Goal: Communication & Community: Ask a question

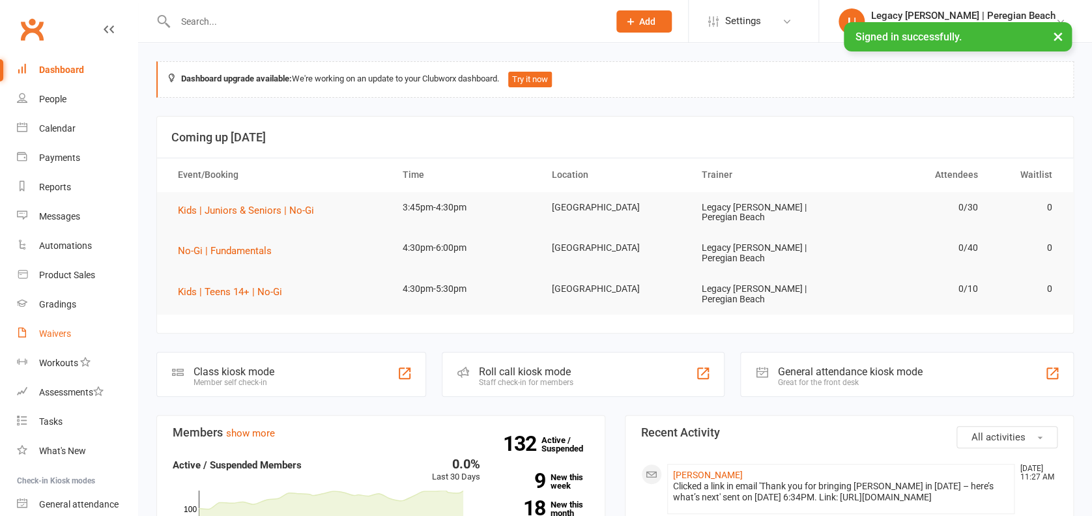
click at [78, 329] on link "Waivers" at bounding box center [77, 333] width 121 height 29
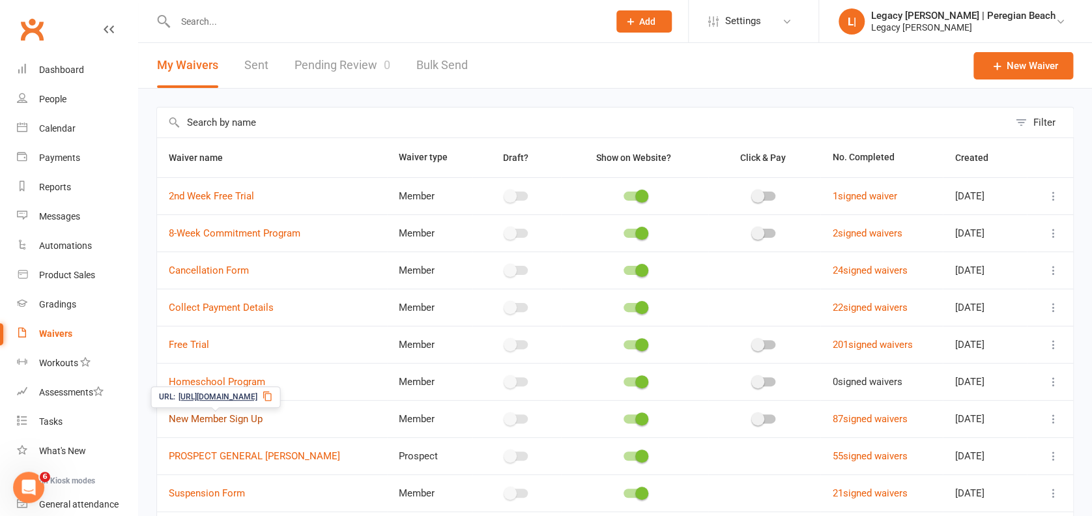
click at [227, 414] on link "New Member Sign Up" at bounding box center [216, 419] width 94 height 12
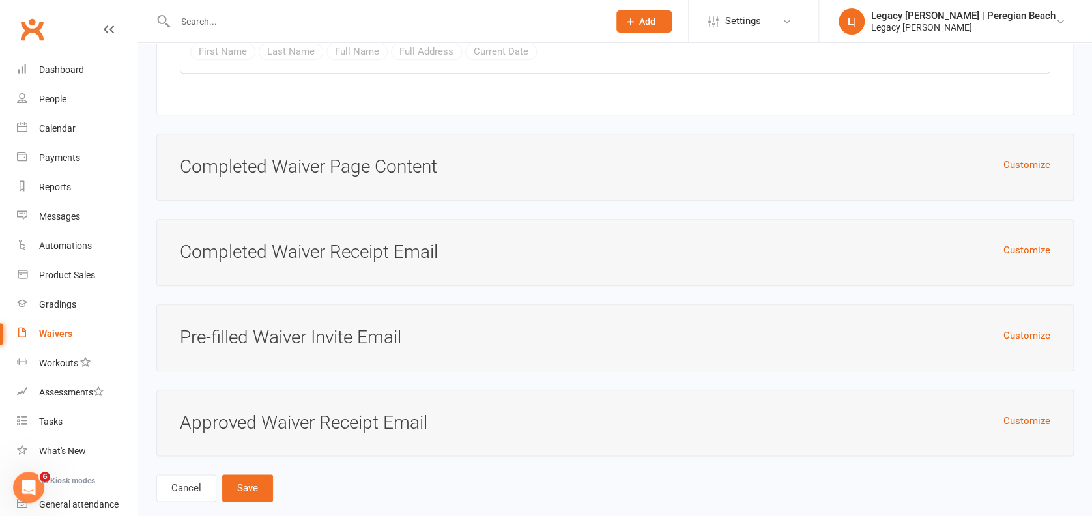
scroll to position [5436, 0]
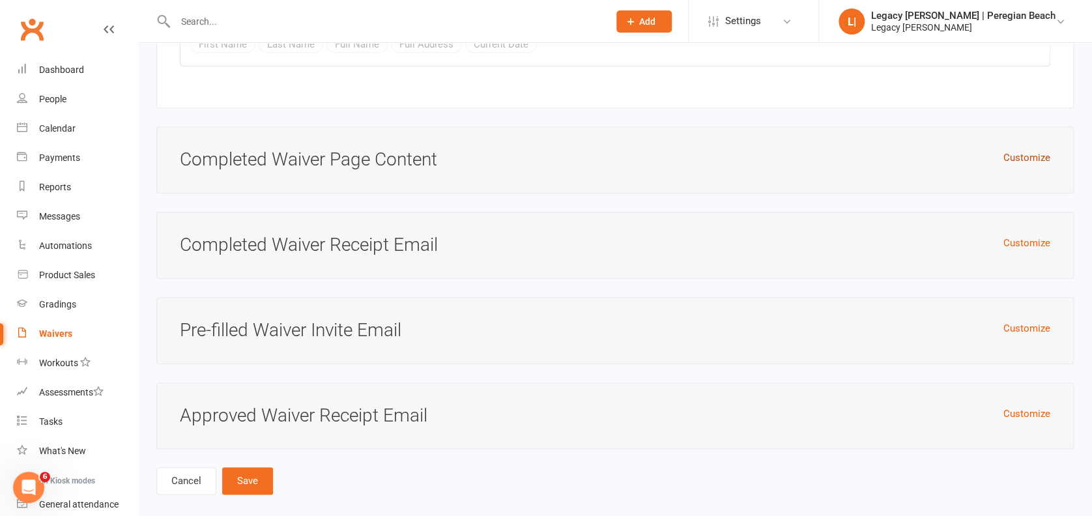
click at [1029, 150] on button "Customize" at bounding box center [1026, 158] width 47 height 16
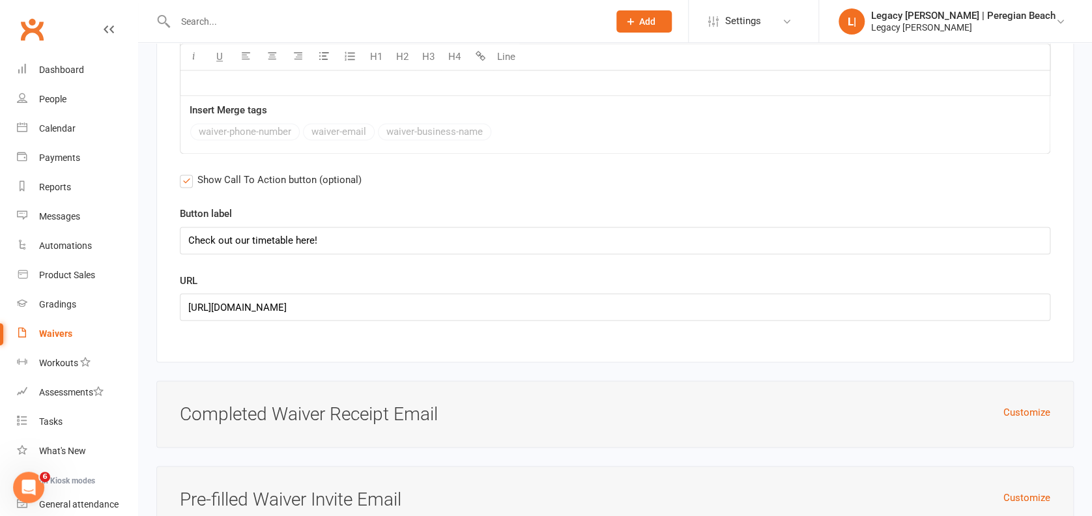
scroll to position [5892, 0]
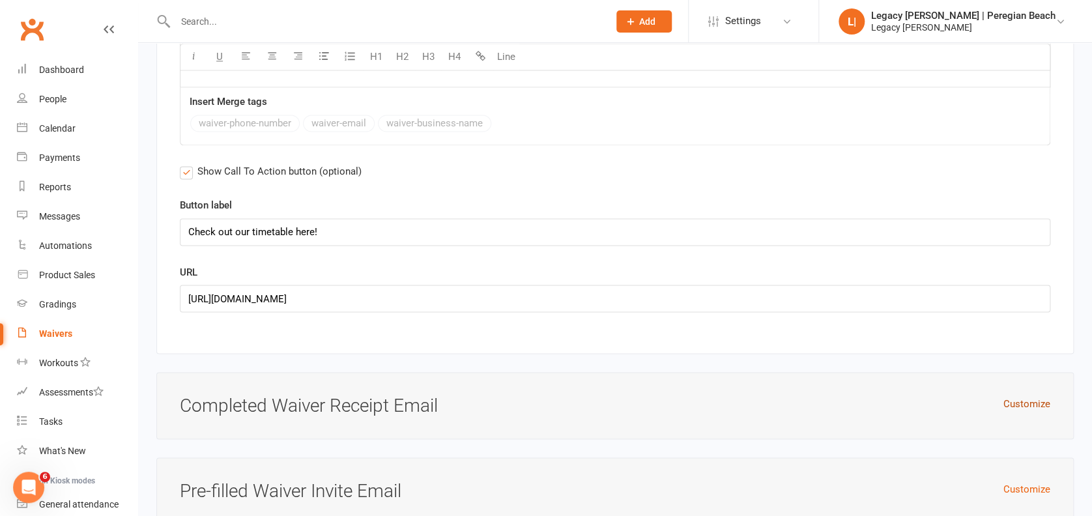
click at [1043, 395] on button "Customize" at bounding box center [1026, 403] width 47 height 16
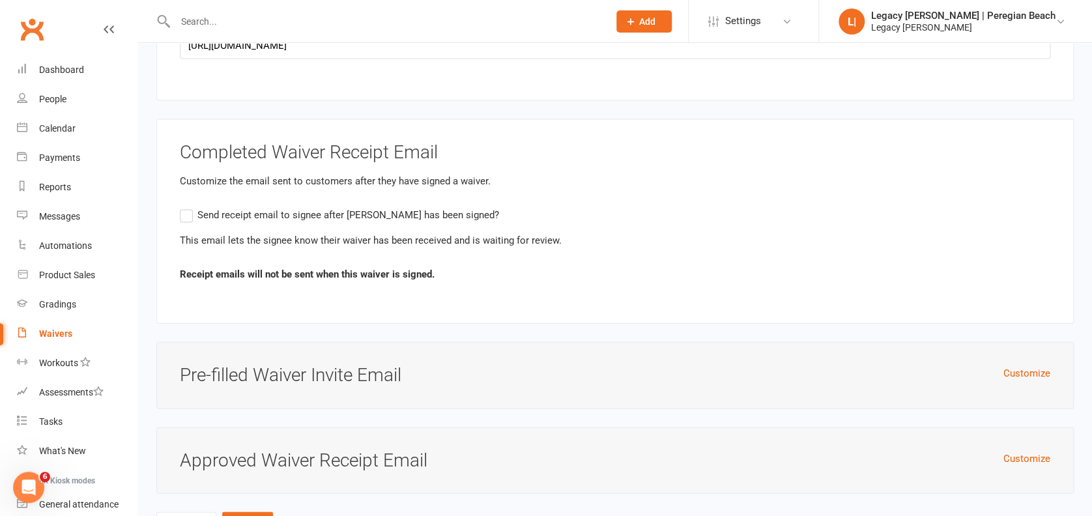
scroll to position [6189, 0]
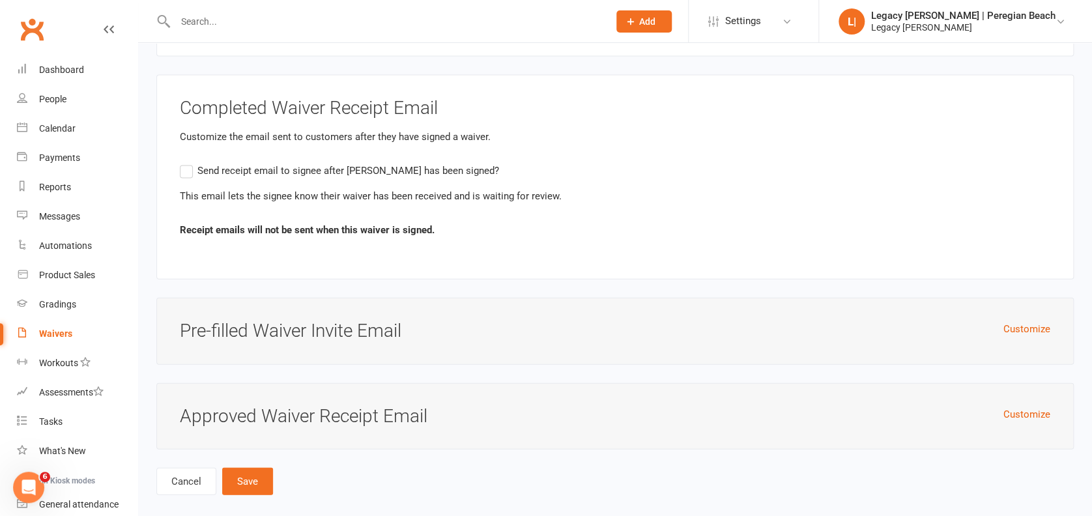
click at [197, 163] on span "Send receipt email to signee after [PERSON_NAME] has been signed?" at bounding box center [348, 170] width 302 height 14
click at [188, 163] on input "Send receipt email to signee after [PERSON_NAME] has been signed?" at bounding box center [184, 163] width 8 height 0
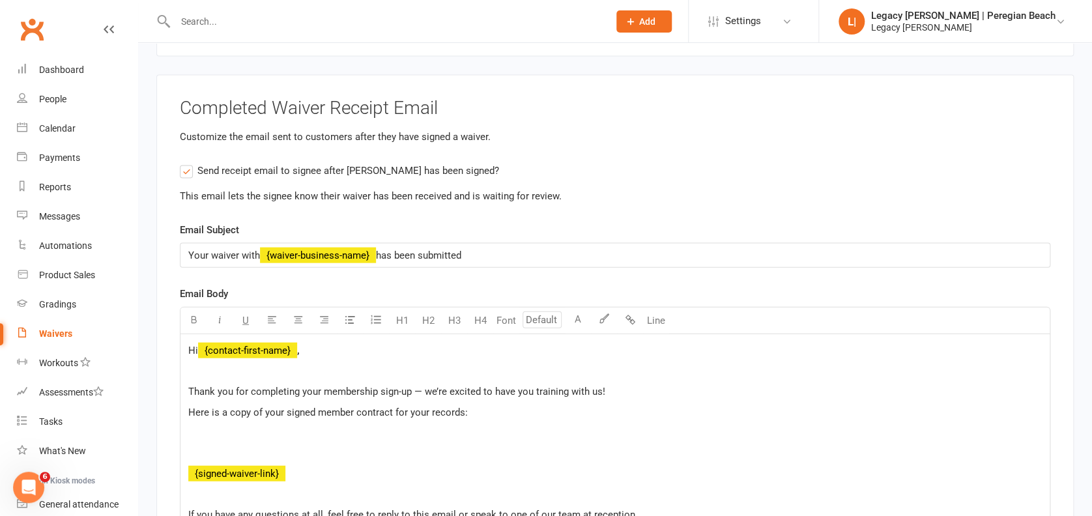
click at [285, 345] on span "﻿ {contact-first-name}" at bounding box center [247, 351] width 99 height 12
click at [356, 386] on span "Thank you for completing your membership sign-up — we’re excited to have you tr…" at bounding box center [396, 392] width 417 height 12
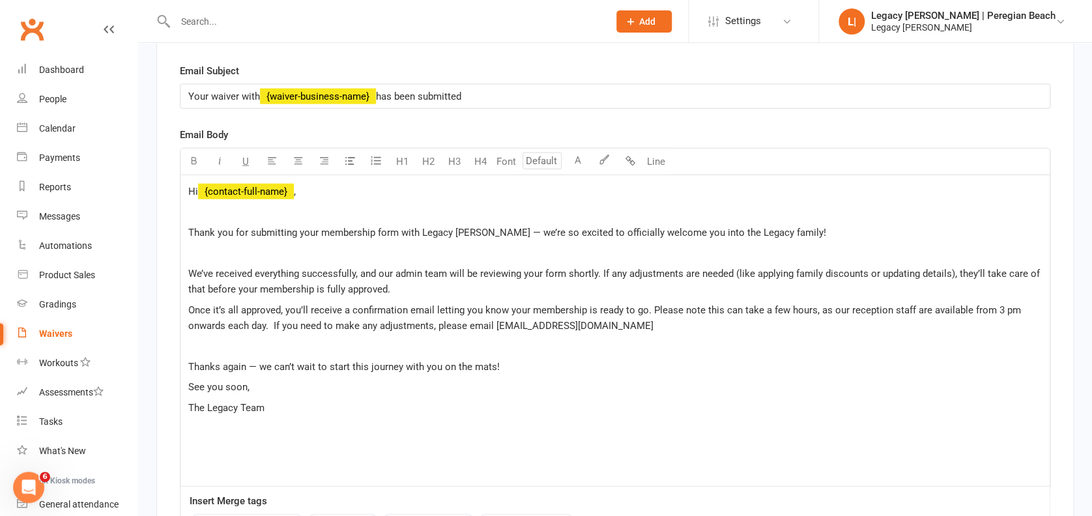
scroll to position [6328, 0]
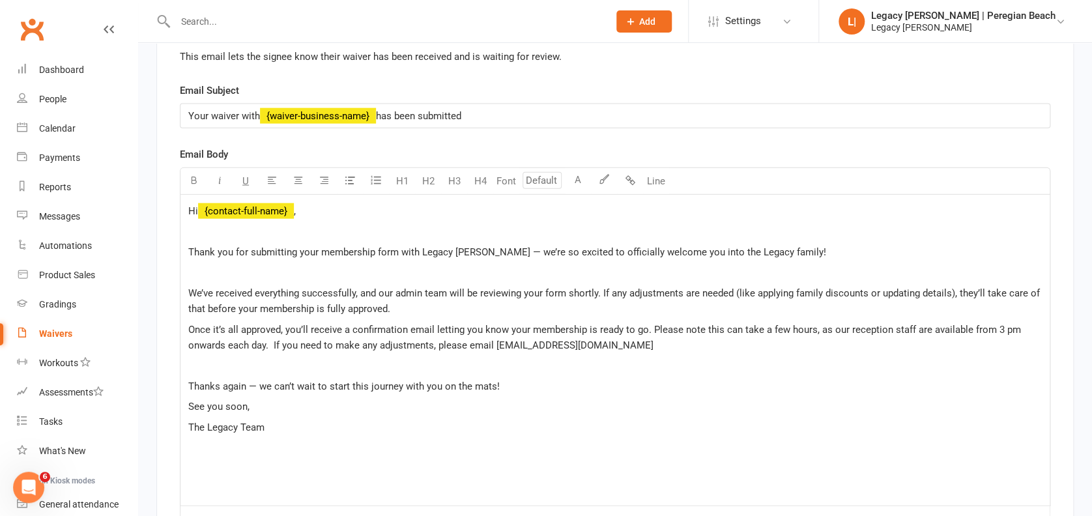
click at [531, 246] on span "Thank you for submitting your membership form with Legacy [PERSON_NAME] — we’re…" at bounding box center [507, 252] width 638 height 12
click at [539, 334] on p "Once it’s all approved, you’ll receive a confirmation email letting you know yo…" at bounding box center [614, 337] width 853 height 31
click at [614, 361] on div "Hi ﻿ {contact-full-name} , ﻿ Thank you for submitting your membership form with…" at bounding box center [614, 350] width 869 height 311
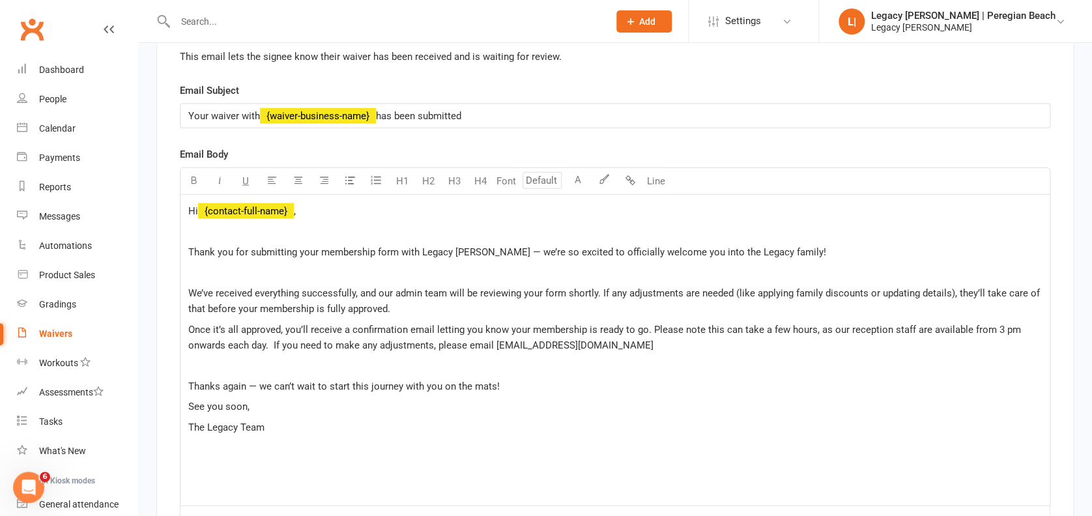
scroll to position [6655, 0]
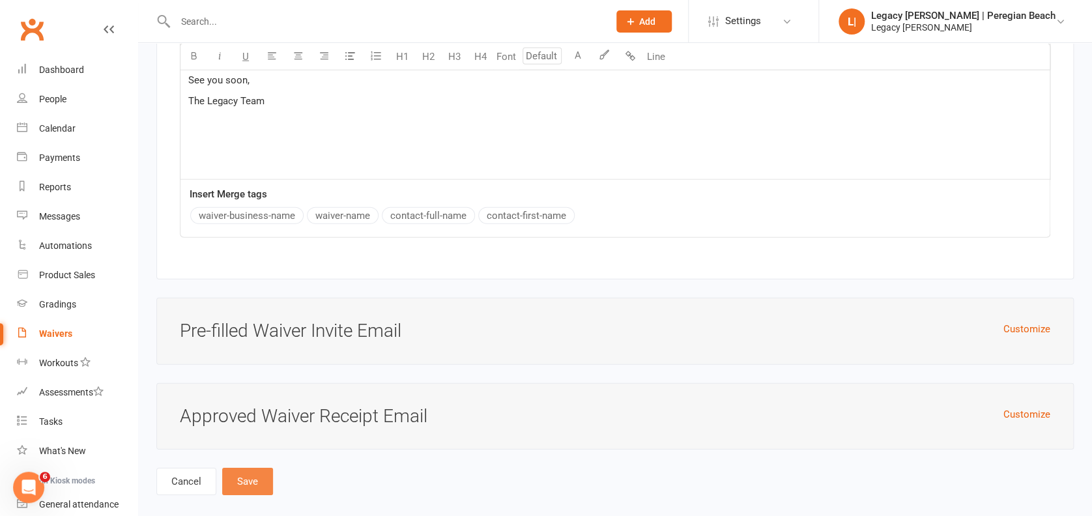
click at [242, 468] on button "Save" at bounding box center [247, 481] width 51 height 27
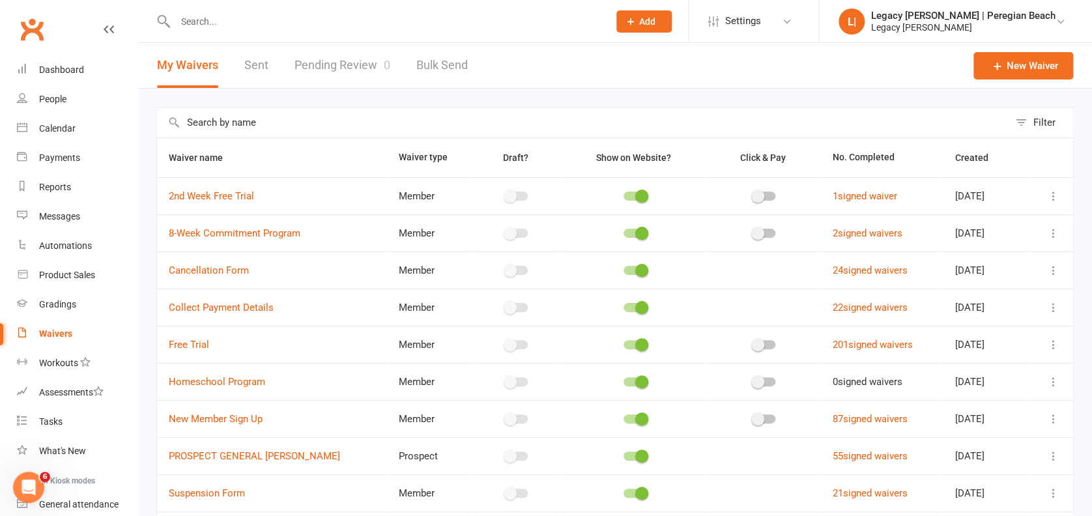
click at [1049, 344] on icon at bounding box center [1053, 344] width 13 height 13
click at [964, 427] on link "Copy external link to clipboard" at bounding box center [970, 421] width 153 height 26
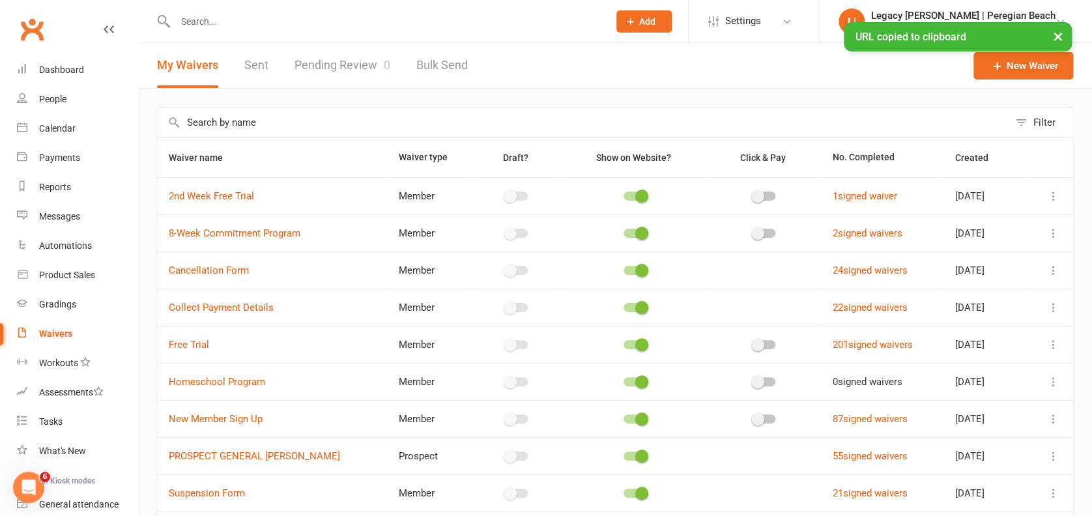
click at [1057, 345] on icon at bounding box center [1053, 344] width 13 height 13
click at [1006, 417] on link "Copy external link to clipboard" at bounding box center [970, 421] width 153 height 26
click at [72, 242] on div "Automations" at bounding box center [65, 245] width 53 height 10
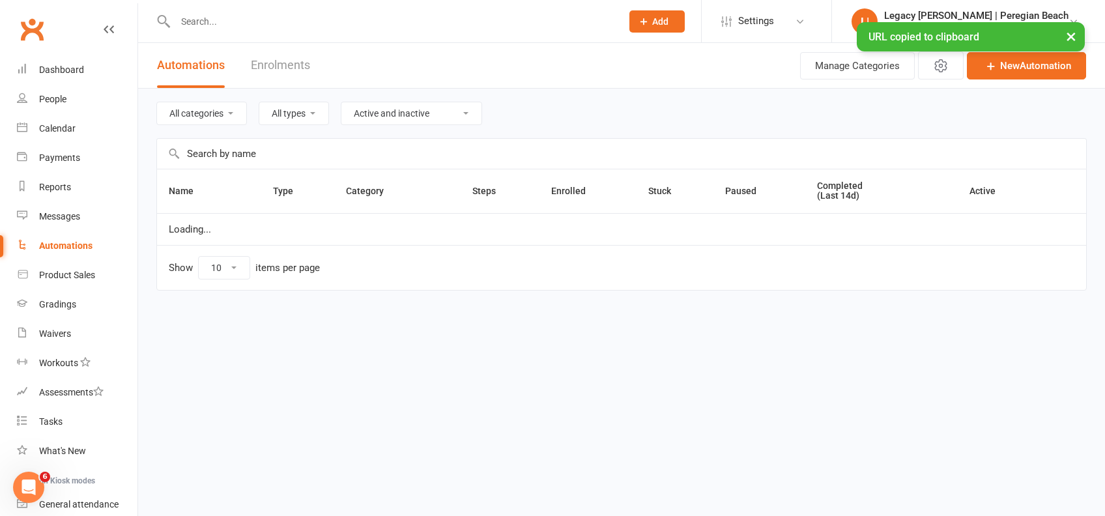
select select "100"
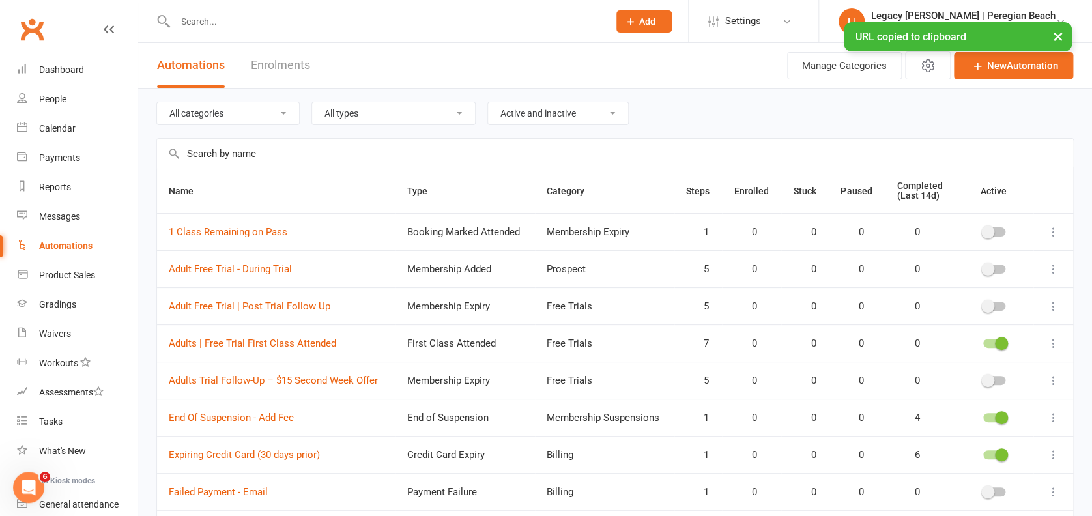
click at [214, 106] on select "All categories Billing Free Trials Membership Cancellations Membership Expiry M…" at bounding box center [228, 113] width 142 height 22
select select "796"
click at [157, 102] on select "All categories Billing Free Trials Membership Cancellations Membership Expiry M…" at bounding box center [228, 113] width 142 height 22
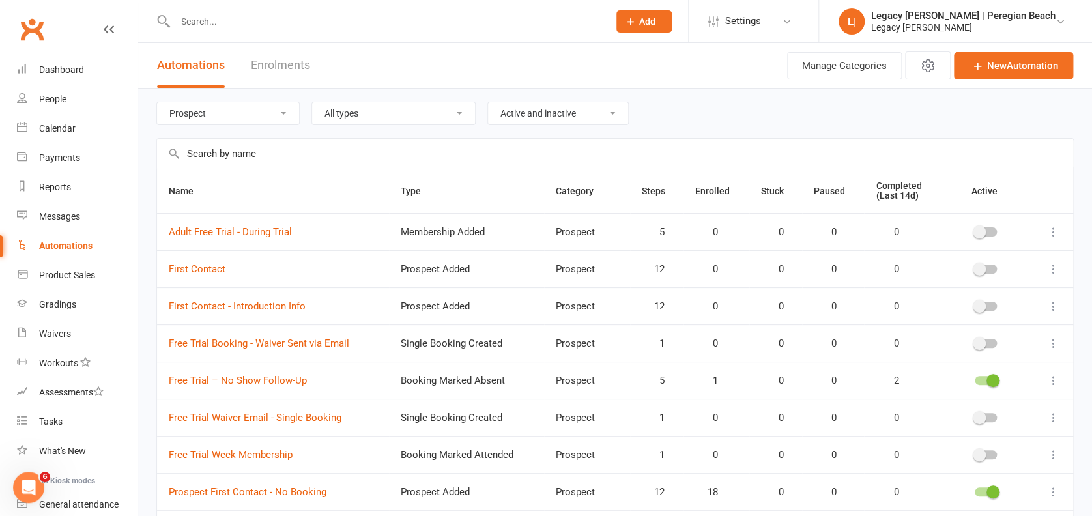
click at [570, 110] on select "Active and inactive Active automations only Inactive automations only" at bounding box center [558, 113] width 140 height 22
select select "true"
click at [489, 102] on select "Active and inactive Active automations only Inactive automations only" at bounding box center [558, 113] width 140 height 22
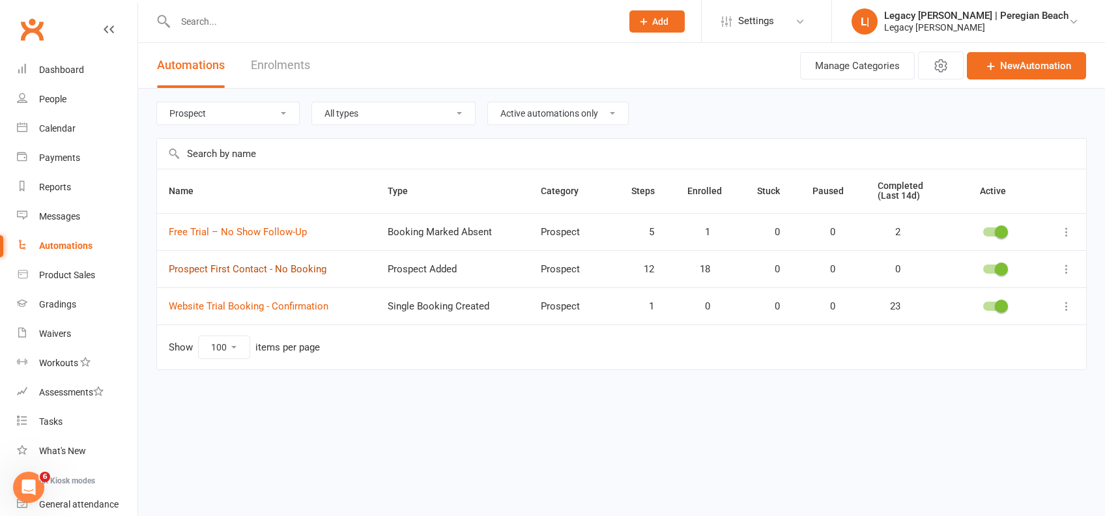
click at [240, 267] on link "Prospect First Contact - No Booking" at bounding box center [248, 269] width 158 height 12
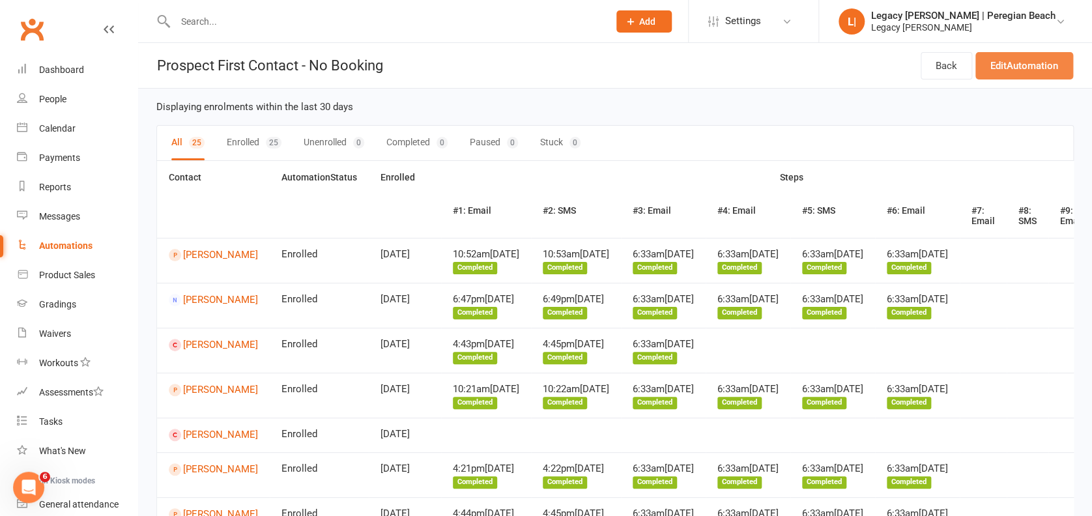
click at [1014, 71] on link "Edit Automation" at bounding box center [1024, 65] width 98 height 27
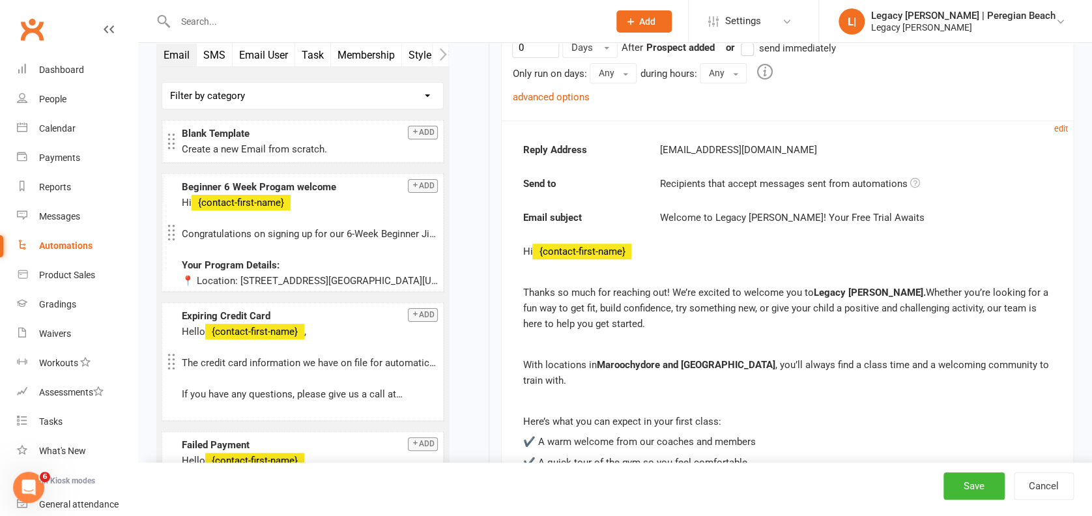
scroll to position [147, 0]
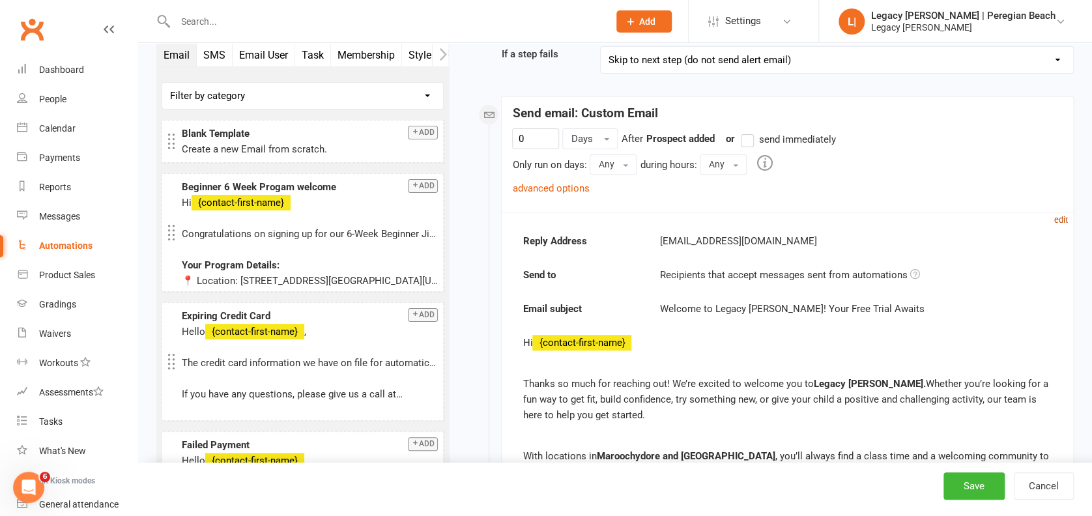
click at [1060, 222] on small "edit" at bounding box center [1061, 220] width 14 height 10
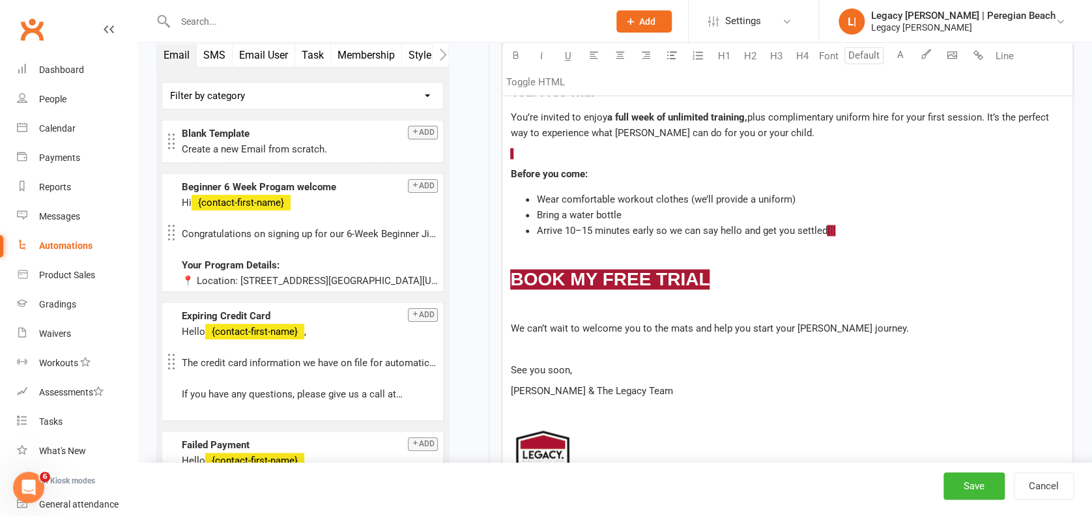
scroll to position [917, 0]
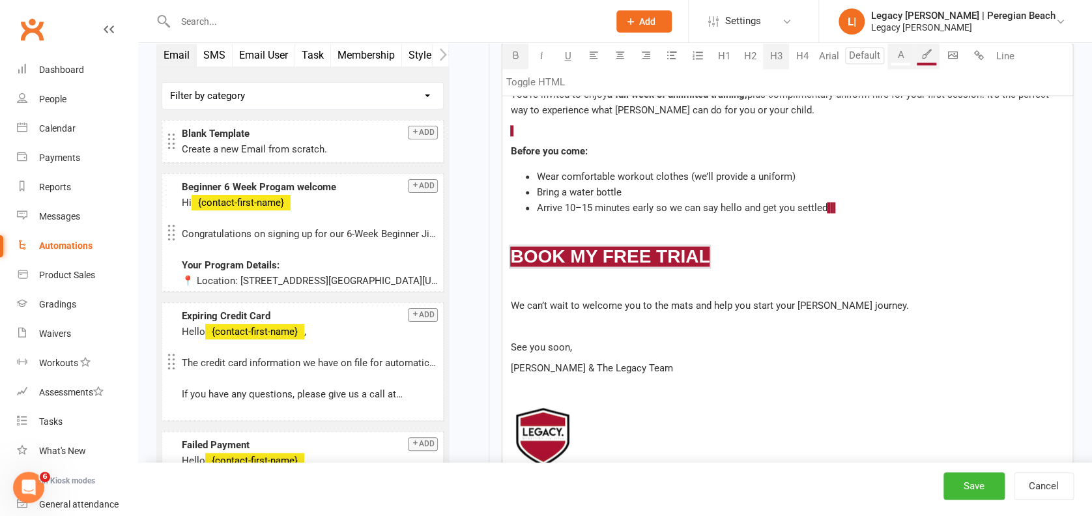
drag, startPoint x: 732, startPoint y: 240, endPoint x: 510, endPoint y: 234, distance: 222.2
click at [510, 247] on h3 "$ BOOK MY FREE TRIAL $" at bounding box center [787, 257] width 554 height 20
click at [853, 200] on li "Arrive 10–15 minutes early so we can say hello and get you settled $ $ $ $" at bounding box center [800, 208] width 528 height 16
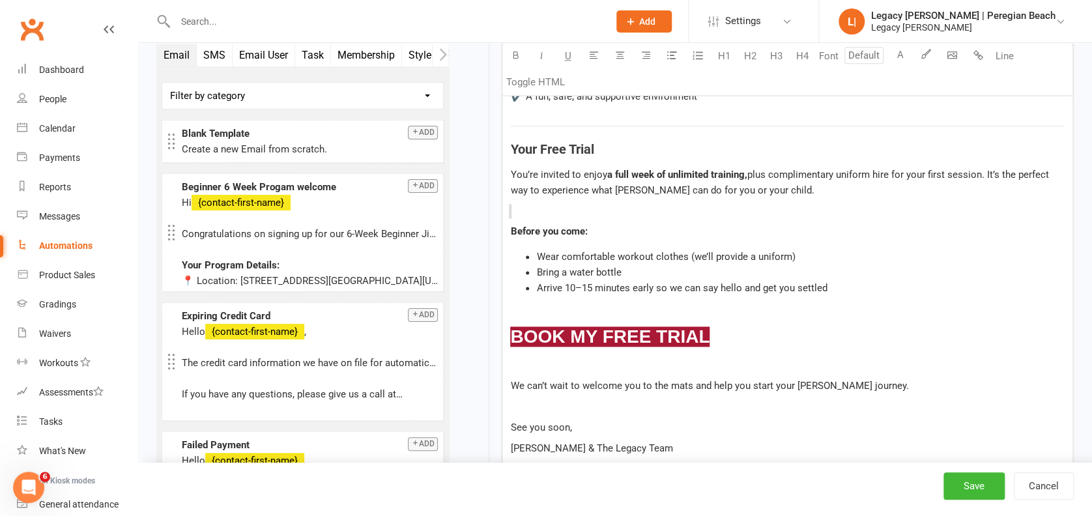
scroll to position [821, 0]
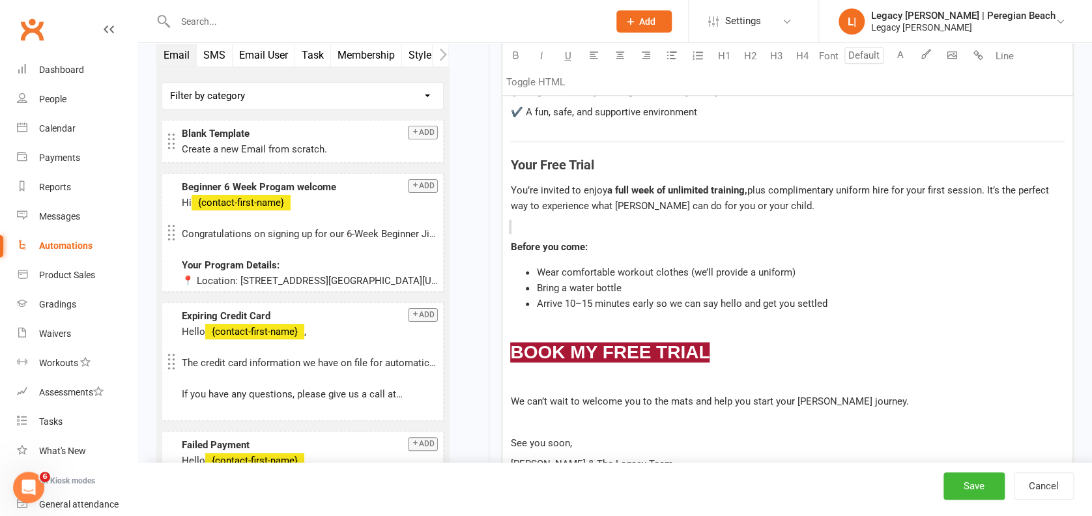
click at [875, 219] on p "﻿ $ ﻿ $ ﻿" at bounding box center [787, 227] width 554 height 16
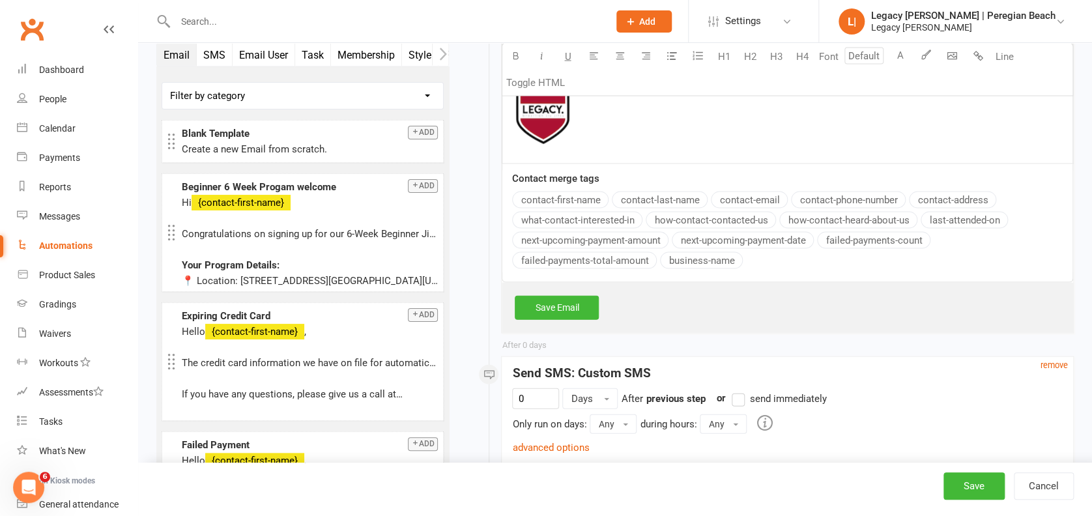
scroll to position [1240, 0]
click at [568, 296] on link "Save Email" at bounding box center [557, 305] width 84 height 23
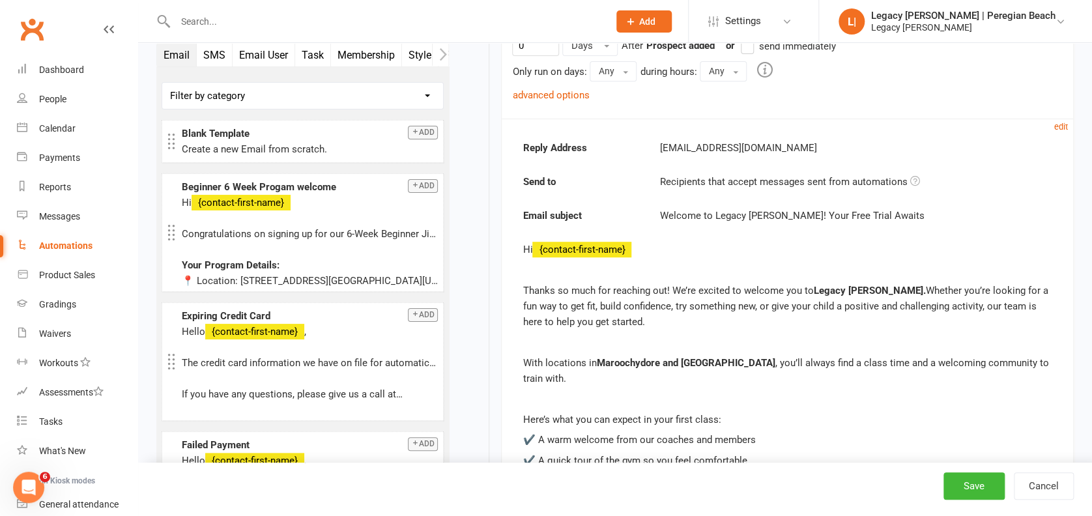
scroll to position [232, 0]
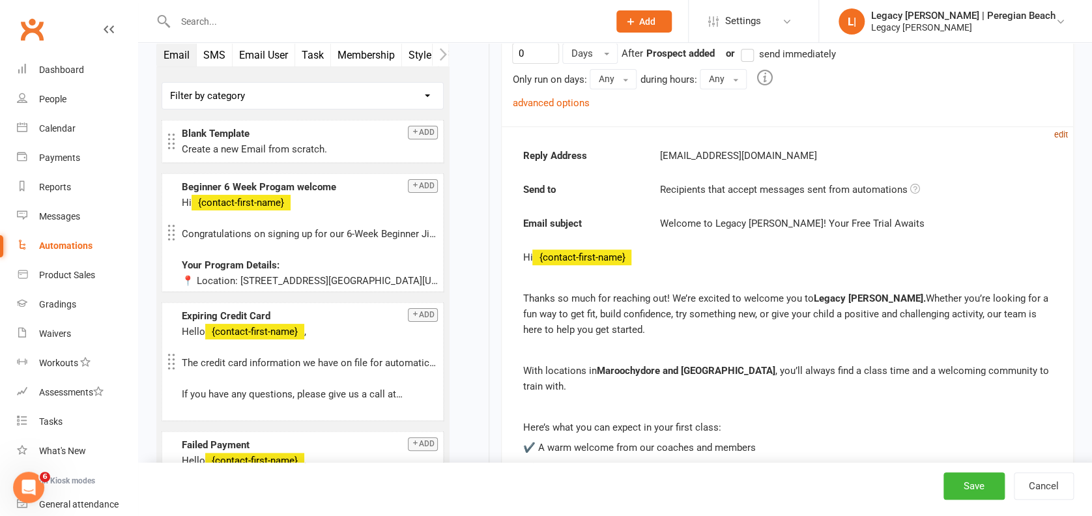
click at [1060, 137] on small "edit" at bounding box center [1061, 135] width 14 height 10
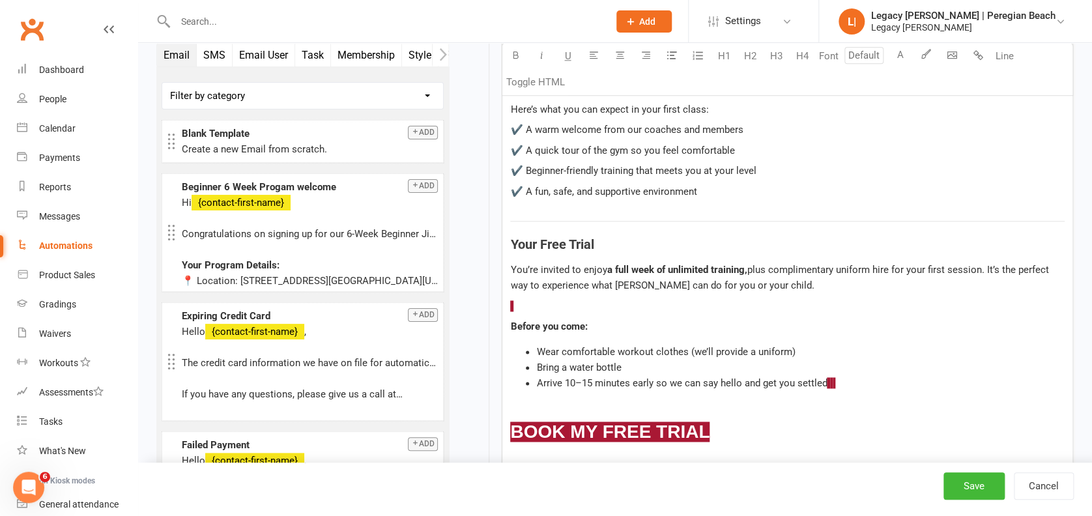
scroll to position [801, 0]
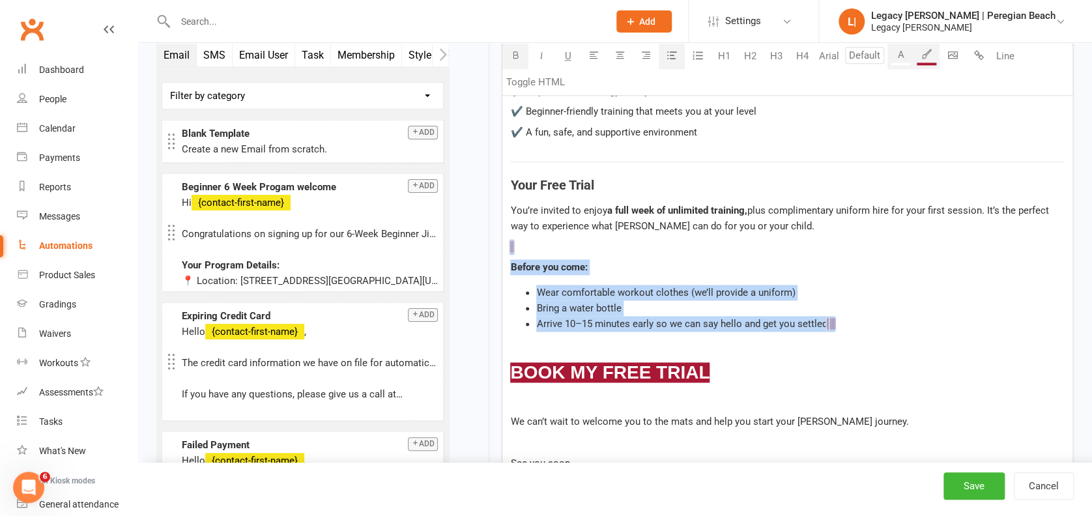
drag, startPoint x: 870, startPoint y: 311, endPoint x: 505, endPoint y: 219, distance: 376.8
click at [505, 219] on div "Hi ﻿ {contact-first-name} Thanks so much for reaching out! We’re excited to wel…" at bounding box center [787, 232] width 570 height 738
click at [920, 48] on button "button" at bounding box center [926, 57] width 26 height 26
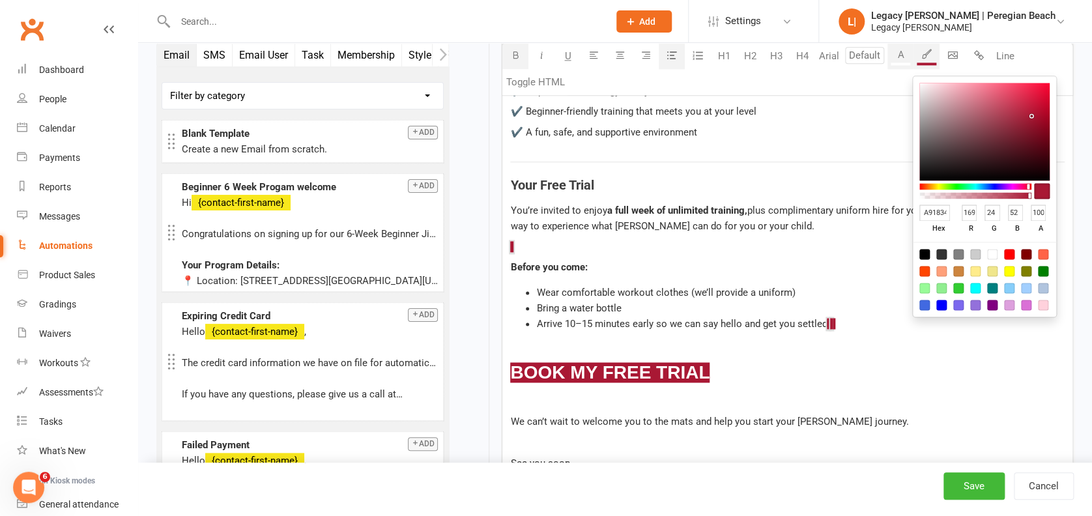
click at [991, 250] on div at bounding box center [992, 254] width 10 height 10
type input "FFFFFF"
type input "255"
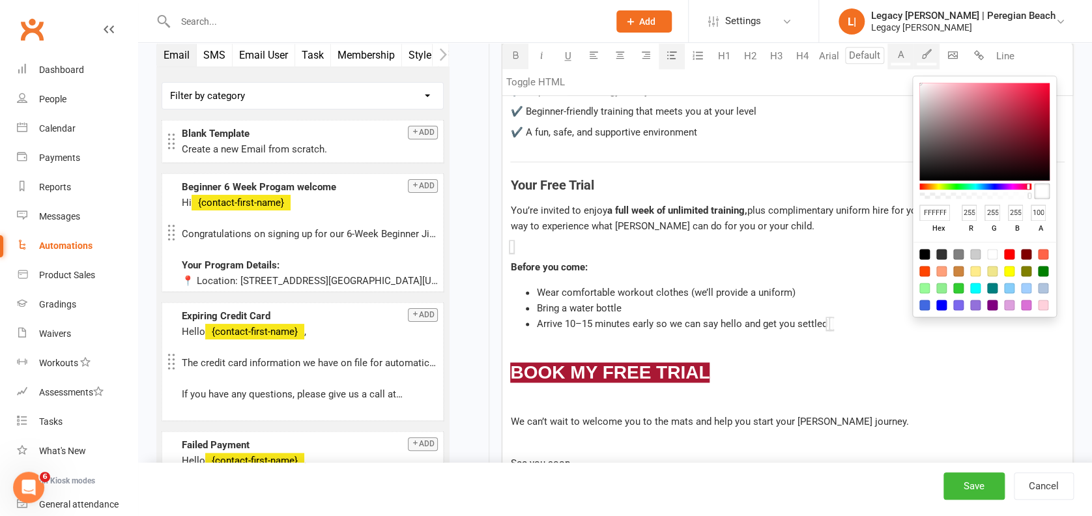
click at [643, 239] on p "﻿ $ $ ﻿" at bounding box center [787, 247] width 554 height 16
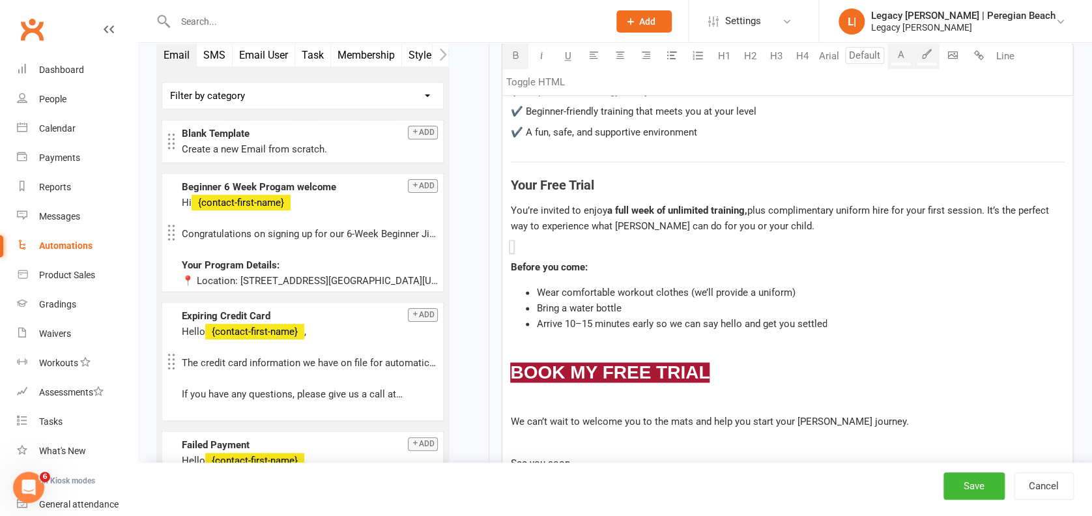
click at [615, 239] on p "﻿ $ $ ﻿" at bounding box center [787, 247] width 554 height 16
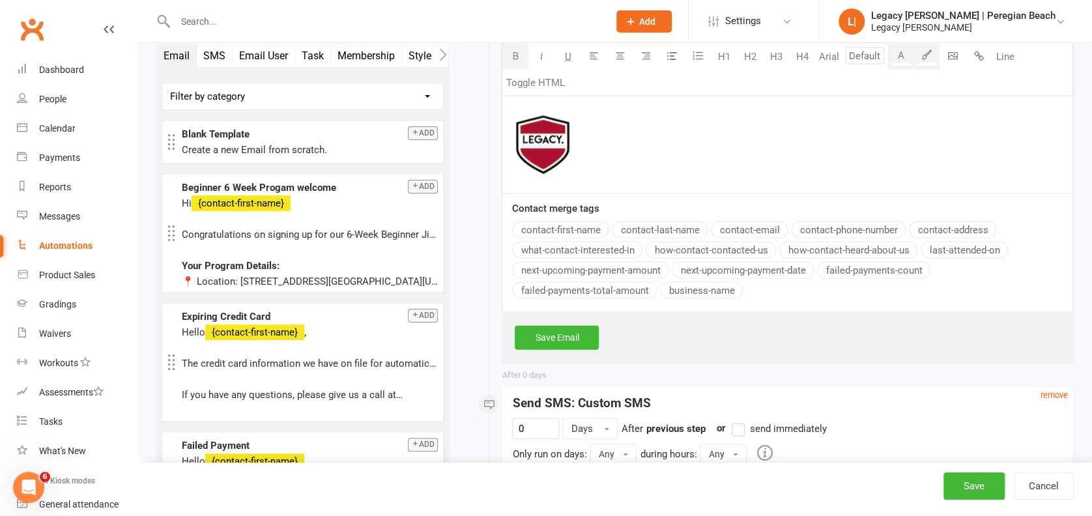
scroll to position [1198, 0]
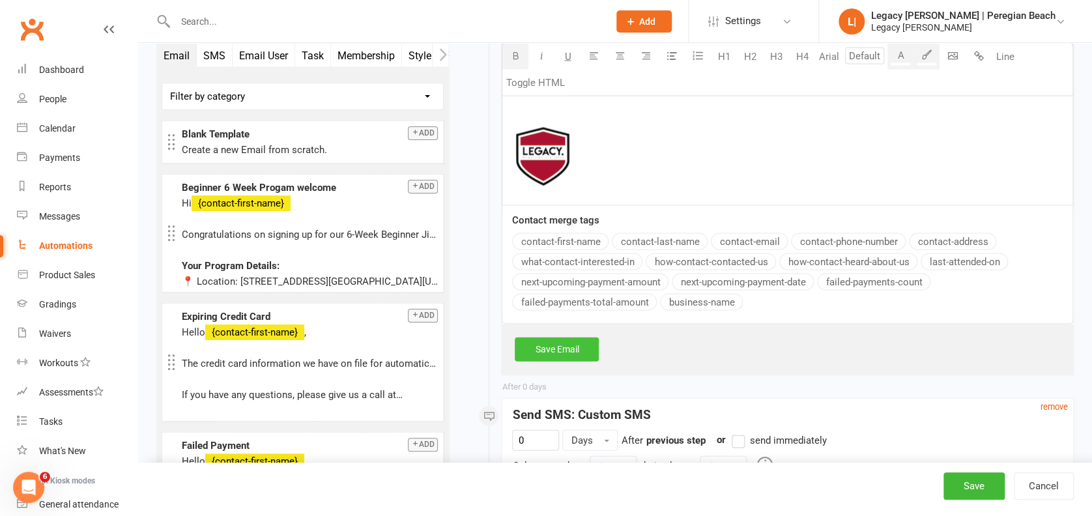
click at [578, 337] on link "Save Email" at bounding box center [557, 348] width 84 height 23
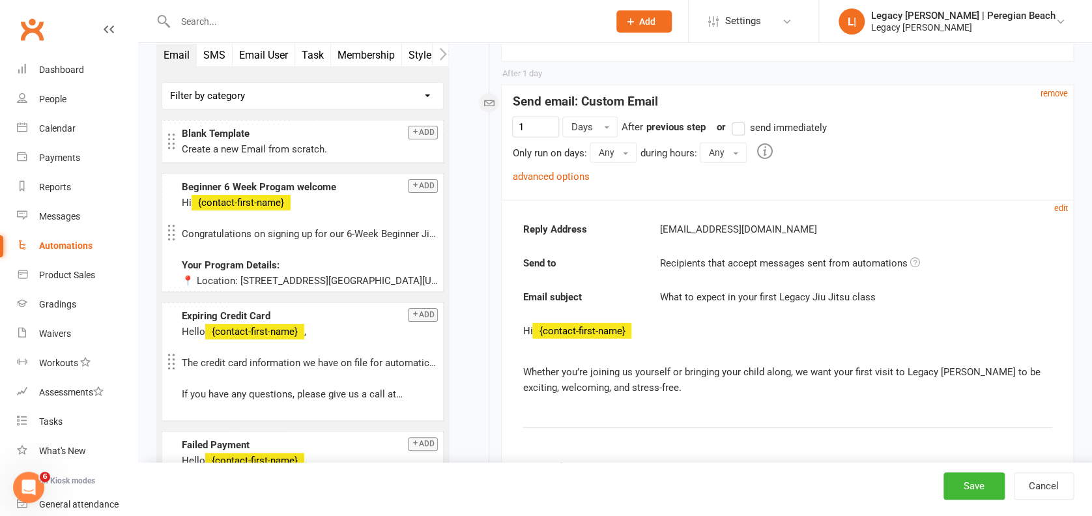
scroll to position [1447, 0]
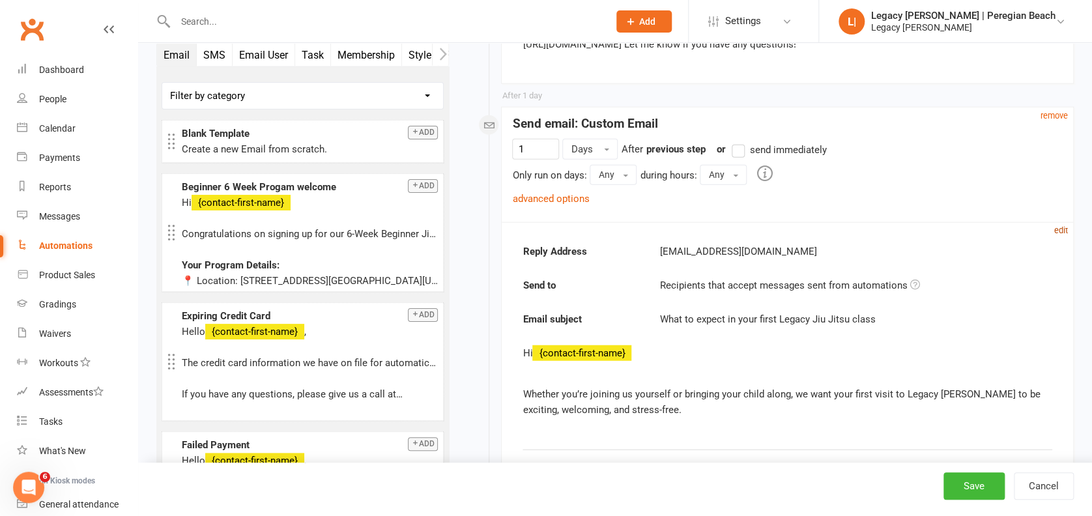
click at [1062, 229] on small "edit" at bounding box center [1061, 230] width 14 height 10
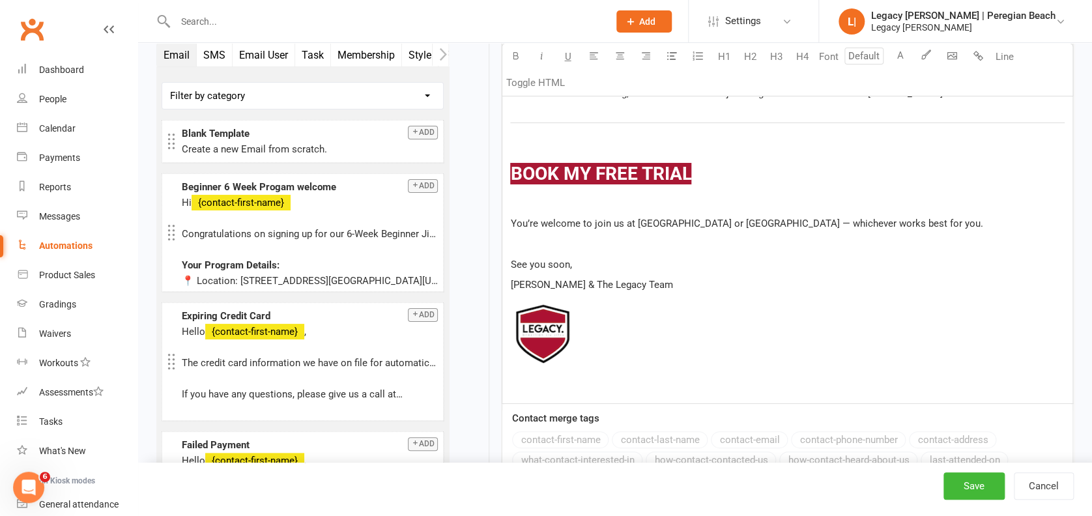
scroll to position [2426, 0]
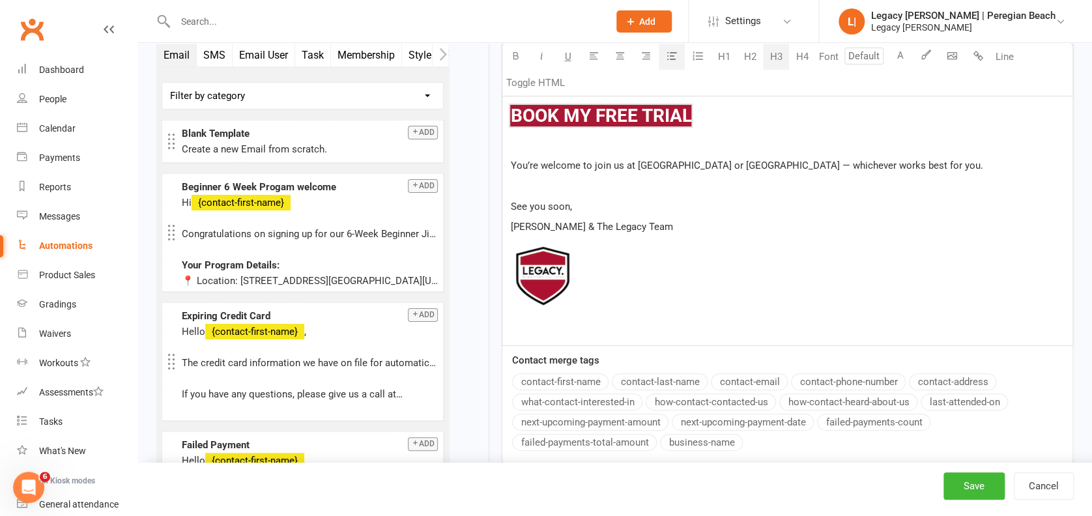
drag, startPoint x: 741, startPoint y: 111, endPoint x: 500, endPoint y: 116, distance: 240.4
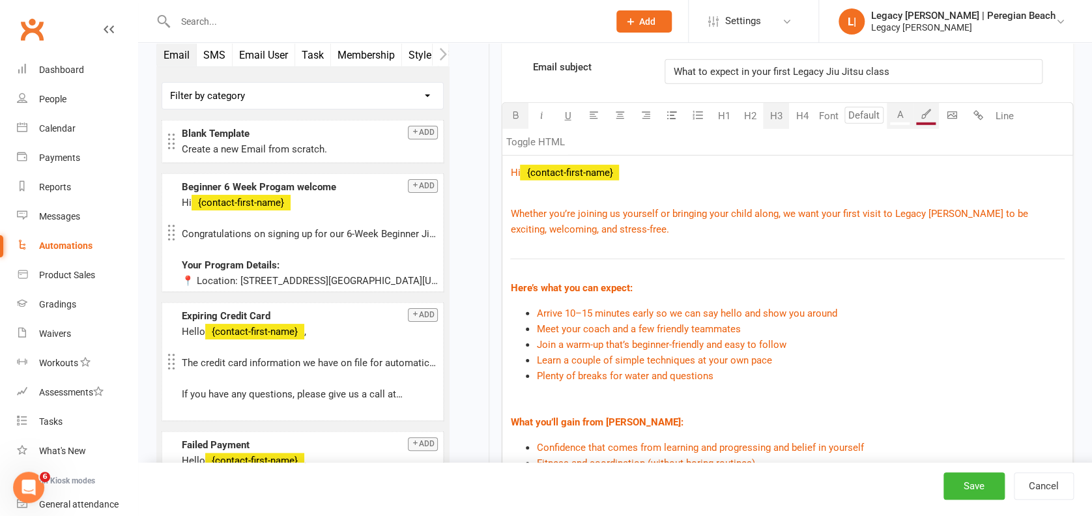
scroll to position [1832, 0]
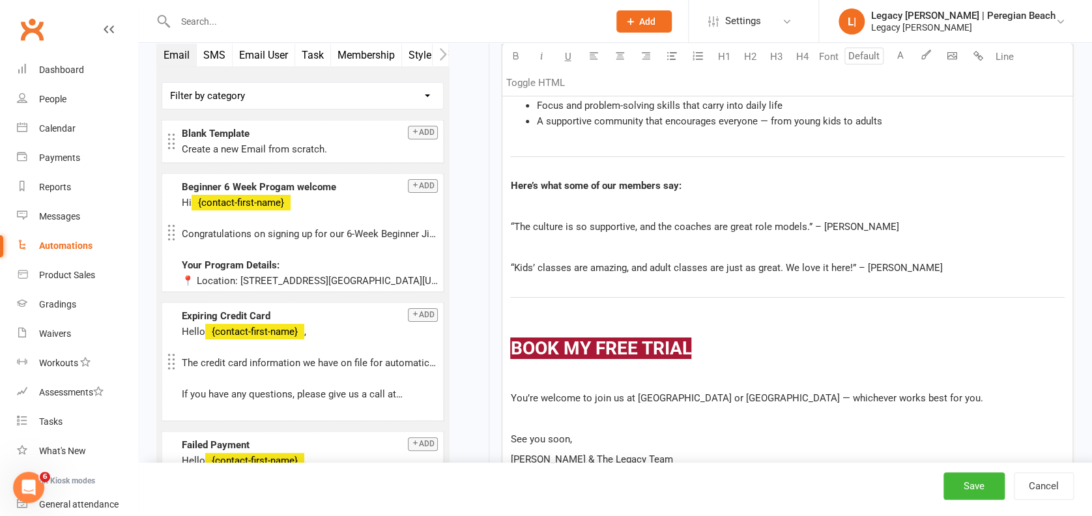
scroll to position [2298, 0]
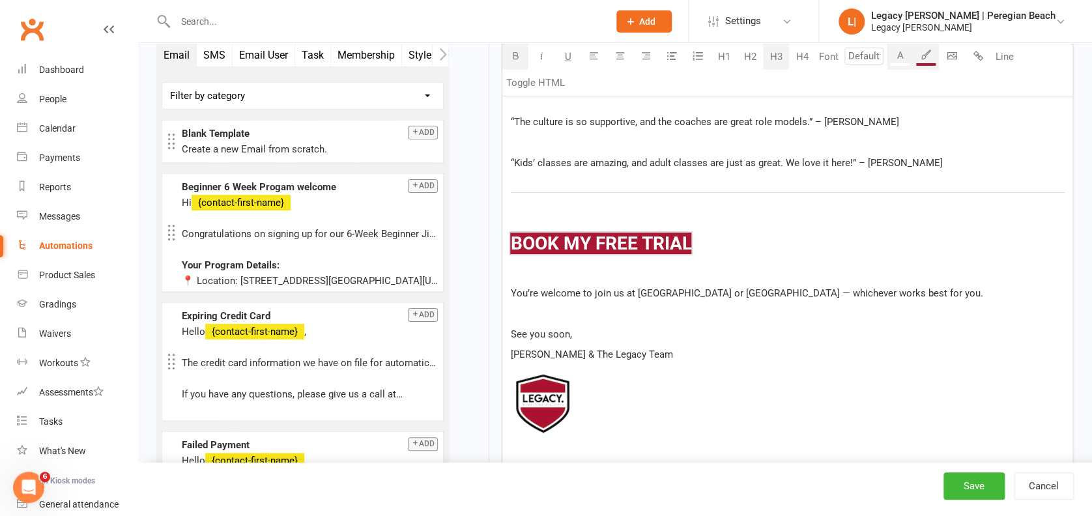
drag, startPoint x: 730, startPoint y: 235, endPoint x: 512, endPoint y: 235, distance: 217.6
click at [512, 235] on h3 "﻿ $ ﻿ $ ﻿ $ BOOK MY FREE TRIAL $ ﻿" at bounding box center [787, 244] width 554 height 20
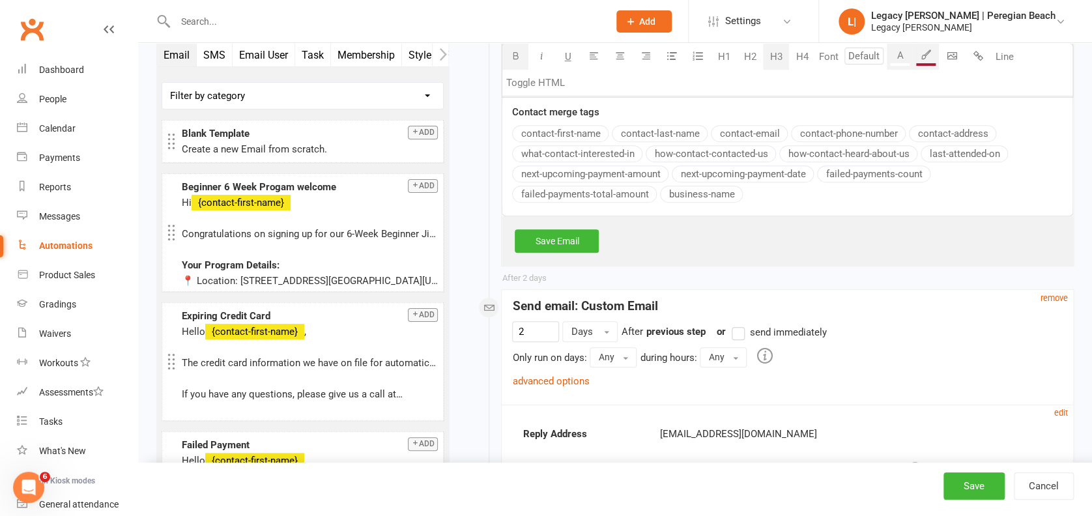
scroll to position [2697, 0]
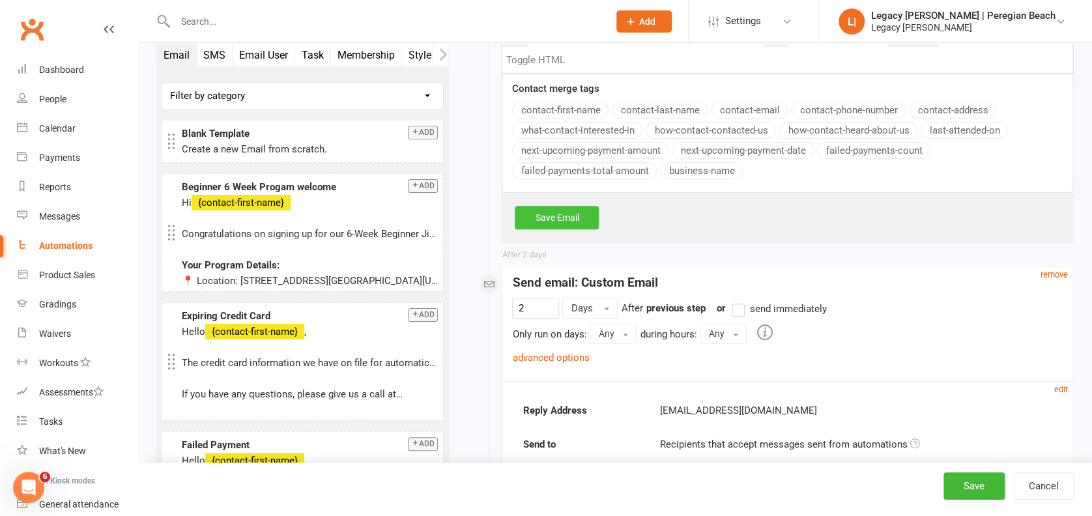
click at [563, 216] on link "Save Email" at bounding box center [557, 217] width 84 height 23
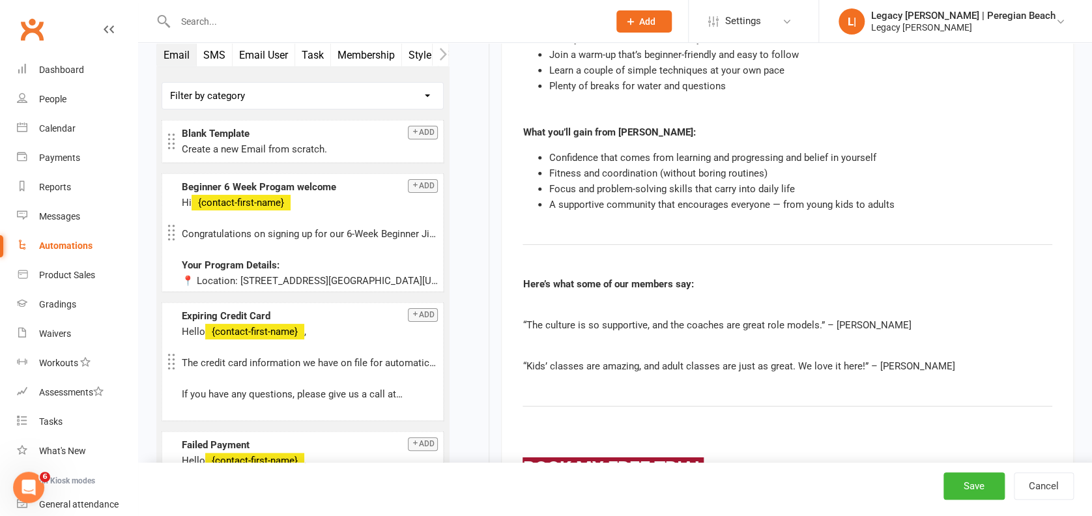
scroll to position [1927, 0]
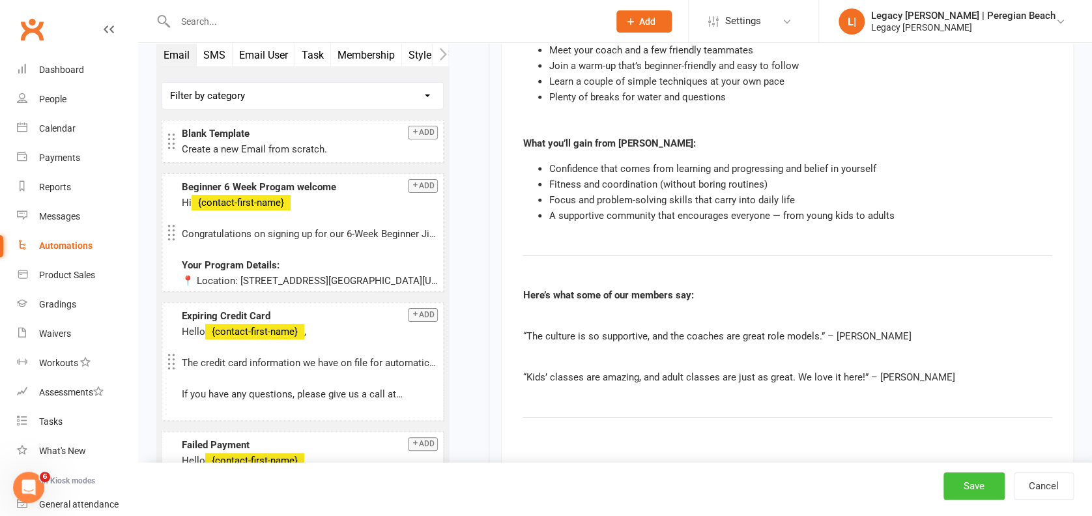
click at [982, 479] on button "Save" at bounding box center [973, 485] width 61 height 27
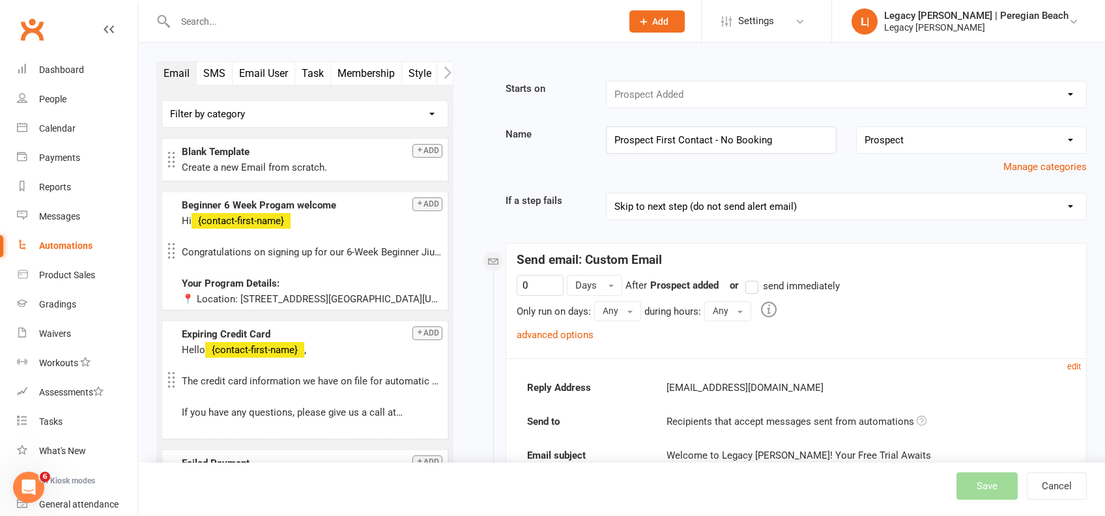
select select "true"
select select "100"
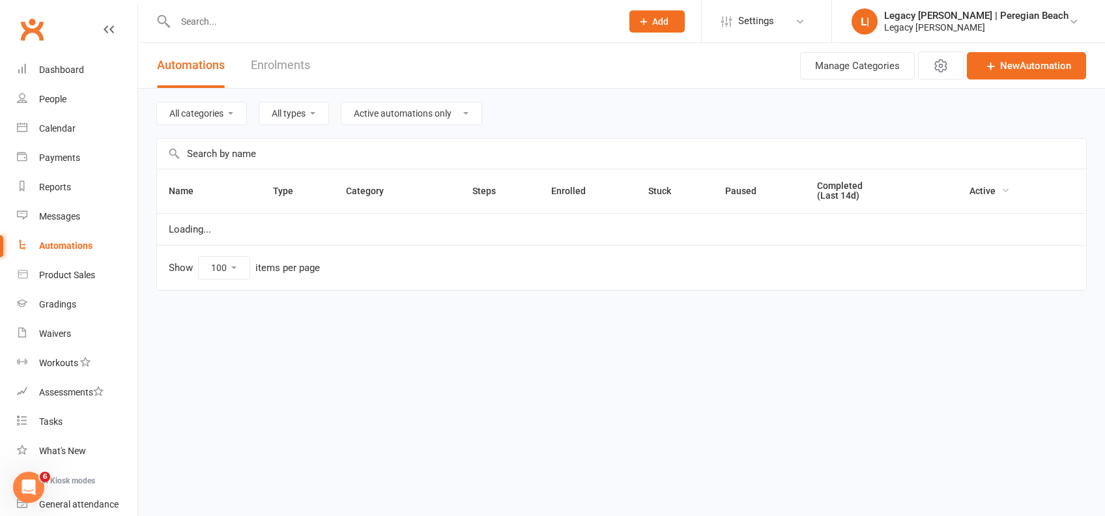
select select "796"
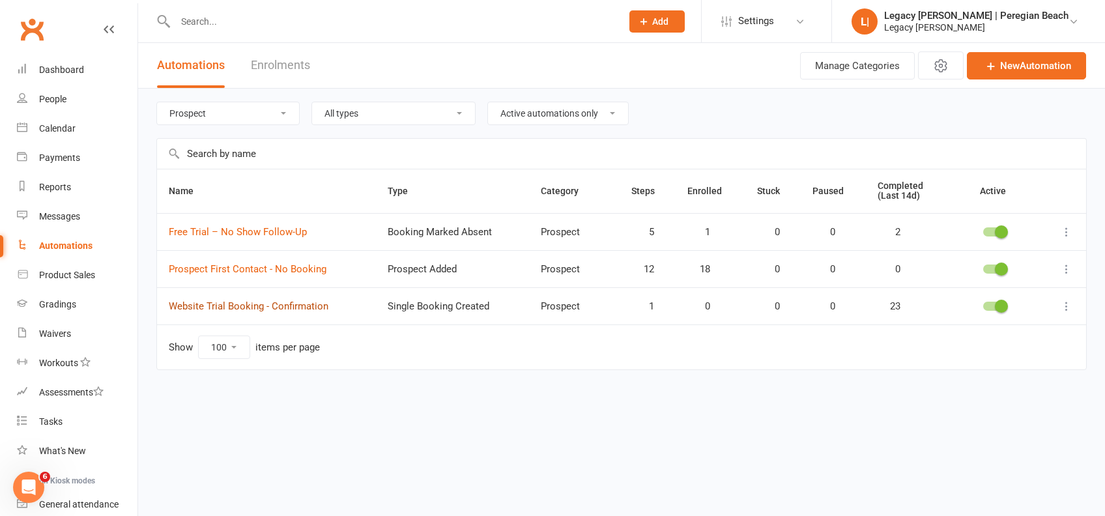
click at [245, 300] on link "Website Trial Booking - Confirmation" at bounding box center [249, 306] width 160 height 12
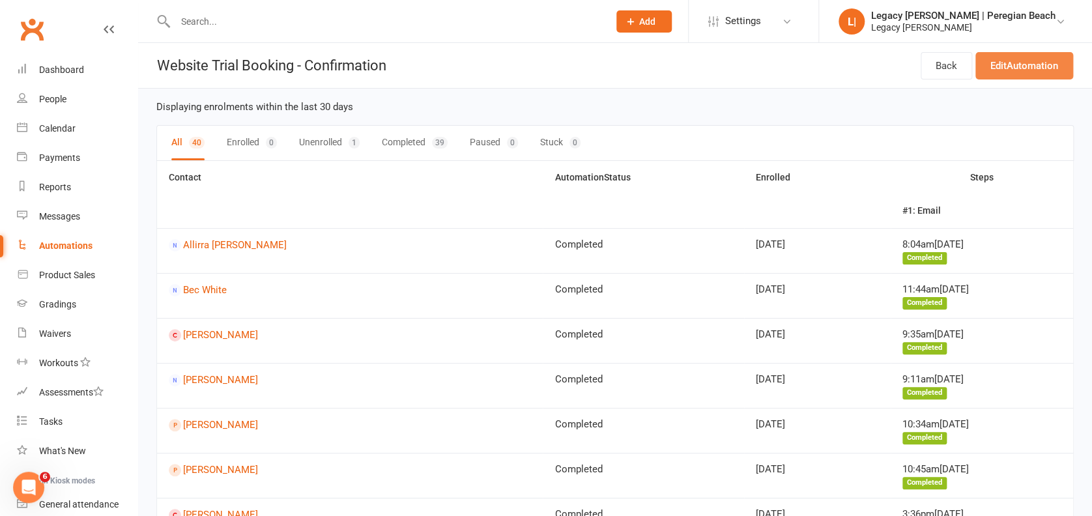
click at [1038, 63] on link "Edit Automation" at bounding box center [1024, 65] width 98 height 27
click at [85, 246] on div "Automations" at bounding box center [65, 245] width 53 height 10
select select "true"
select select "100"
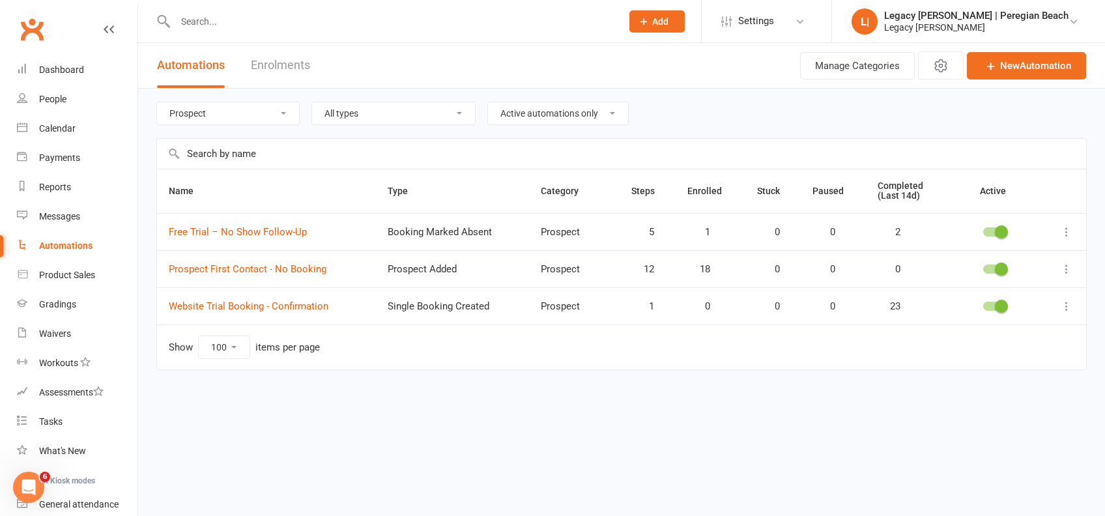
click at [249, 115] on select "All categories Billing Free Trials Membership Cancellations Membership Expiry M…" at bounding box center [228, 113] width 142 height 22
select select "923"
click at [157, 102] on select "All categories Billing Free Trials Membership Cancellations Membership Expiry M…" at bounding box center [228, 113] width 142 height 22
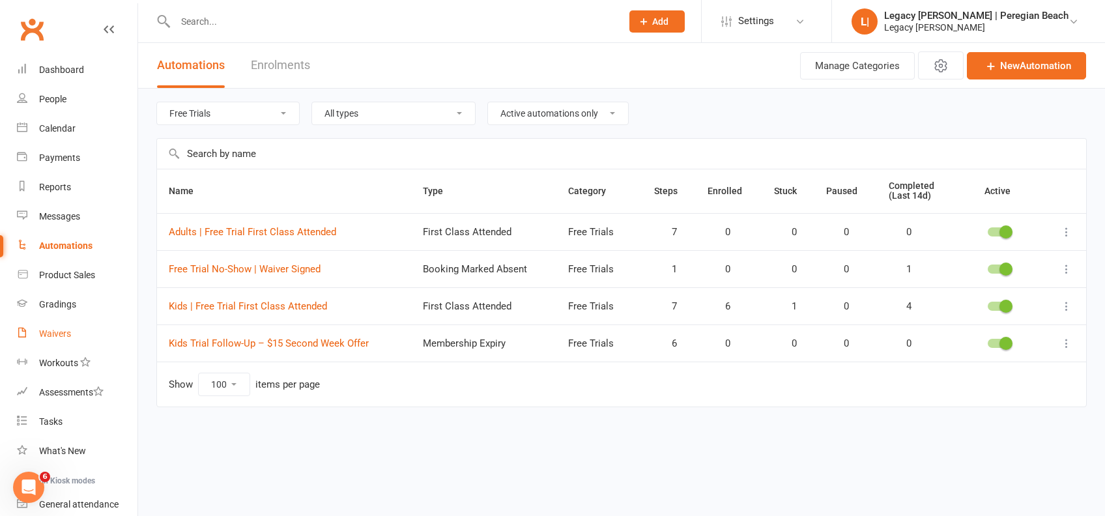
click at [77, 320] on link "Waivers" at bounding box center [77, 333] width 121 height 29
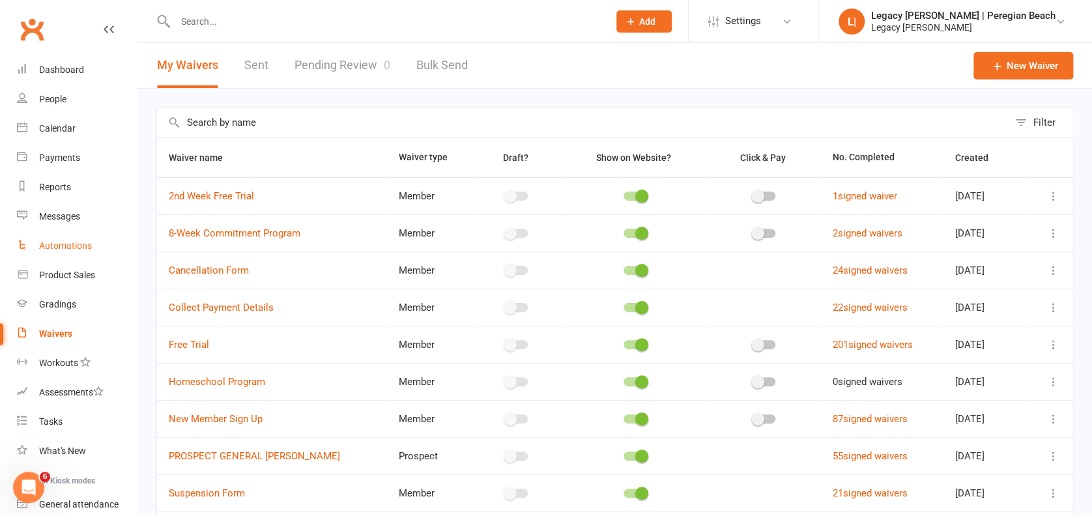
click at [56, 238] on link "Automations" at bounding box center [77, 245] width 121 height 29
select select "true"
select select "100"
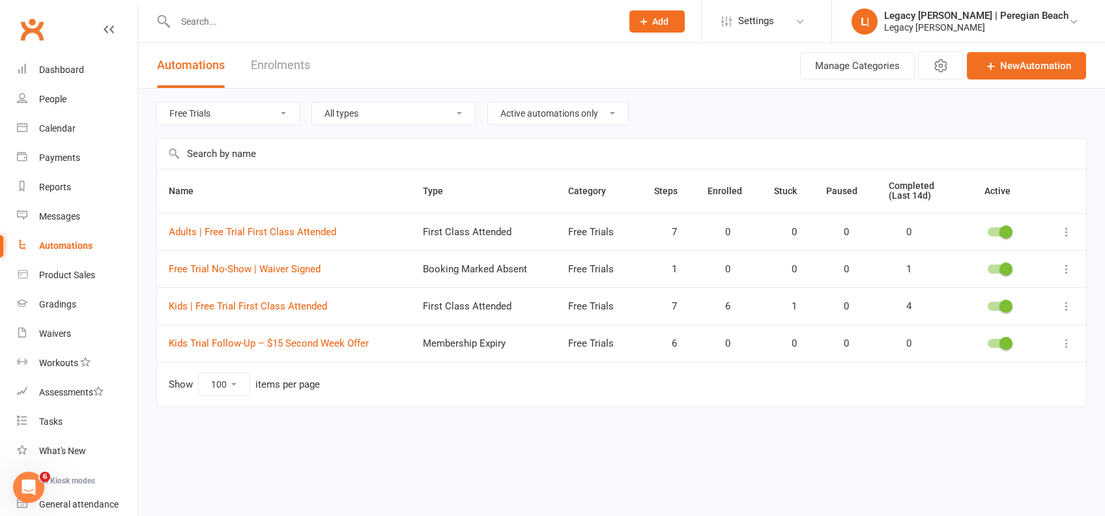
click at [225, 116] on select "All categories Billing Free Trials Membership Cancellations Membership Expiry M…" at bounding box center [228, 113] width 142 height 22
select select "796"
click at [157, 102] on select "All categories Billing Free Trials Membership Cancellations Membership Expiry M…" at bounding box center [228, 113] width 142 height 22
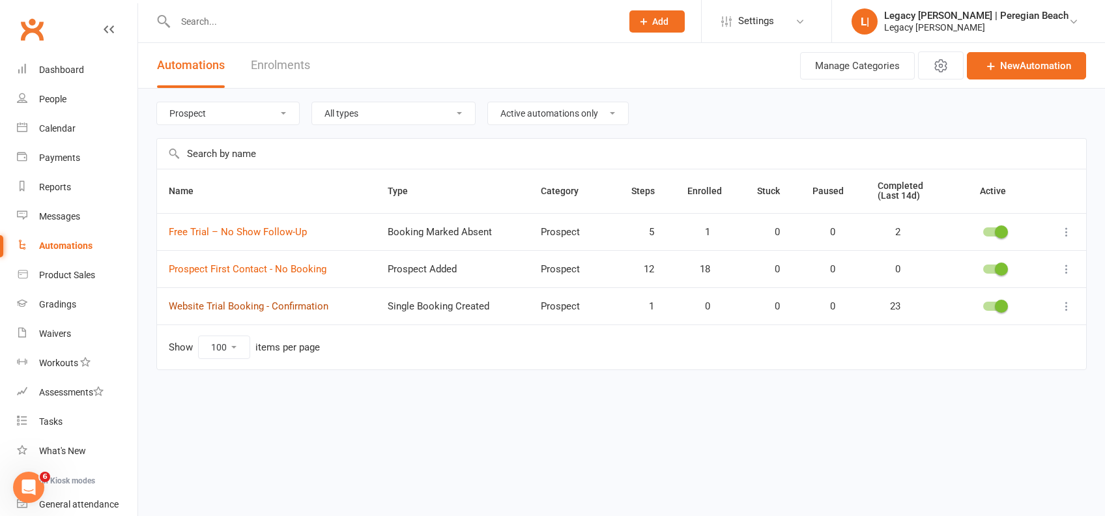
click at [217, 307] on link "Website Trial Booking - Confirmation" at bounding box center [249, 306] width 160 height 12
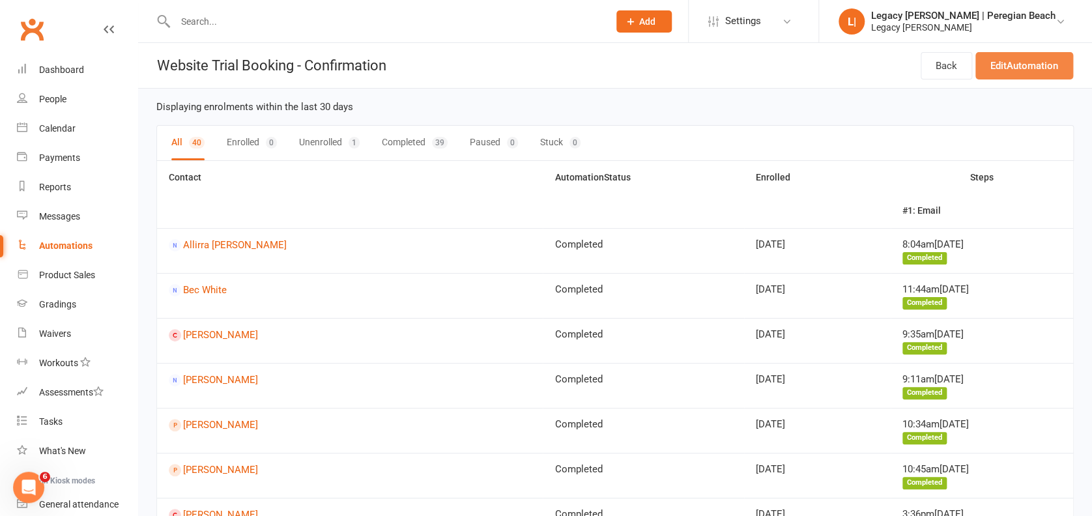
click at [1012, 62] on link "Edit Automation" at bounding box center [1024, 65] width 98 height 27
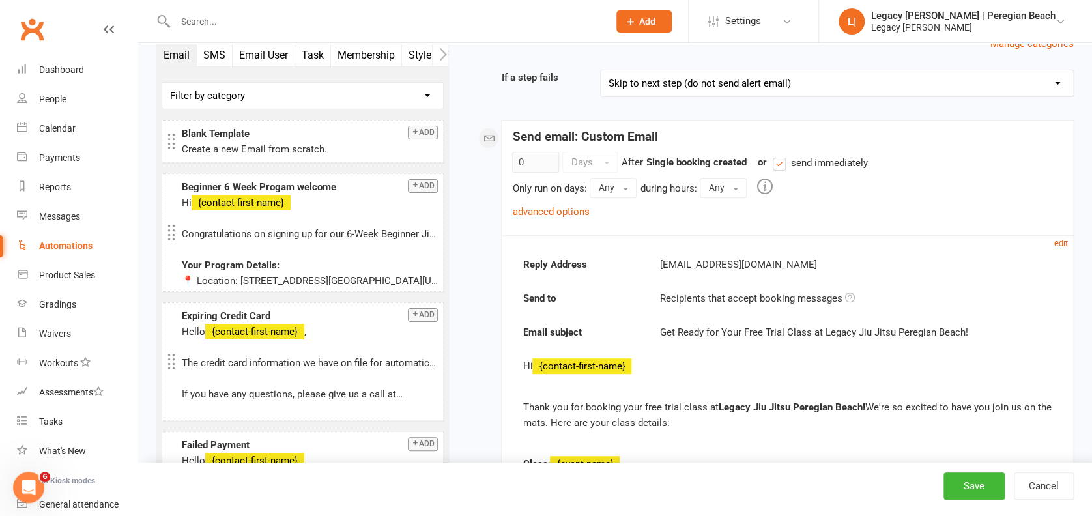
scroll to position [141, 0]
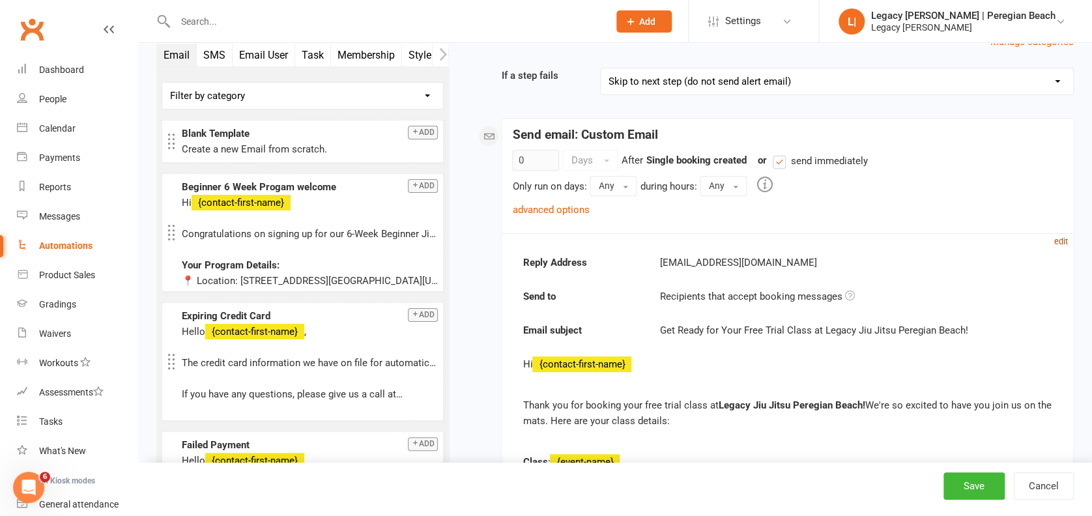
click at [1061, 240] on small "edit" at bounding box center [1061, 241] width 14 height 10
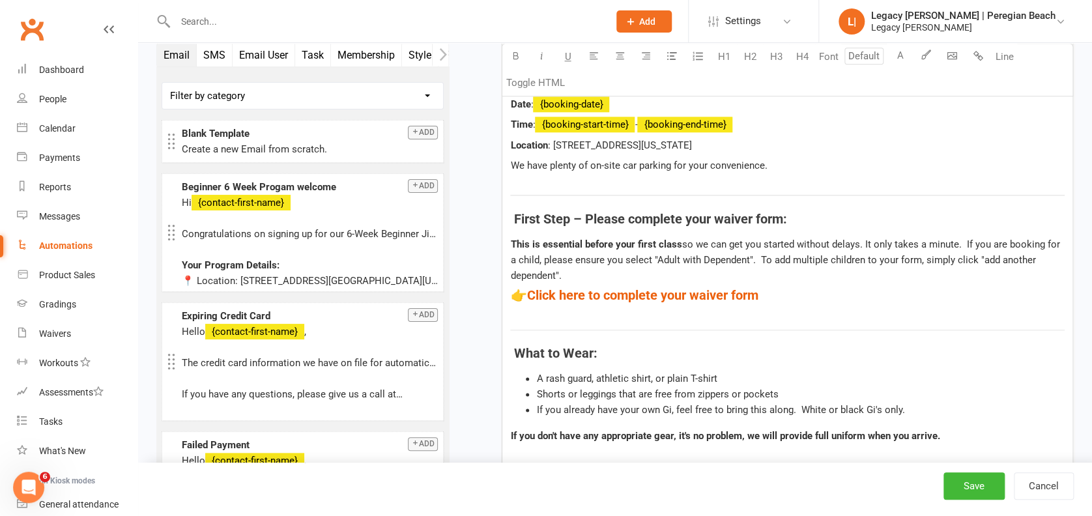
scroll to position [717, 0]
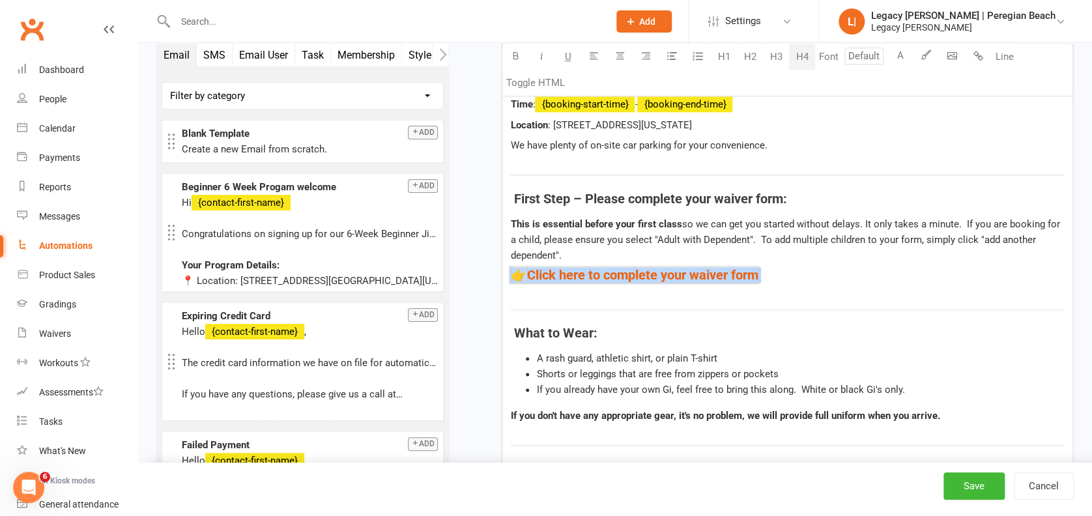
drag, startPoint x: 796, startPoint y: 278, endPoint x: 508, endPoint y: 267, distance: 288.1
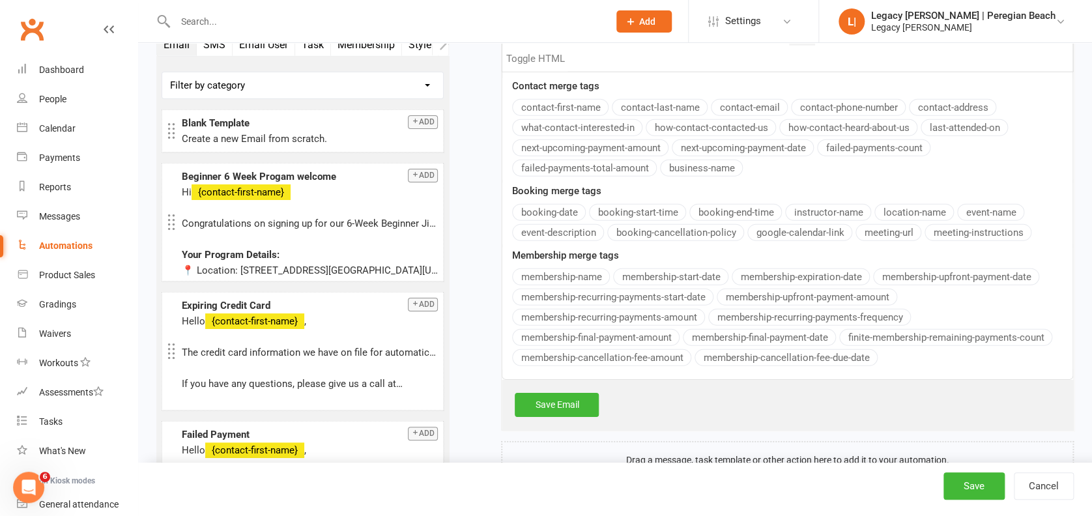
scroll to position [1823, 0]
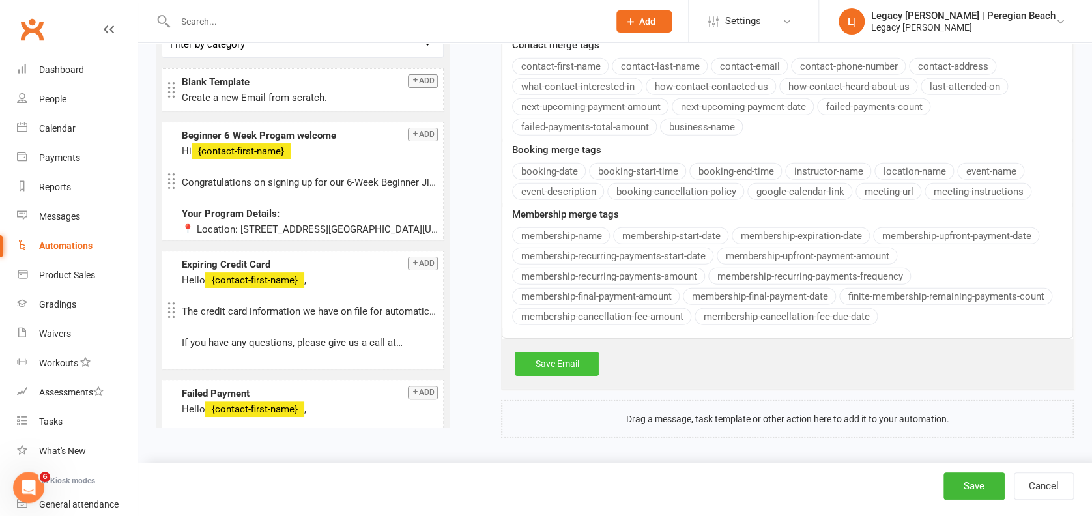
click at [564, 363] on link "Save Email" at bounding box center [557, 363] width 84 height 23
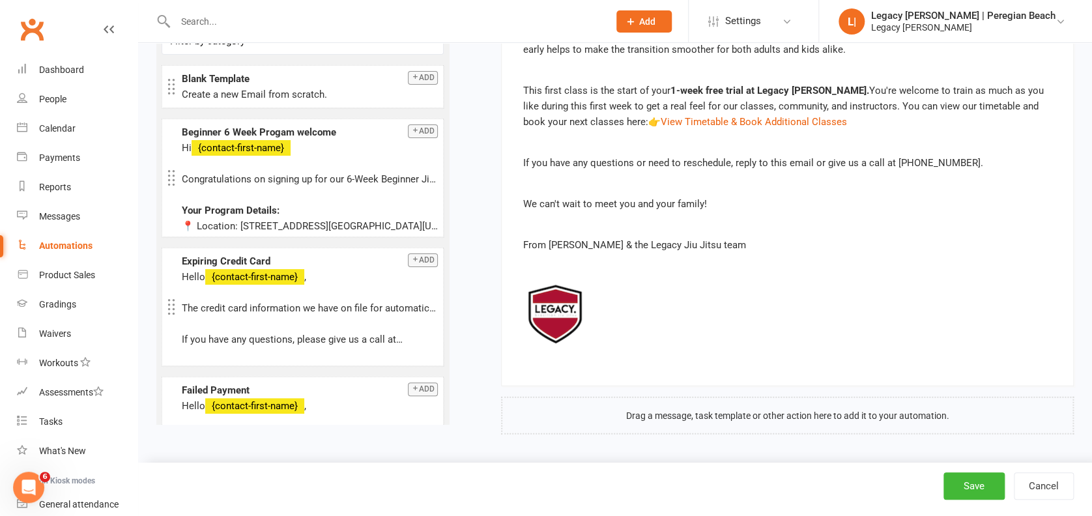
scroll to position [1418, 0]
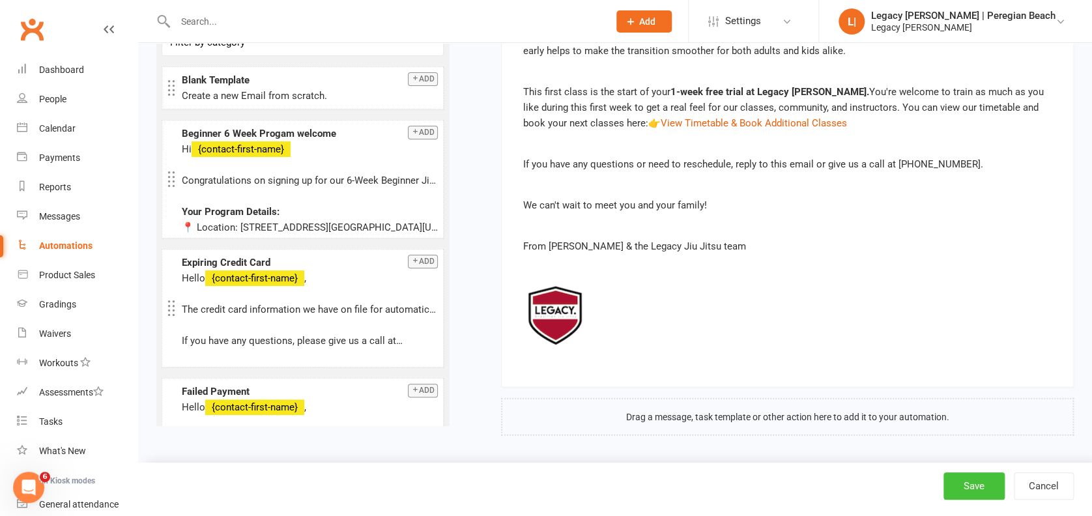
click at [959, 485] on button "Save" at bounding box center [973, 485] width 61 height 27
select select "true"
select select "100"
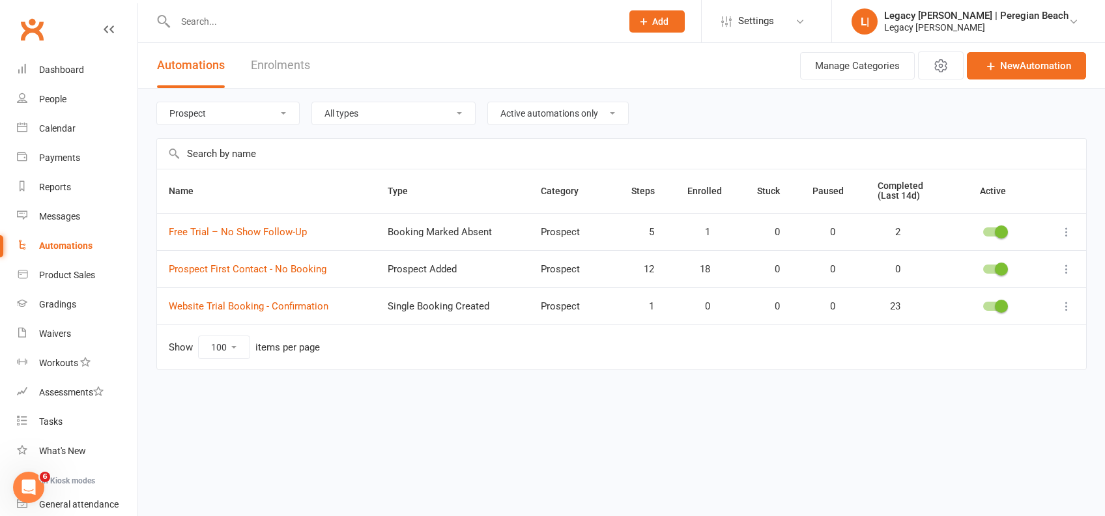
click at [276, 114] on select "All categories Billing Free Trials Membership Cancellations Membership Expiry M…" at bounding box center [228, 113] width 142 height 22
click at [157, 102] on select "All categories Billing Free Trials Membership Cancellations Membership Expiry M…" at bounding box center [228, 113] width 142 height 22
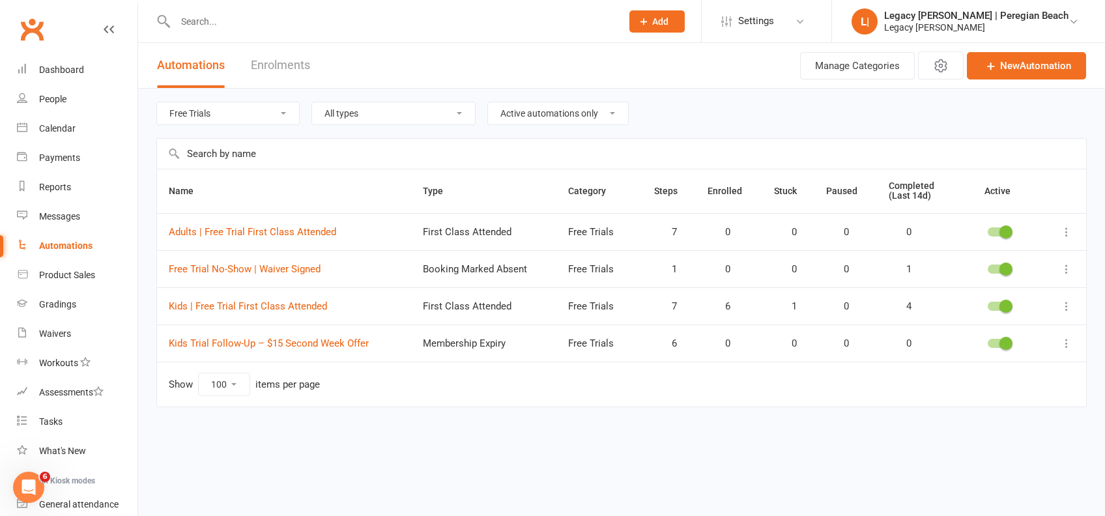
click at [264, 124] on select "All categories Billing Free Trials Membership Cancellations Membership Expiry M…" at bounding box center [228, 113] width 142 height 22
select select "796"
click at [157, 102] on select "All categories Billing Free Trials Membership Cancellations Membership Expiry M…" at bounding box center [228, 113] width 142 height 22
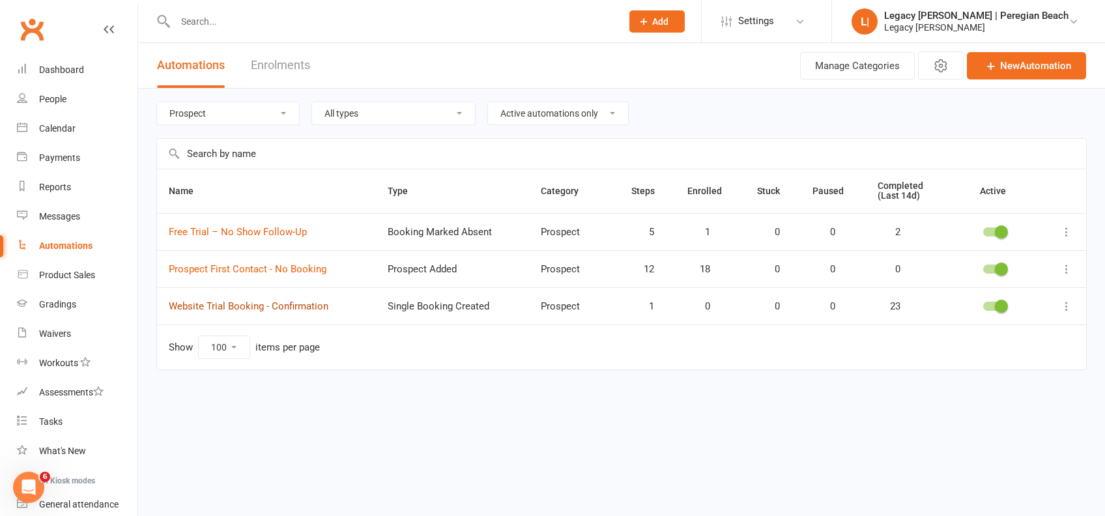
click at [242, 303] on link "Website Trial Booking - Confirmation" at bounding box center [249, 306] width 160 height 12
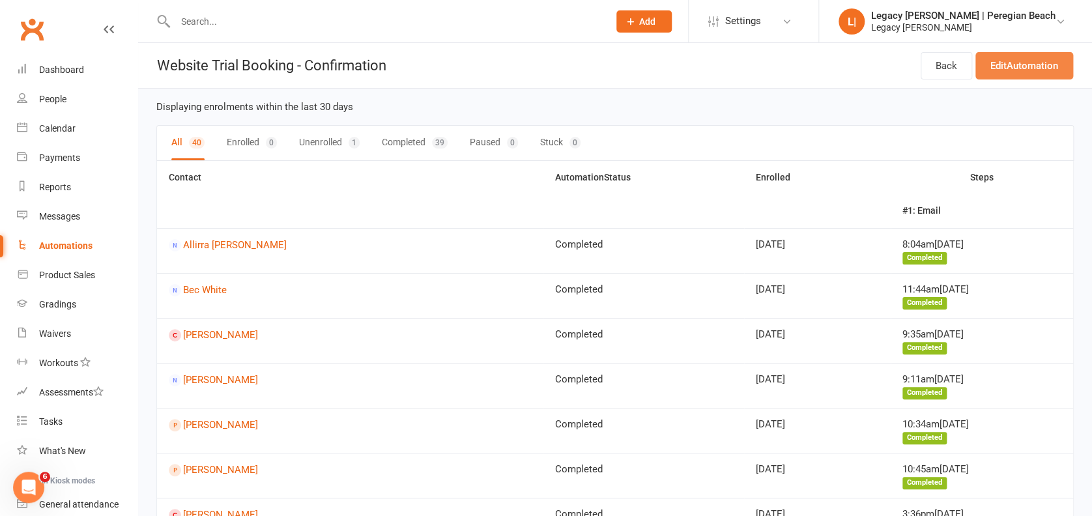
click at [1041, 68] on link "Edit Automation" at bounding box center [1024, 65] width 98 height 27
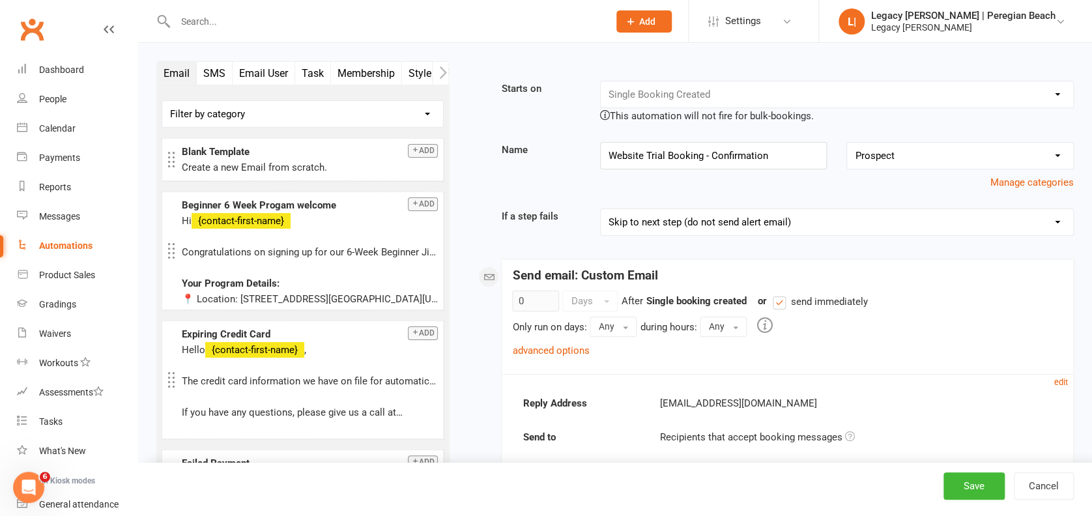
click at [211, 68] on button "SMS" at bounding box center [215, 73] width 36 height 23
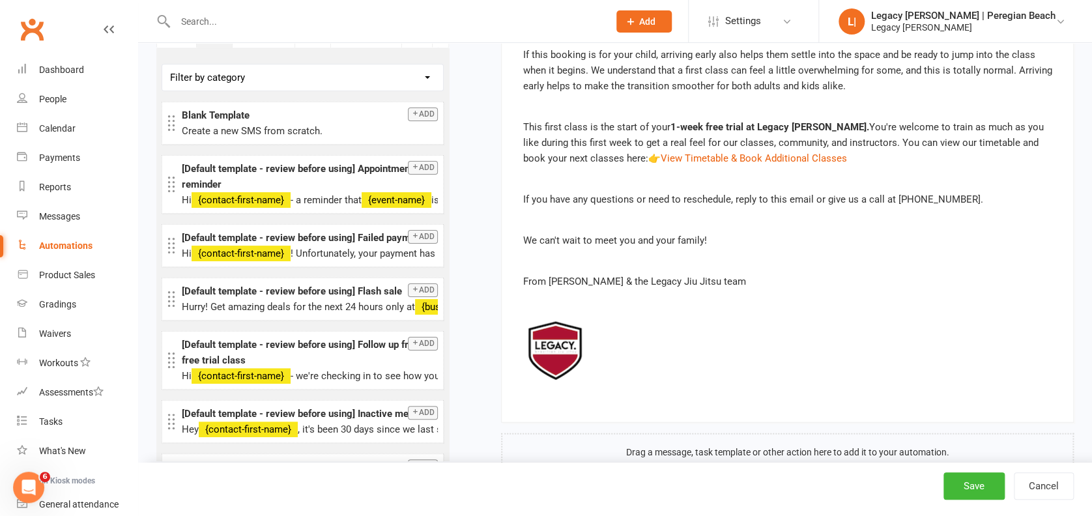
scroll to position [1418, 0]
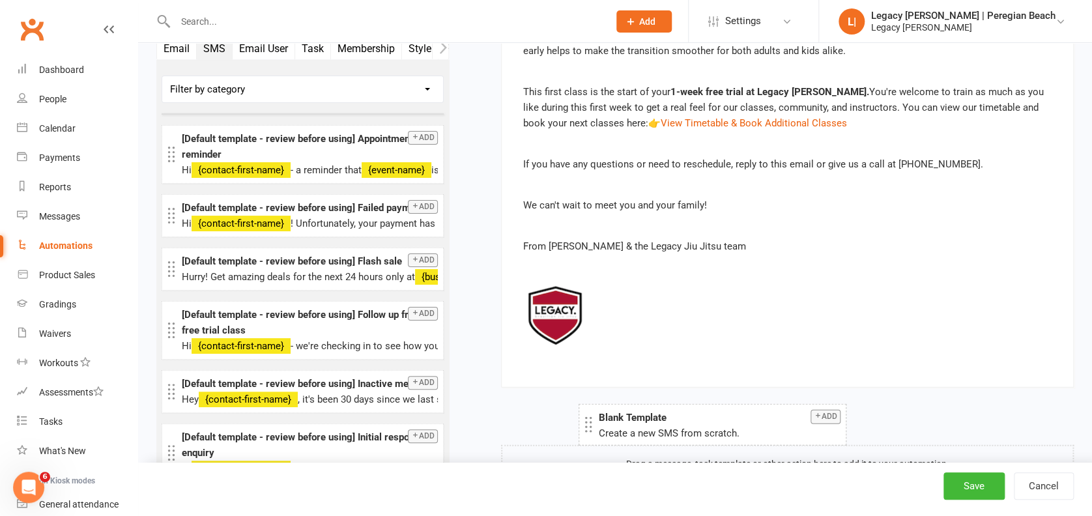
drag, startPoint x: 287, startPoint y: 76, endPoint x: 698, endPoint y: 409, distance: 528.9
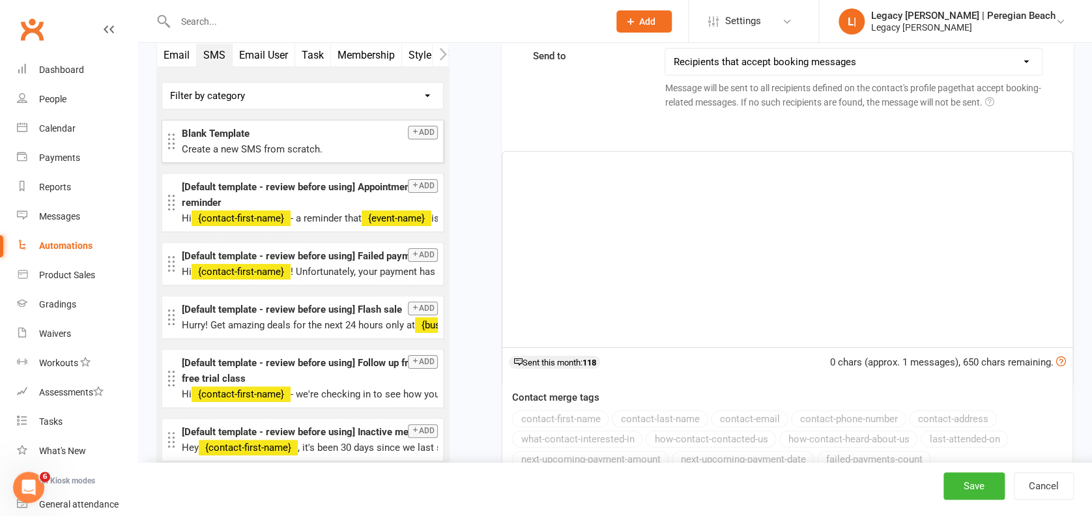
scroll to position [1897, 0]
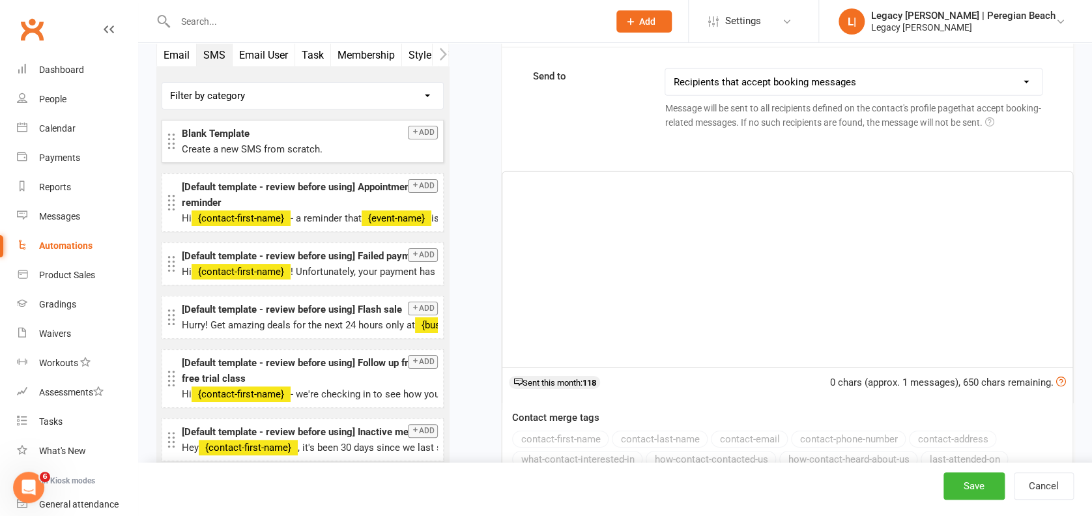
click at [735, 258] on div "﻿" at bounding box center [787, 269] width 570 height 195
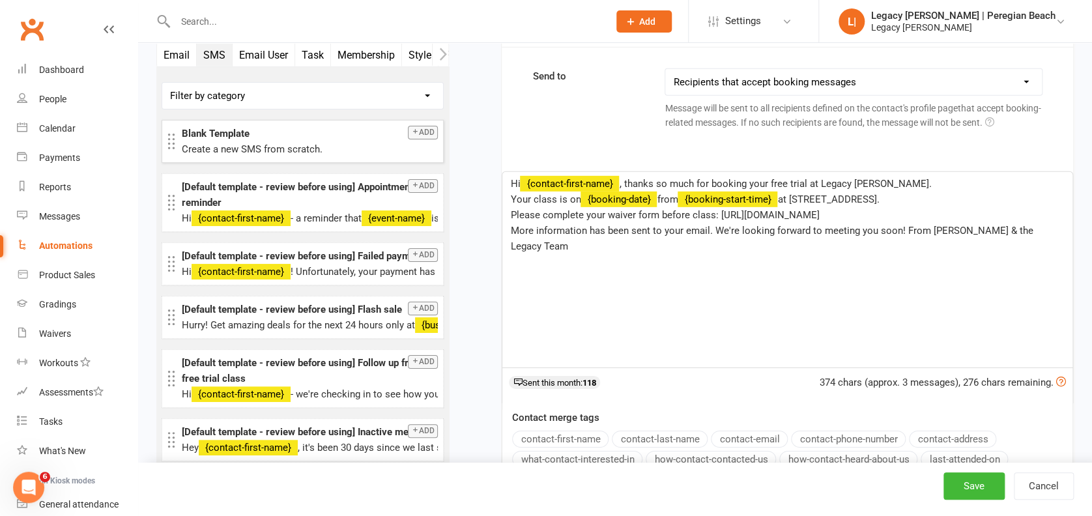
click at [920, 178] on span ", thanks so much for booking your free trial at Legacy [PERSON_NAME]." at bounding box center [775, 184] width 312 height 12
click at [879, 198] on span "at [STREET_ADDRESS]." at bounding box center [828, 199] width 102 height 12
drag, startPoint x: 715, startPoint y: 210, endPoint x: 915, endPoint y: 212, distance: 200.0
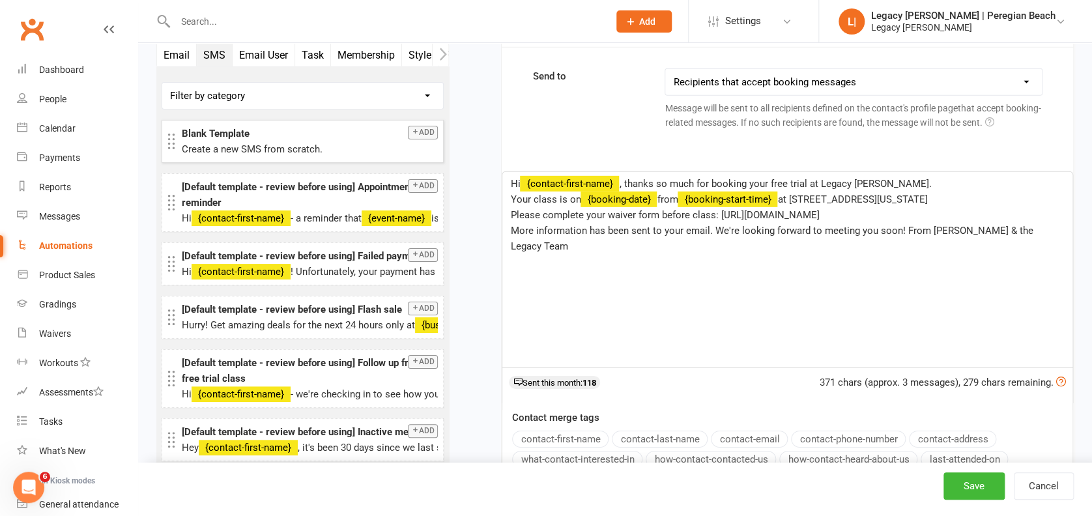
click at [915, 212] on p "Please complete your waiver form before class: [URL][DOMAIN_NAME]" at bounding box center [787, 215] width 554 height 16
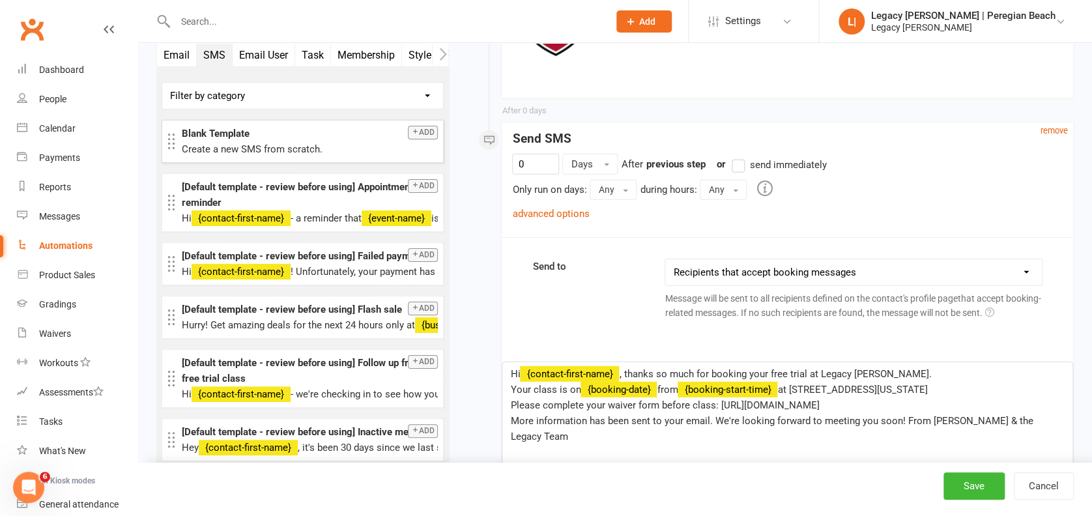
scroll to position [1696, 0]
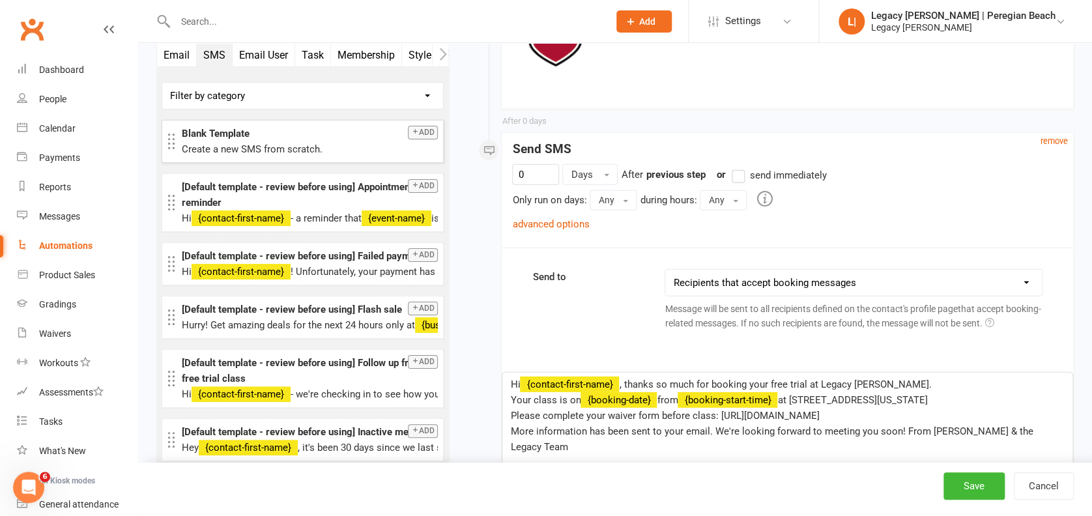
click at [756, 169] on span "send immediately" at bounding box center [787, 174] width 77 height 14
click at [740, 167] on input "send immediately" at bounding box center [736, 167] width 8 height 0
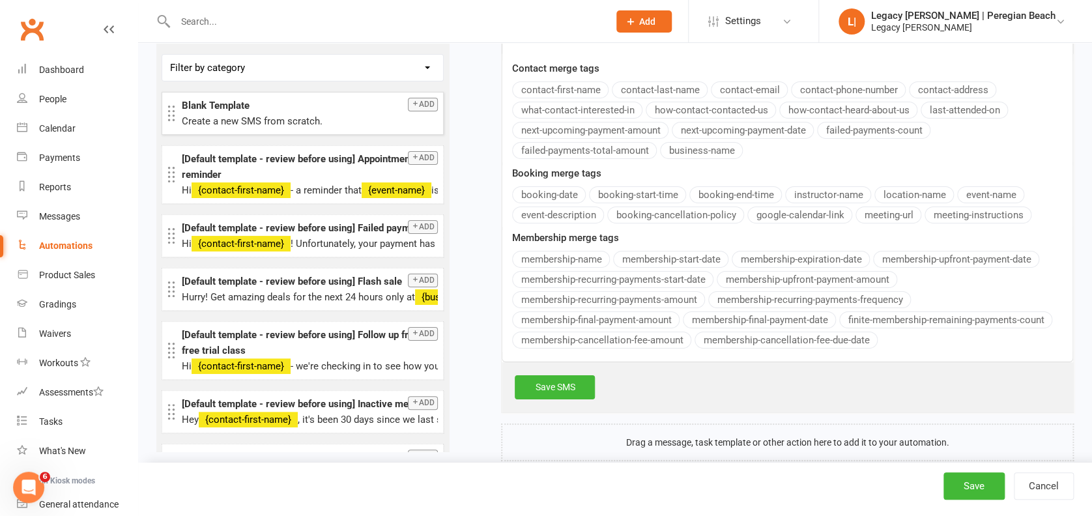
scroll to position [2269, 0]
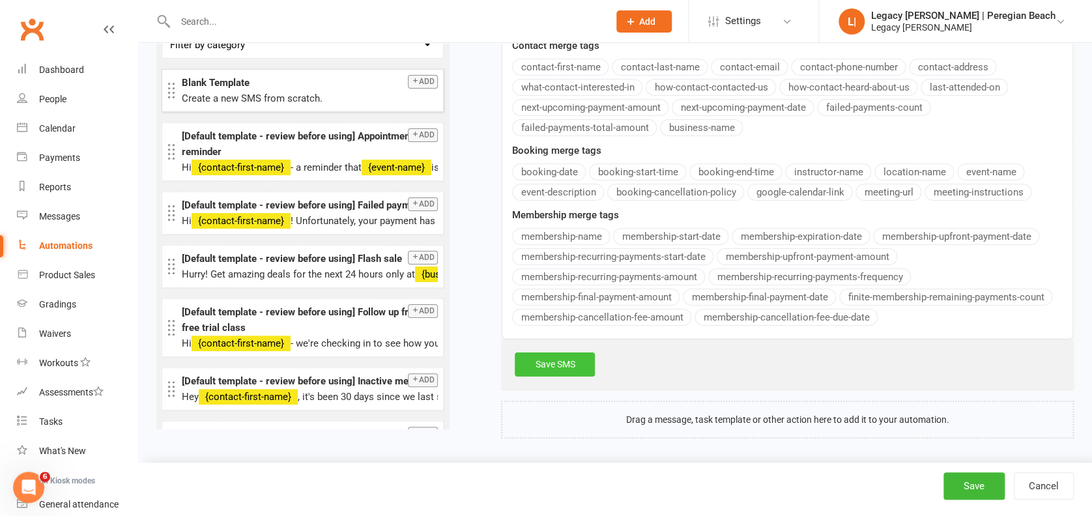
click at [575, 358] on link "Save SMS" at bounding box center [555, 363] width 80 height 23
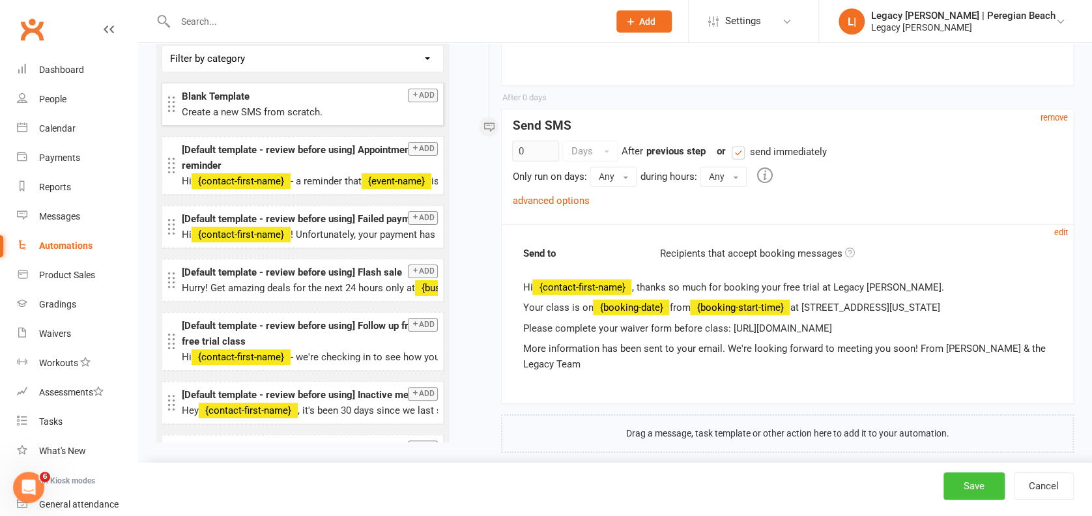
click at [988, 483] on button "Save" at bounding box center [973, 485] width 61 height 27
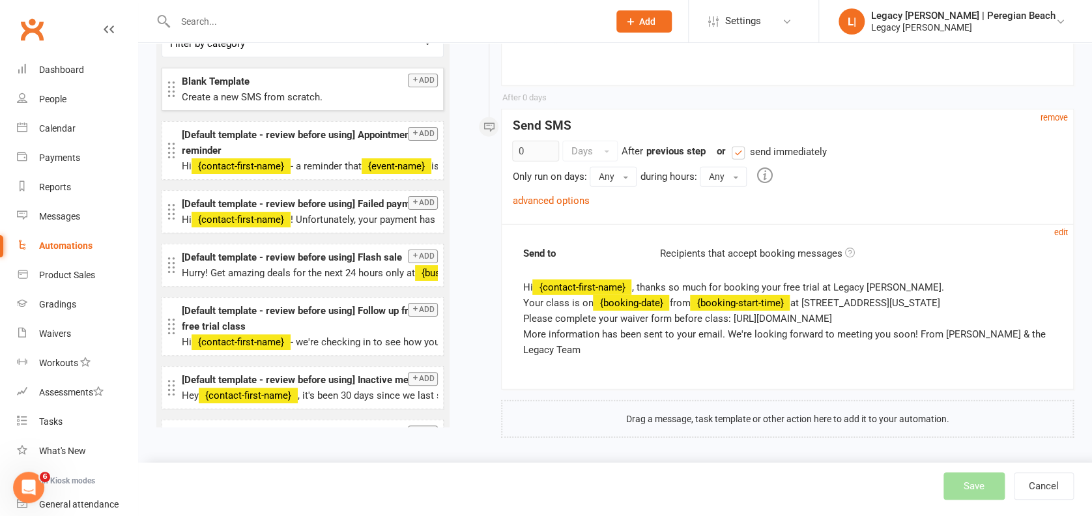
scroll to position [1705, 0]
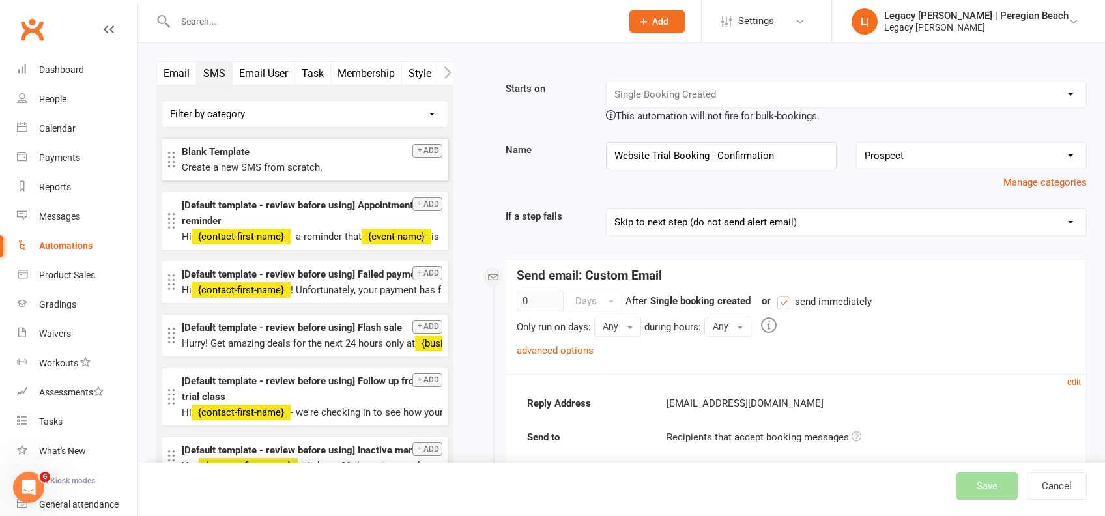
select select "true"
select select "100"
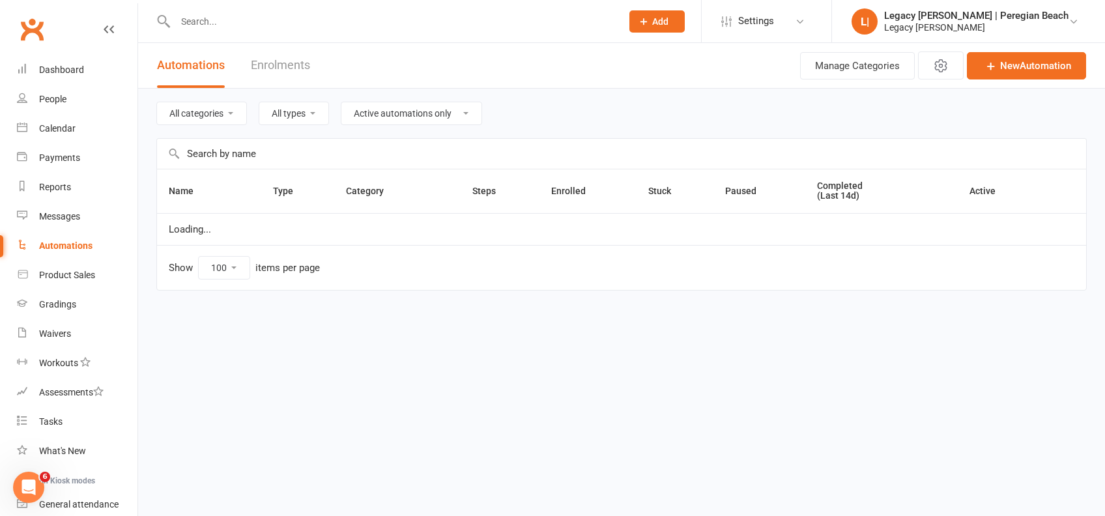
select select "796"
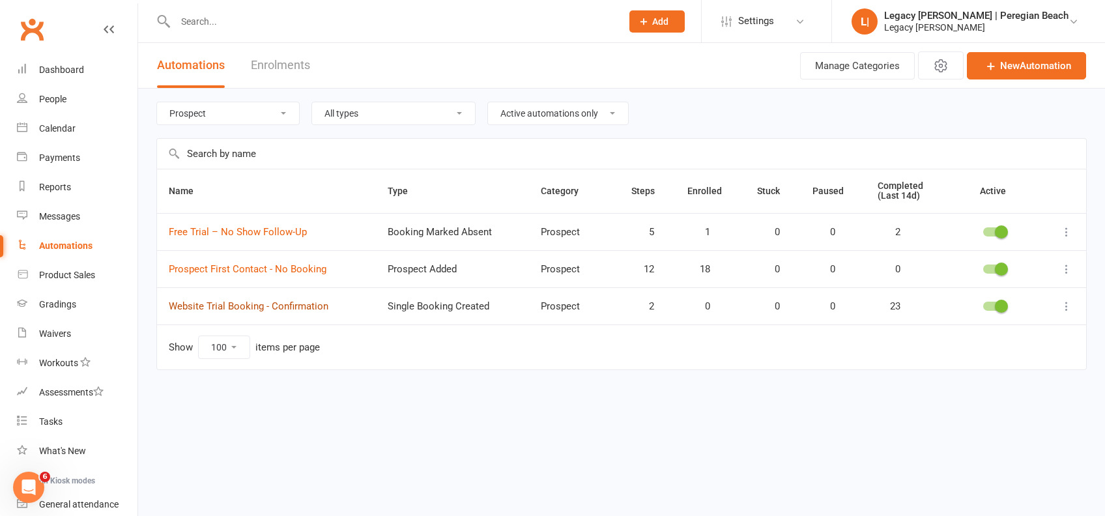
click at [214, 304] on link "Website Trial Booking - Confirmation" at bounding box center [249, 306] width 160 height 12
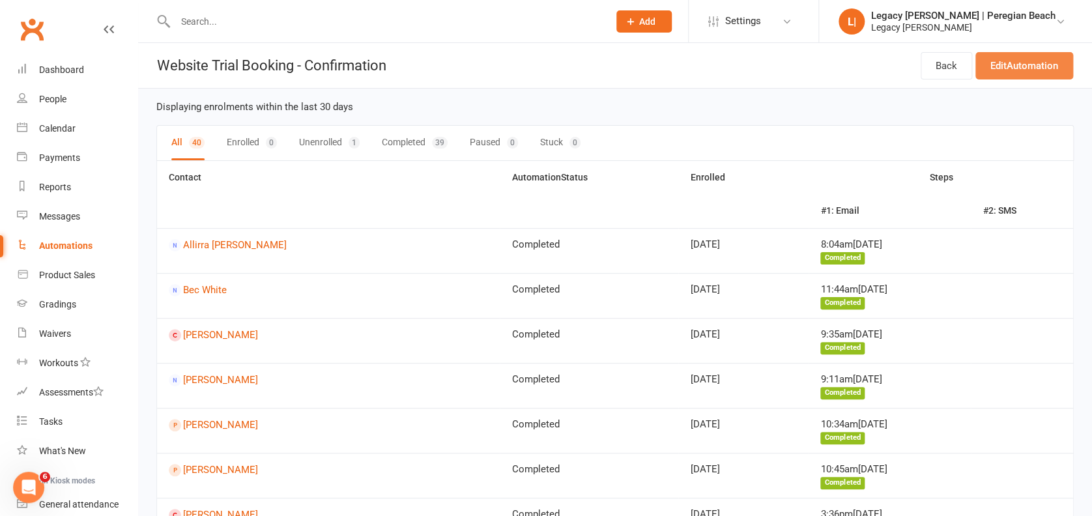
click at [1044, 56] on link "Edit Automation" at bounding box center [1024, 65] width 98 height 27
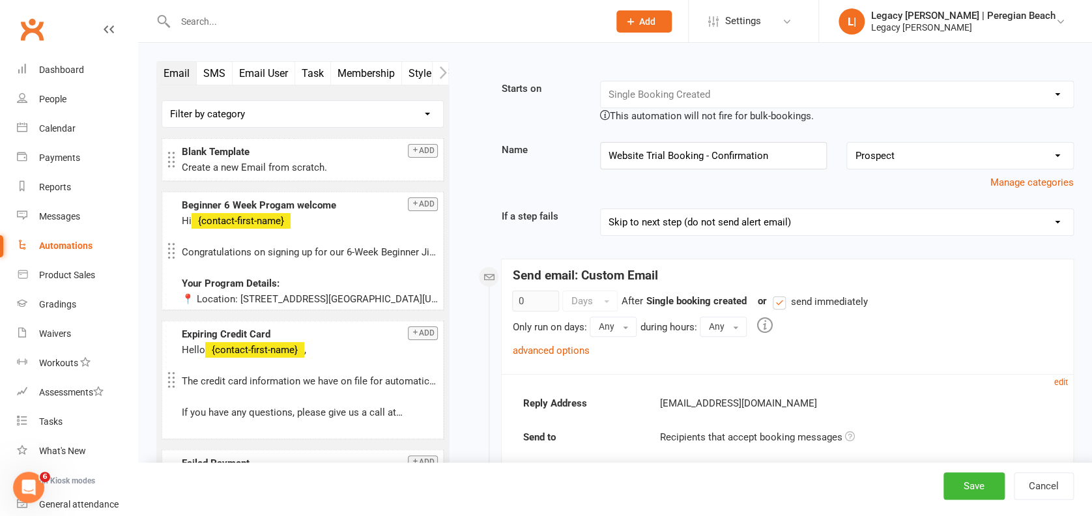
click at [905, 160] on select "No category selected Billing Free Trials Membership Cancellations Membership Ex…" at bounding box center [960, 156] width 226 height 26
click at [937, 148] on select "No category selected Billing Free Trials Membership Cancellations Membership Ex…" at bounding box center [960, 156] width 226 height 26
click at [1049, 189] on button "Manage categories" at bounding box center [1031, 183] width 83 height 16
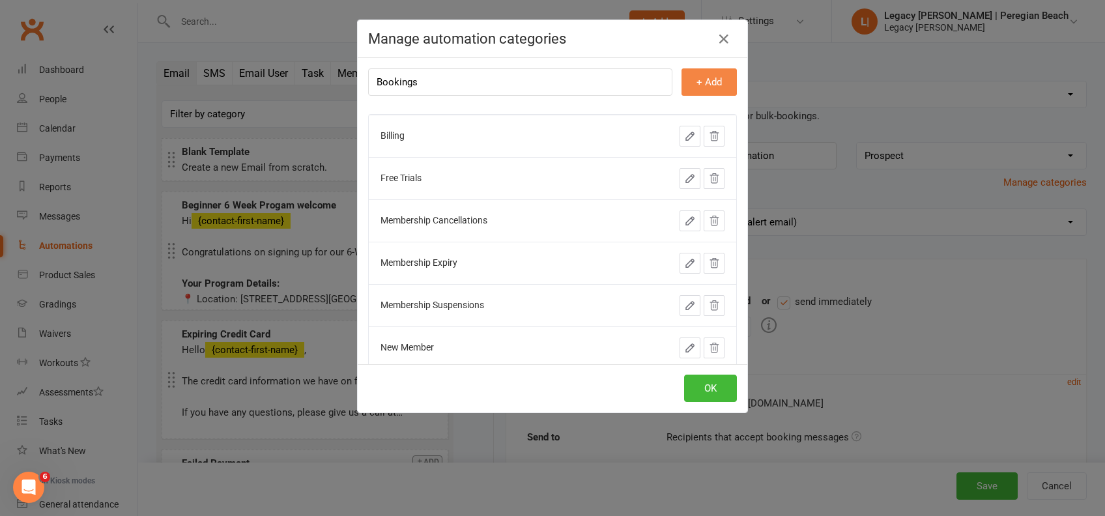
type input "Bookings"
click at [704, 78] on button "+ Add" at bounding box center [708, 81] width 55 height 27
click at [704, 386] on button "OK" at bounding box center [710, 388] width 53 height 27
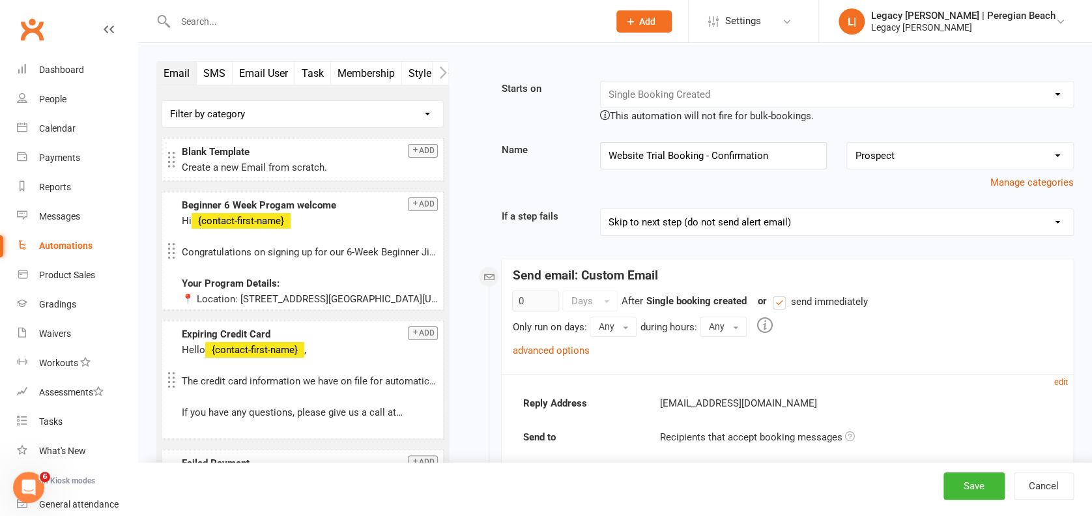
click at [954, 150] on select "No category selected Billing Bookings Free Trials Membership Cancellations Memb…" at bounding box center [960, 156] width 226 height 26
select select "1"
click at [847, 143] on select "No category selected Billing Bookings Free Trials Membership Cancellations Memb…" at bounding box center [960, 156] width 226 height 26
click at [981, 485] on button "Save" at bounding box center [973, 485] width 61 height 27
select select "true"
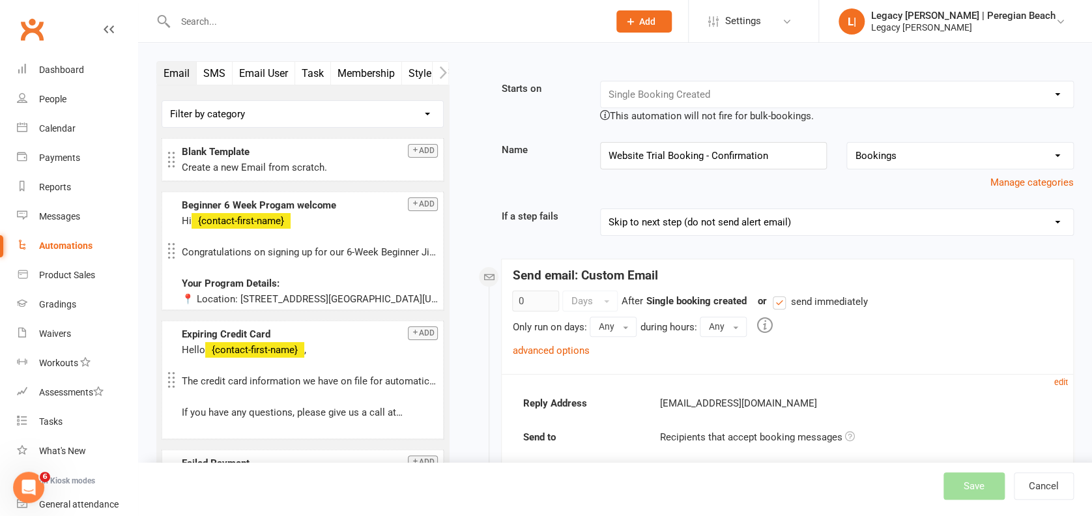
select select "100"
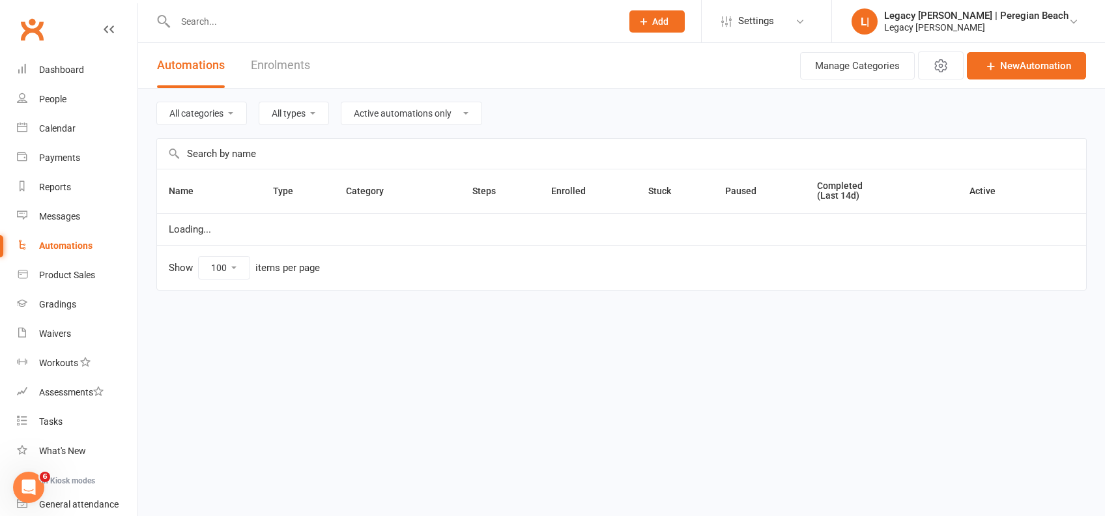
select select "796"
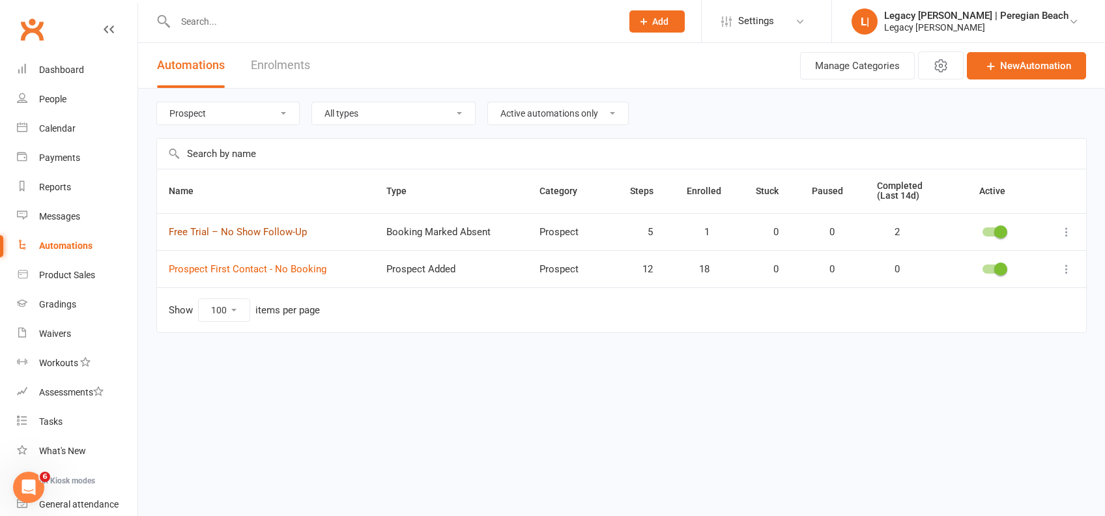
click at [267, 231] on link "Free Trial – No Show Follow-Up" at bounding box center [238, 232] width 138 height 12
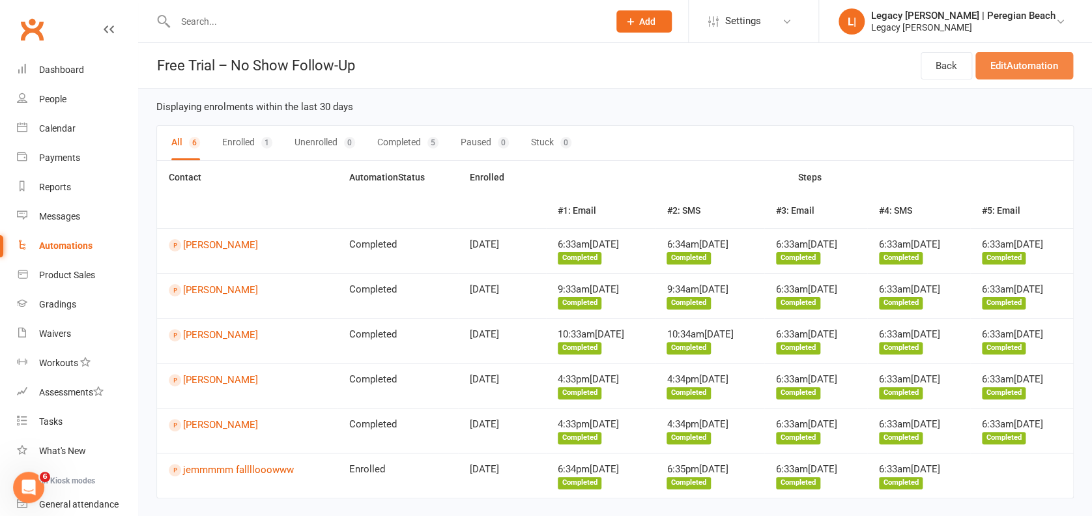
click at [986, 61] on link "Edit Automation" at bounding box center [1024, 65] width 98 height 27
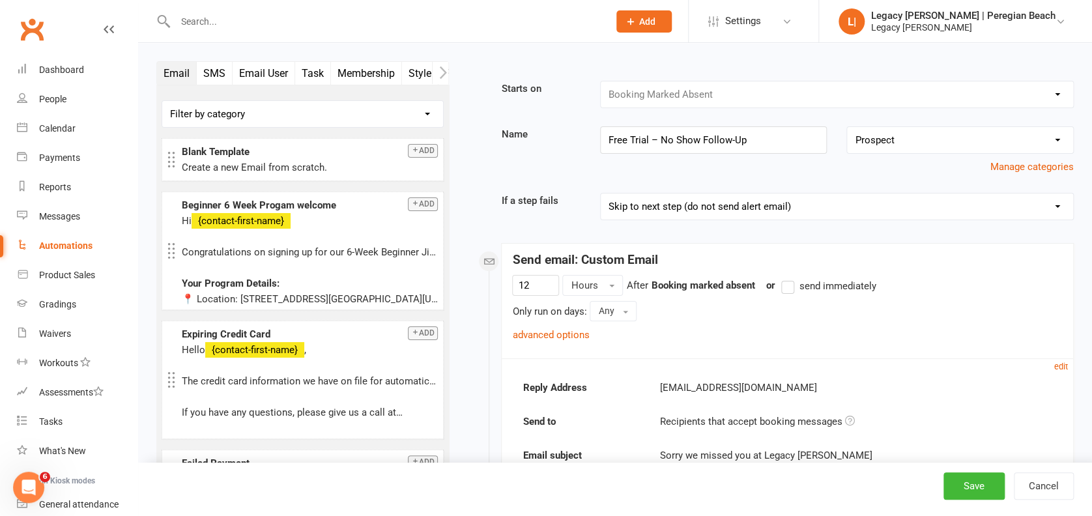
click at [948, 145] on select "No category selected Billing Bookings Free Trials Membership Cancellations Memb…" at bounding box center [960, 140] width 226 height 26
select select "2"
click at [847, 127] on select "No category selected Billing Bookings Free Trials Membership Cancellations Memb…" at bounding box center [960, 140] width 226 height 26
click at [969, 490] on button "Save" at bounding box center [973, 485] width 61 height 27
select select "true"
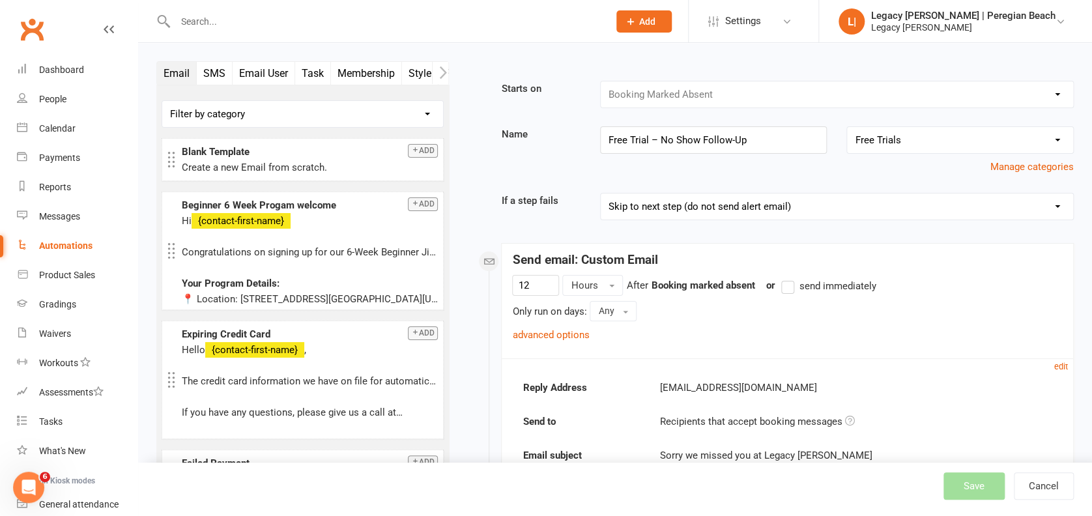
select select "100"
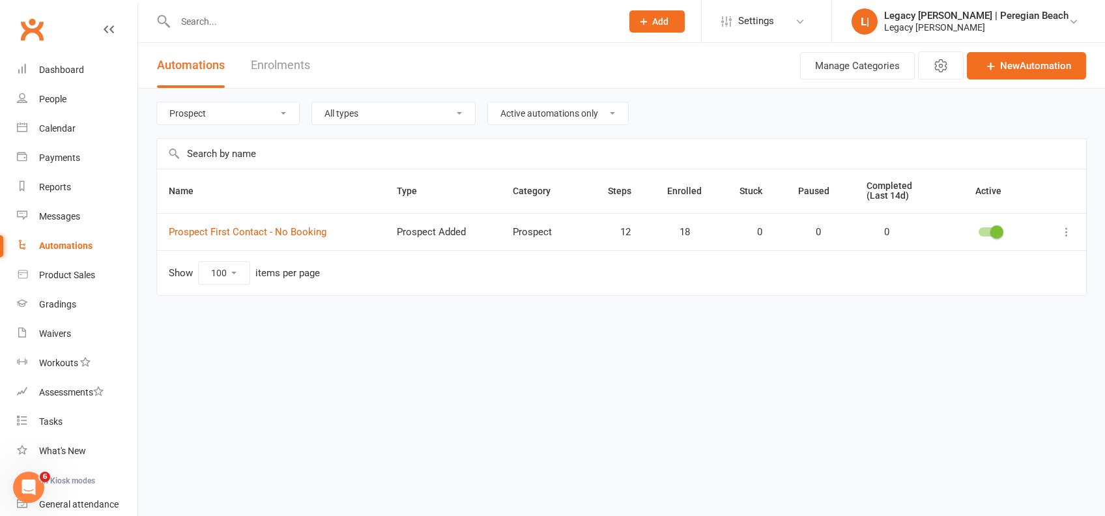
click at [236, 120] on select "All categories Billing Bookings Free Trials Membership Cancellations Membership…" at bounding box center [228, 113] width 142 height 22
select select "923"
click at [157, 102] on select "All categories Billing Bookings Free Trials Membership Cancellations Membership…" at bounding box center [228, 113] width 142 height 22
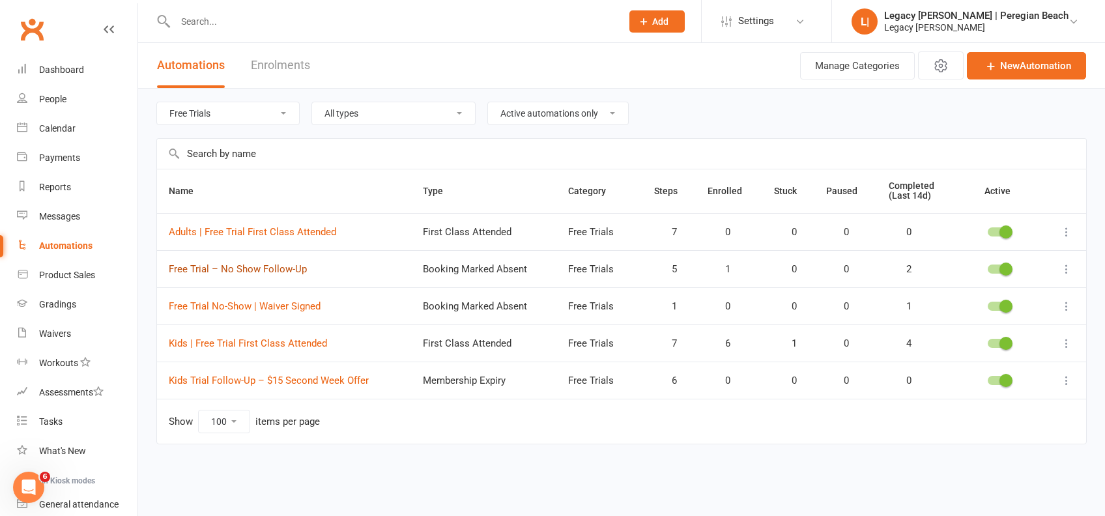
click at [239, 264] on link "Free Trial – No Show Follow-Up" at bounding box center [238, 269] width 138 height 12
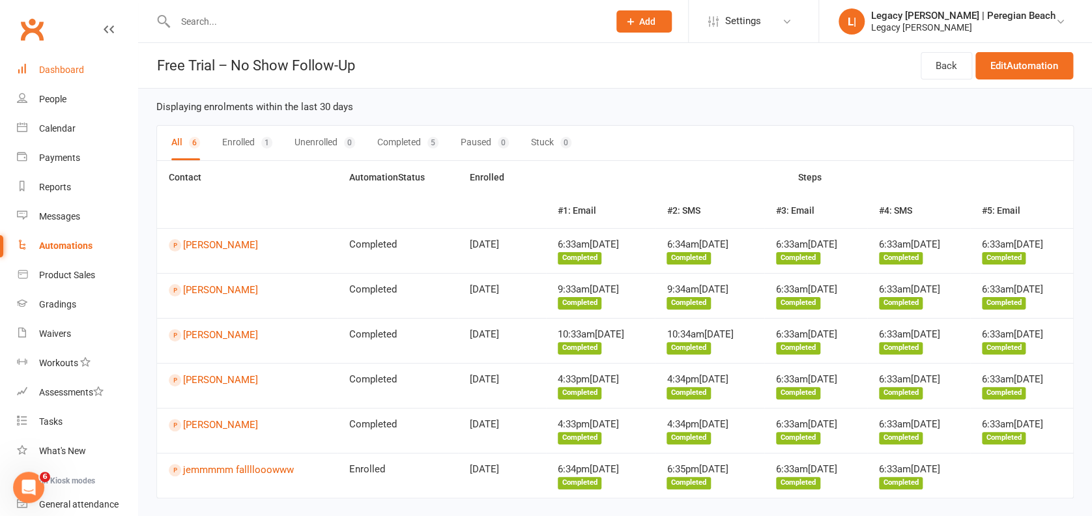
click at [73, 60] on link "Dashboard" at bounding box center [77, 69] width 121 height 29
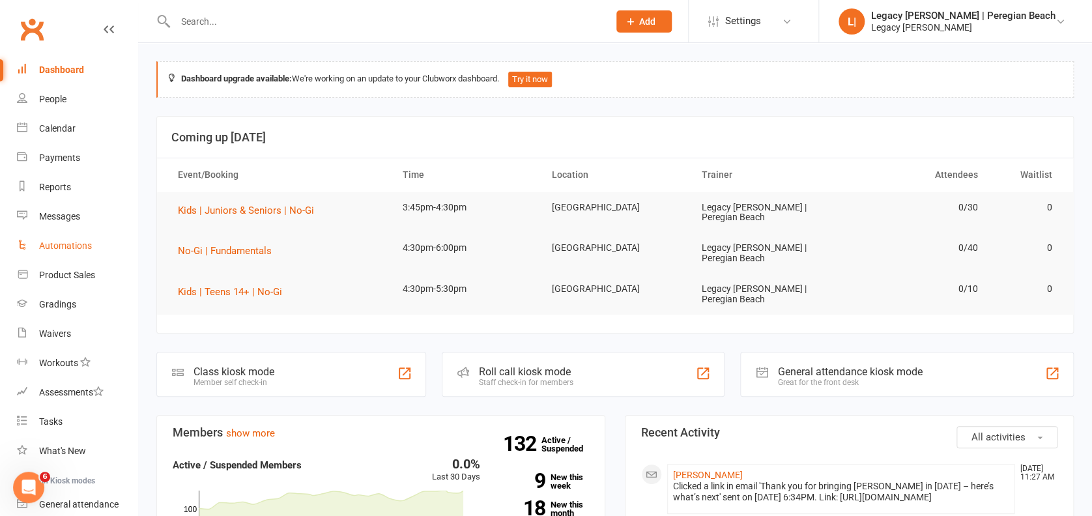
click at [93, 241] on link "Automations" at bounding box center [77, 245] width 121 height 29
select select "true"
select select "100"
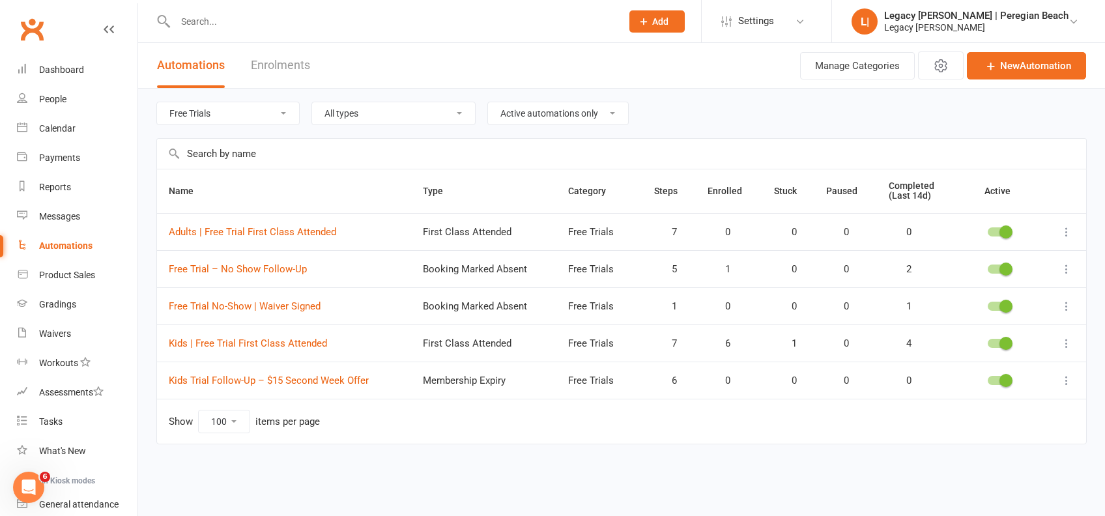
click at [218, 115] on select "All categories Billing Bookings Free Trials Membership Cancellations Membership…" at bounding box center [228, 113] width 142 height 22
select select "796"
click at [157, 102] on select "All categories Billing Bookings Free Trials Membership Cancellations Membership…" at bounding box center [228, 113] width 142 height 22
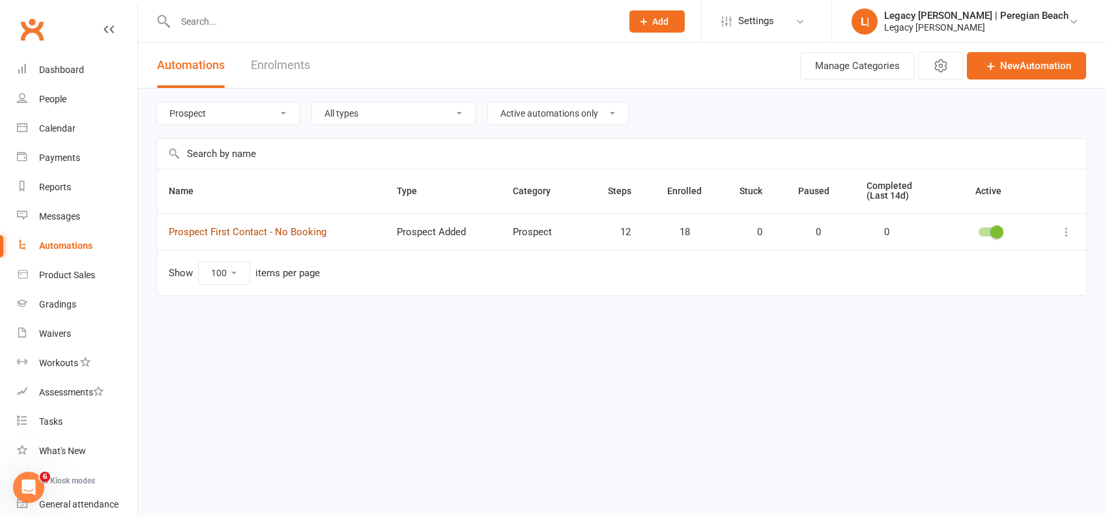
click at [287, 226] on link "Prospect First Contact - No Booking" at bounding box center [248, 232] width 158 height 12
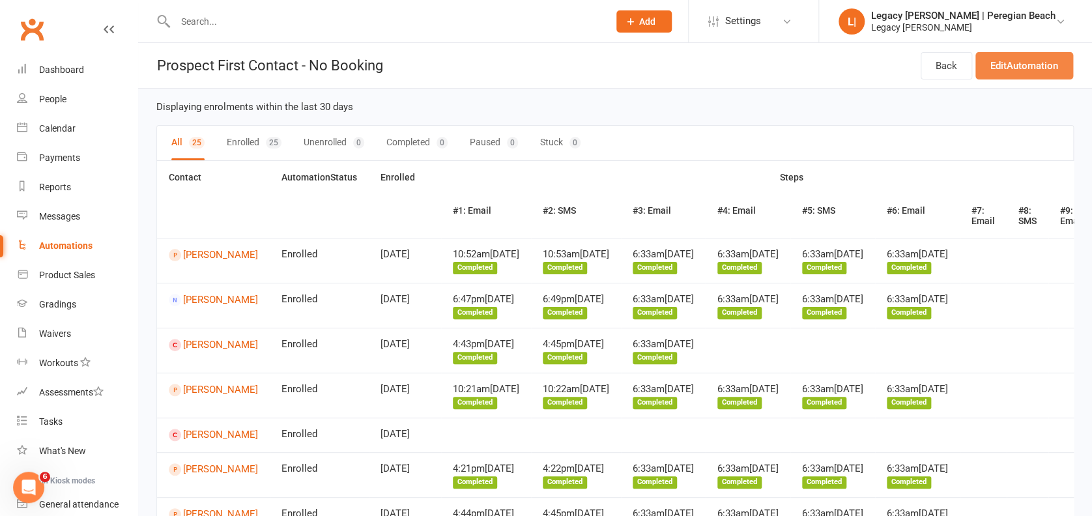
click at [1018, 61] on link "Edit Automation" at bounding box center [1024, 65] width 98 height 27
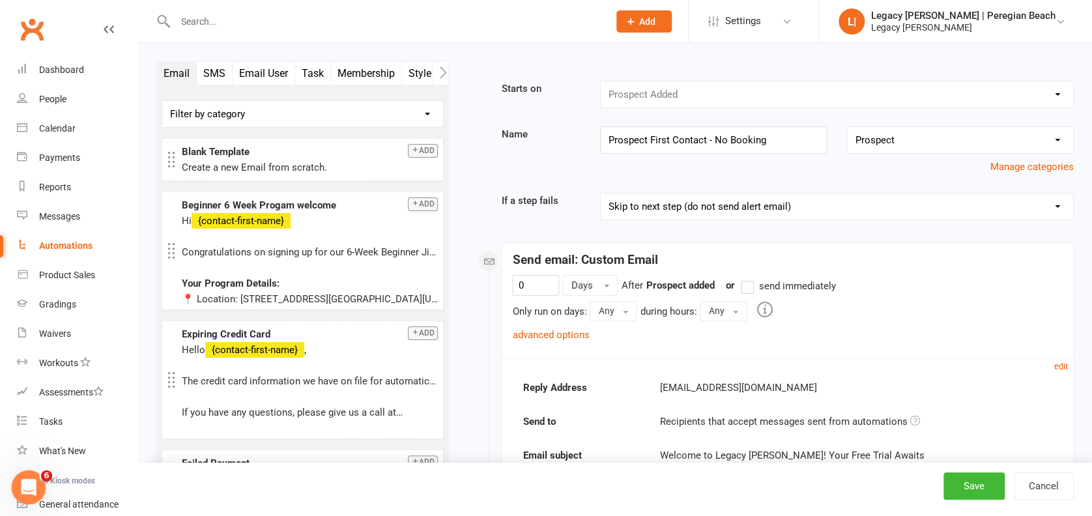
click at [23, 481] on icon "Open Intercom Messenger" at bounding box center [26, 485] width 21 height 21
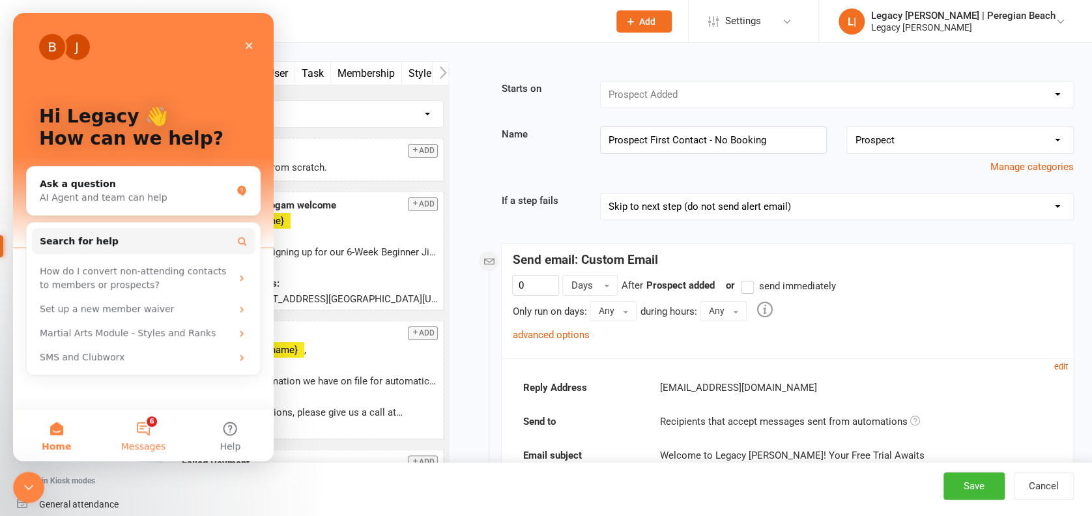
click at [147, 435] on button "6 Messages" at bounding box center [143, 435] width 87 height 52
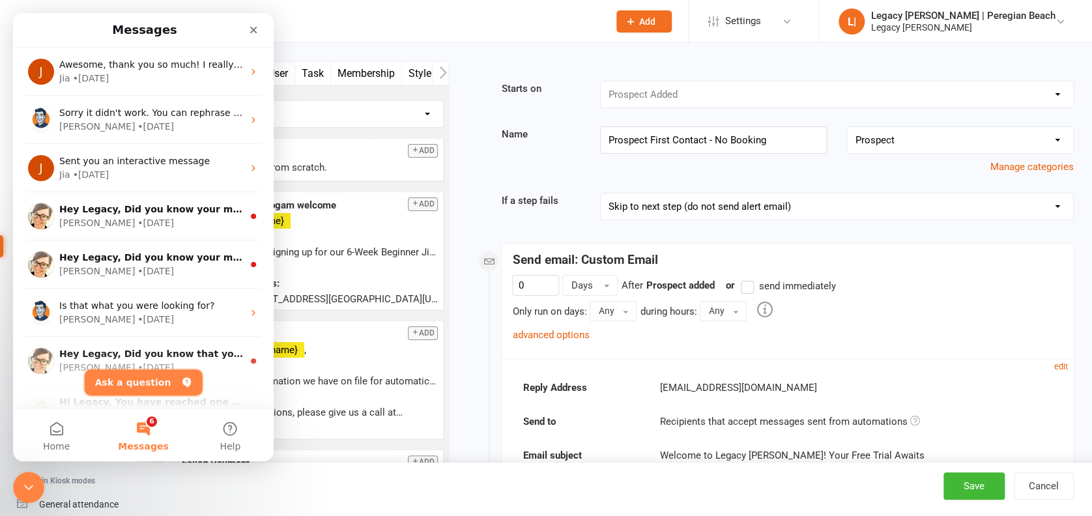
click at [135, 385] on button "Ask a question" at bounding box center [144, 382] width 118 height 26
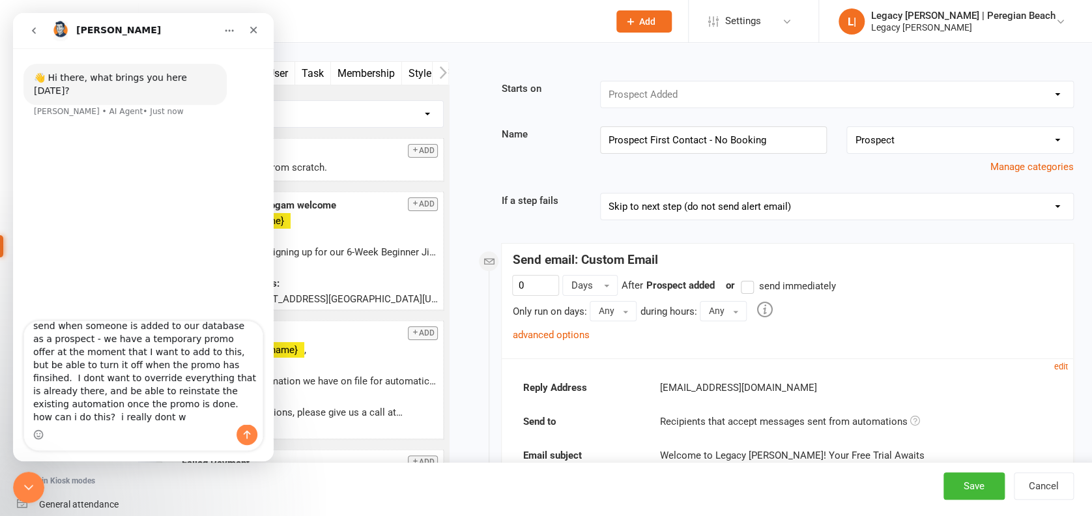
scroll to position [10, 0]
type textarea "I have an automation email sequence set up to send when someone is added to our…"
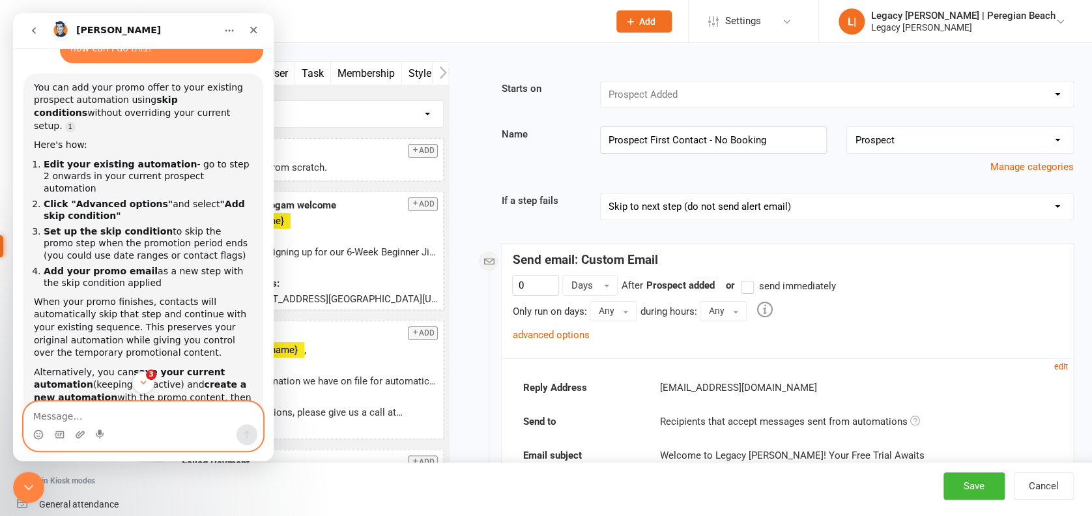
scroll to position [209, 0]
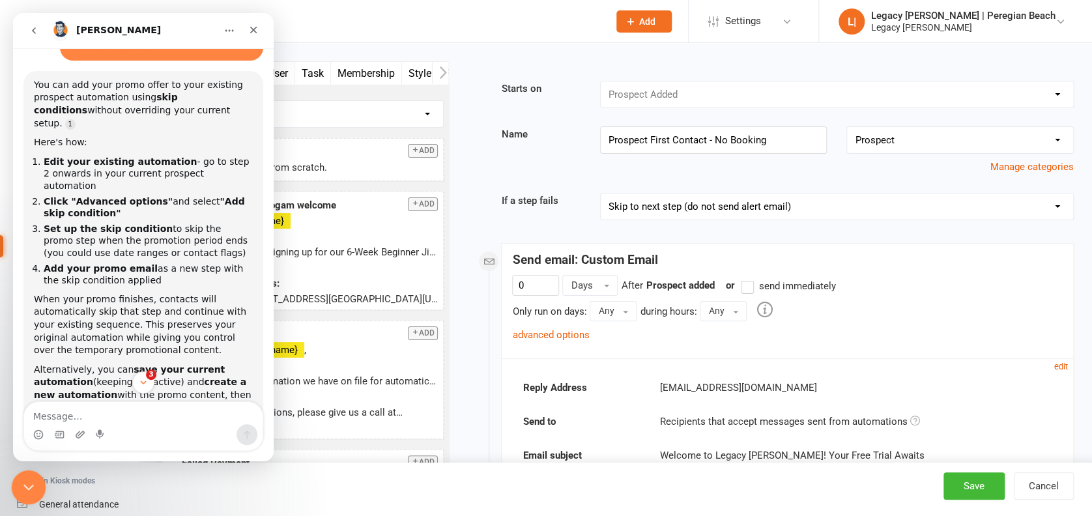
click at [27, 487] on icon "Close Intercom Messenger" at bounding box center [26, 485] width 9 height 5
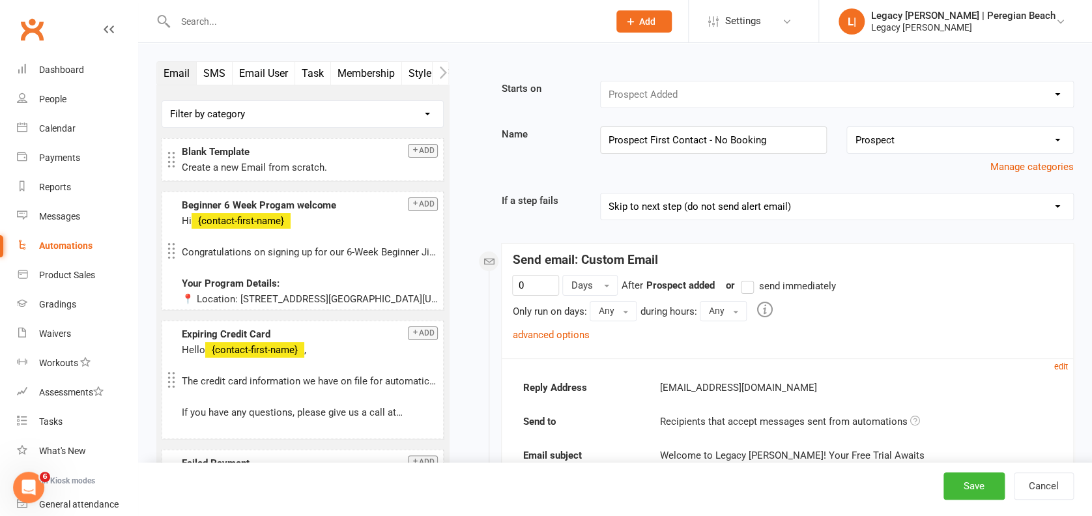
scroll to position [565, 0]
click at [565, 329] on link "advanced options" at bounding box center [550, 335] width 77 height 12
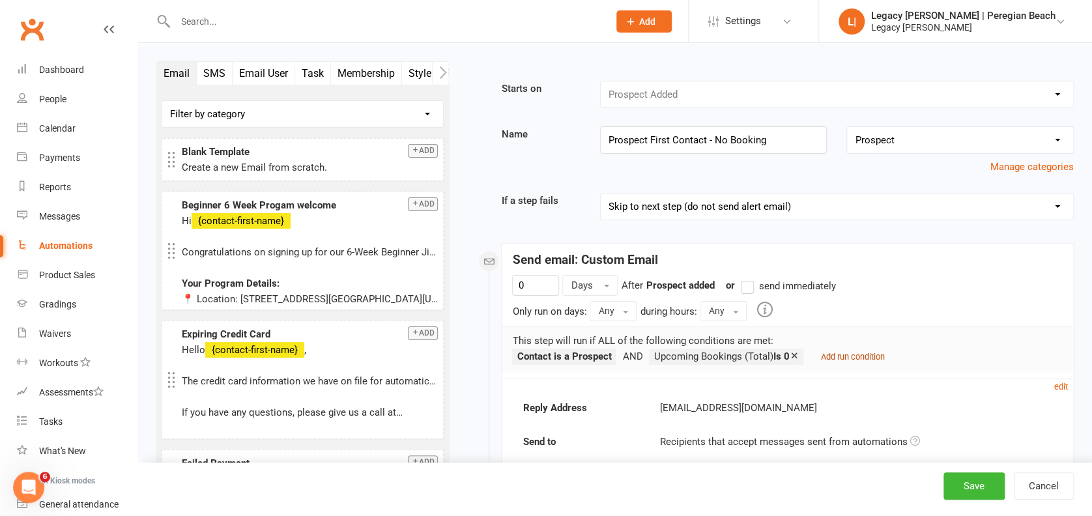
click at [875, 360] on small "Add run condition" at bounding box center [852, 357] width 64 height 10
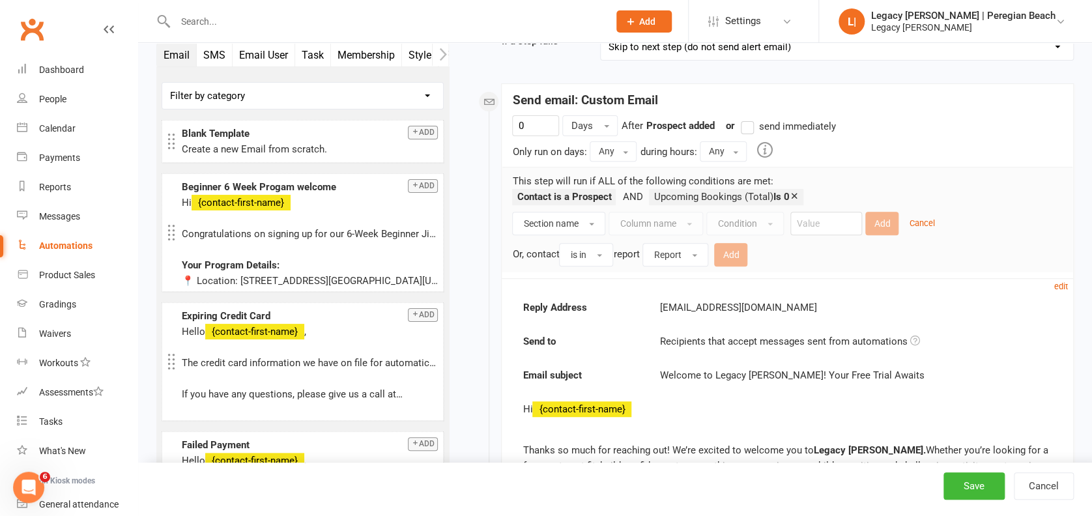
scroll to position [148, 0]
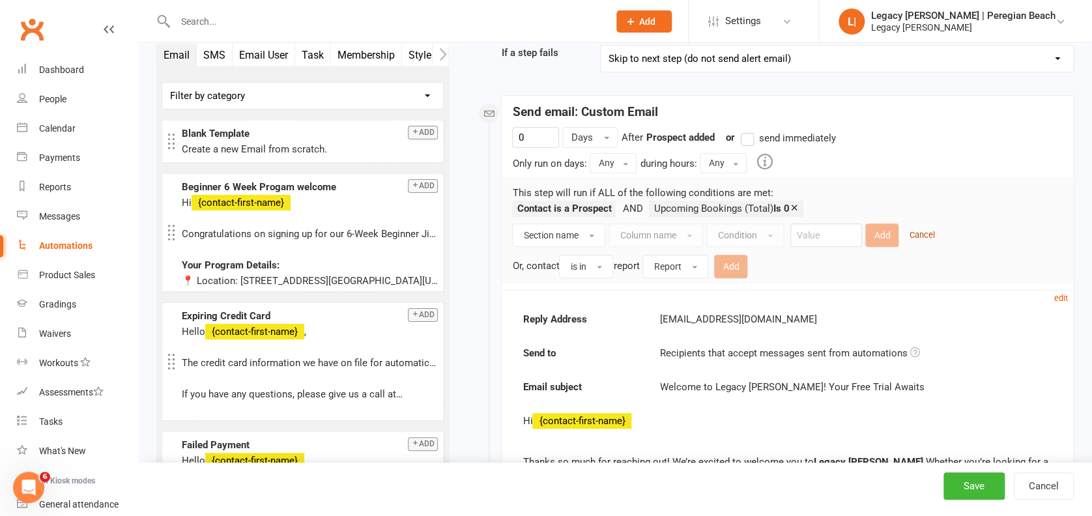
click at [924, 235] on small "Cancel" at bounding box center [921, 235] width 25 height 10
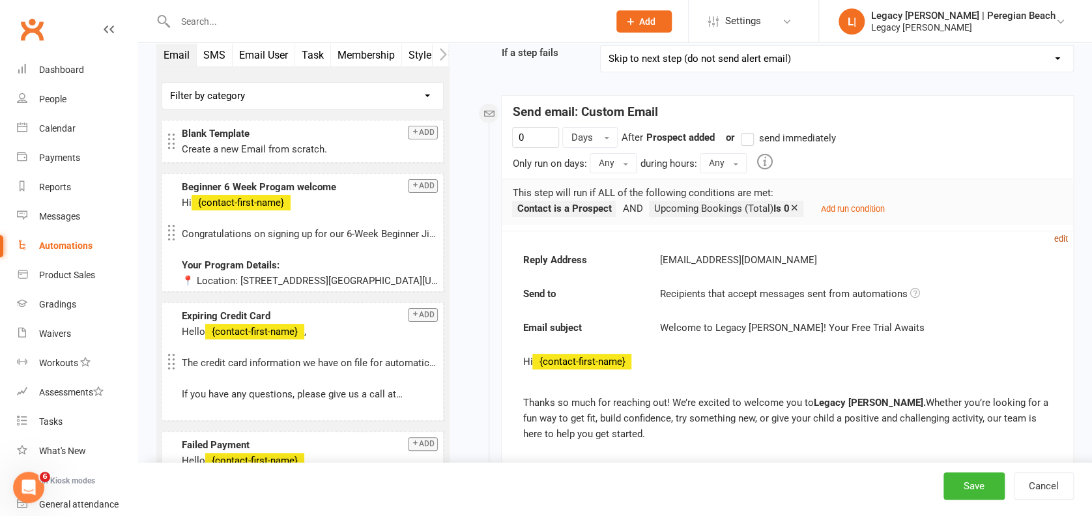
click at [1059, 234] on small "edit" at bounding box center [1061, 239] width 14 height 10
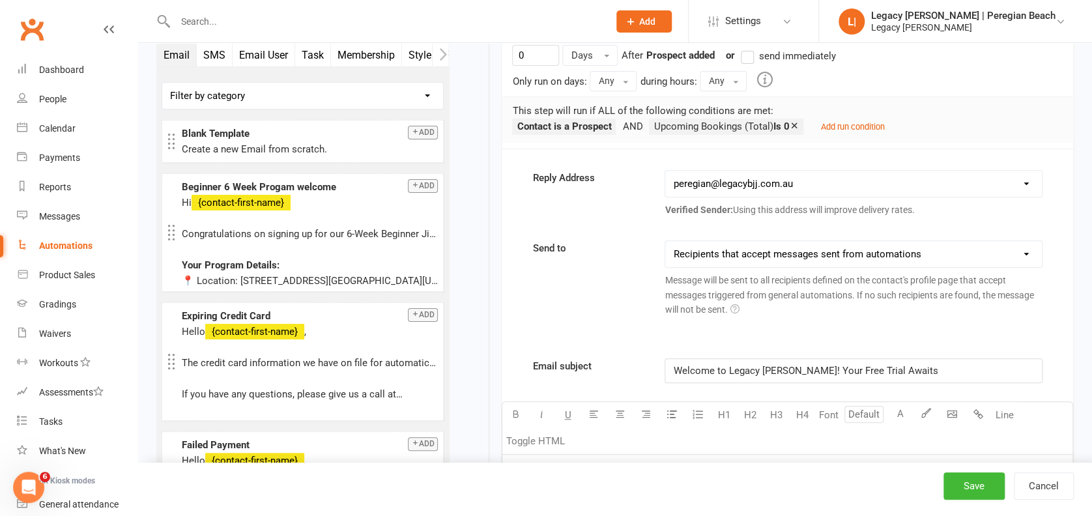
scroll to position [0, 0]
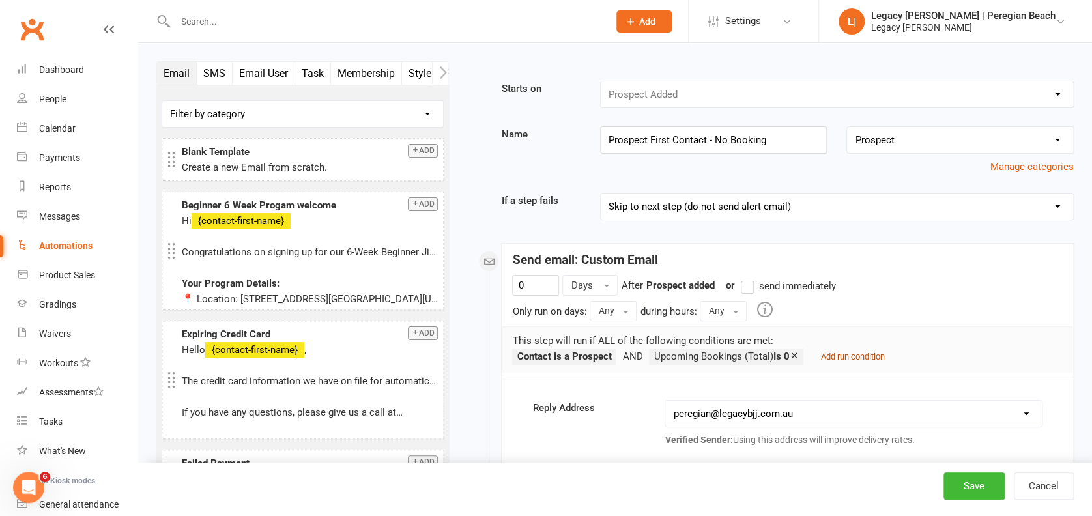
click at [854, 352] on small "Add run condition" at bounding box center [852, 357] width 64 height 10
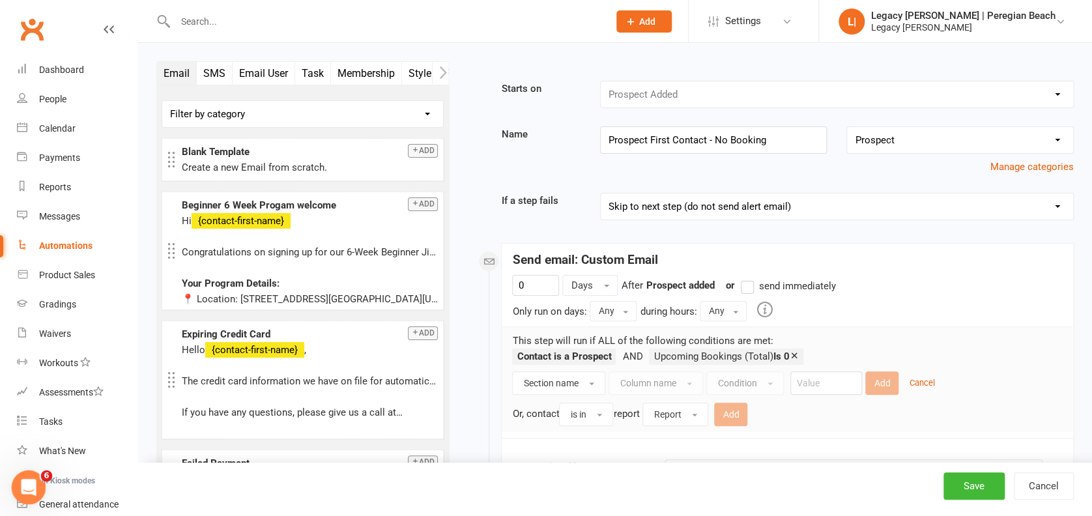
click at [27, 480] on icon "Open Intercom Messenger" at bounding box center [26, 485] width 21 height 21
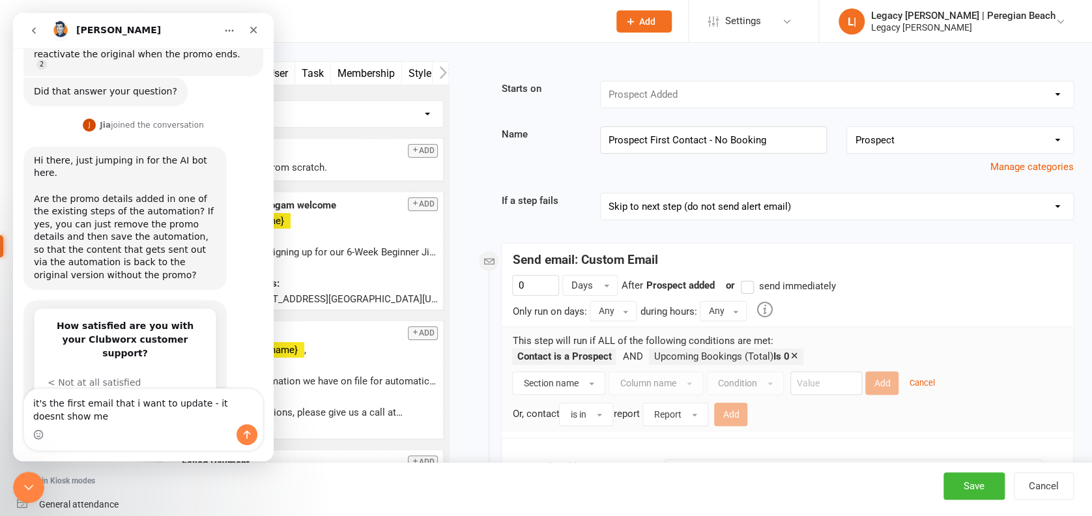
scroll to position [578, 0]
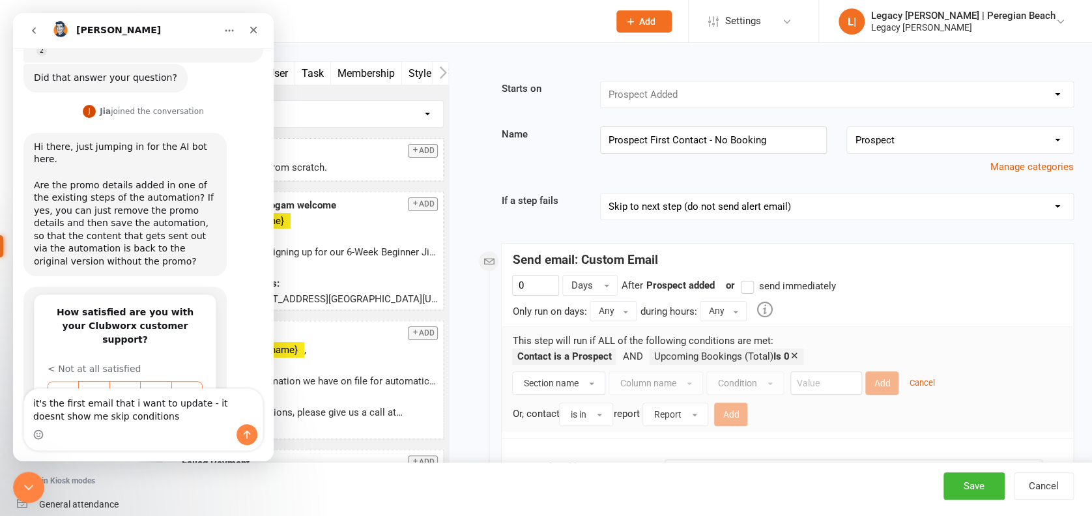
type textarea "it's the first email that i want to update - it doesnt show me skip conditions?"
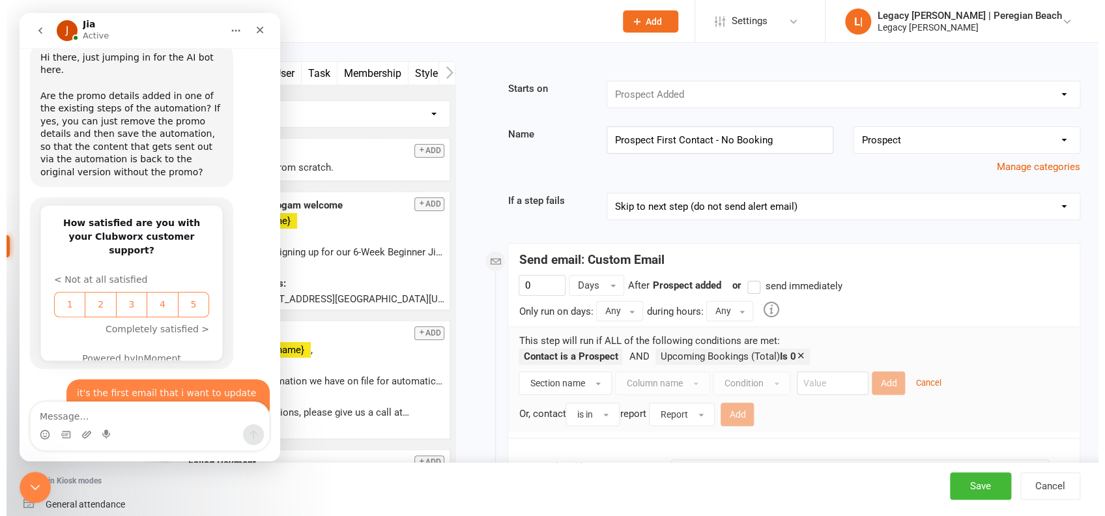
scroll to position [718, 0]
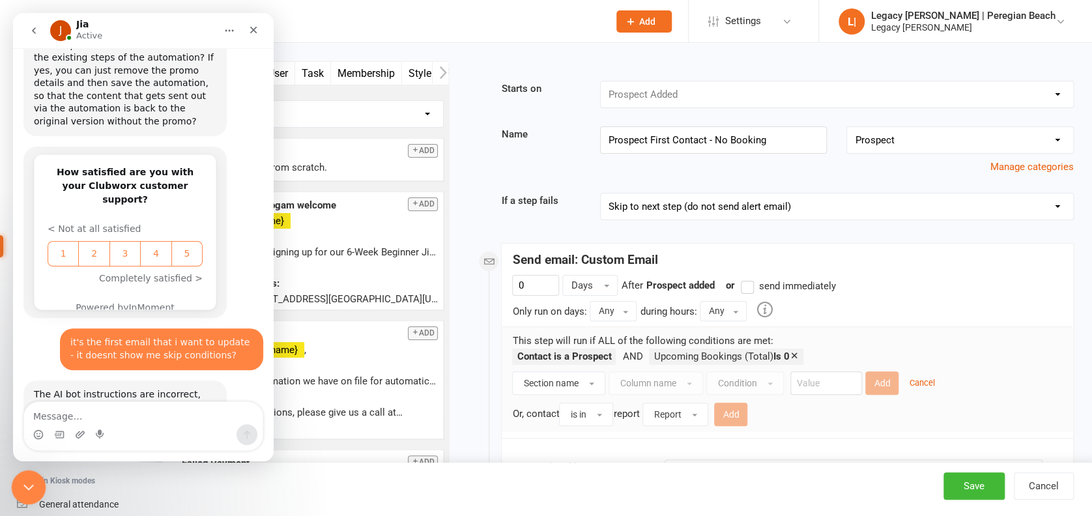
click at [36, 484] on div "Close Intercom Messenger" at bounding box center [26, 485] width 31 height 31
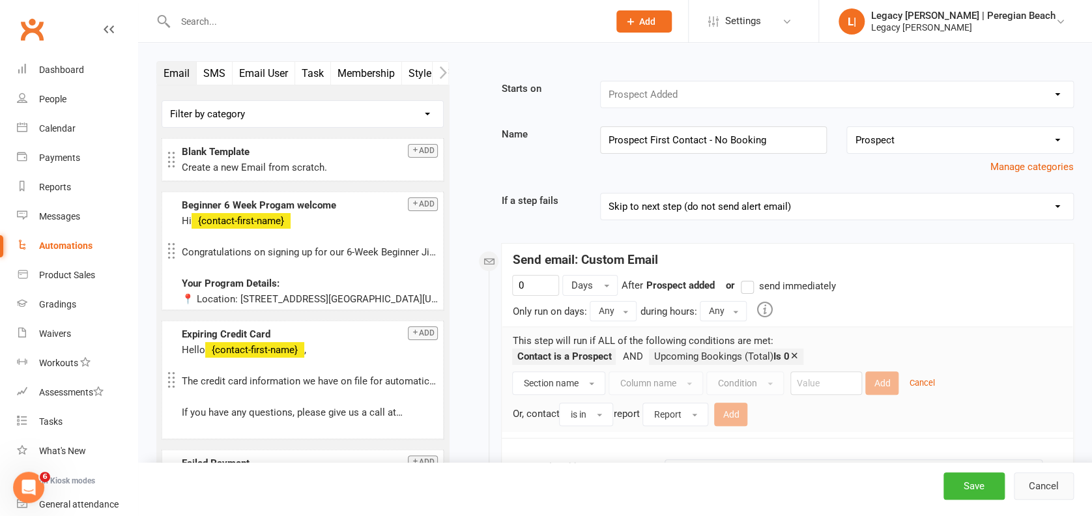
click at [1059, 492] on button "Cancel" at bounding box center [1044, 485] width 60 height 27
select select "true"
select select "100"
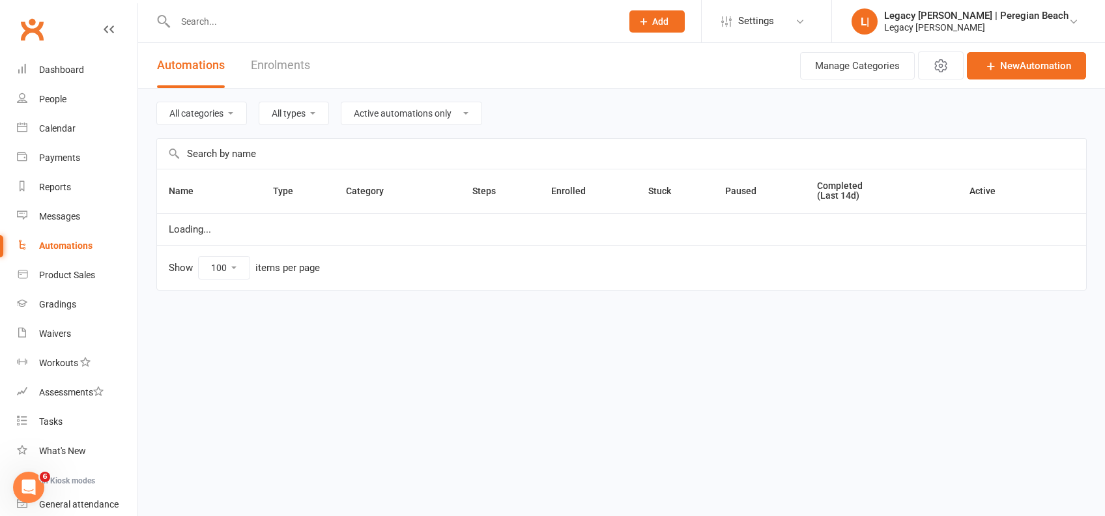
select select "796"
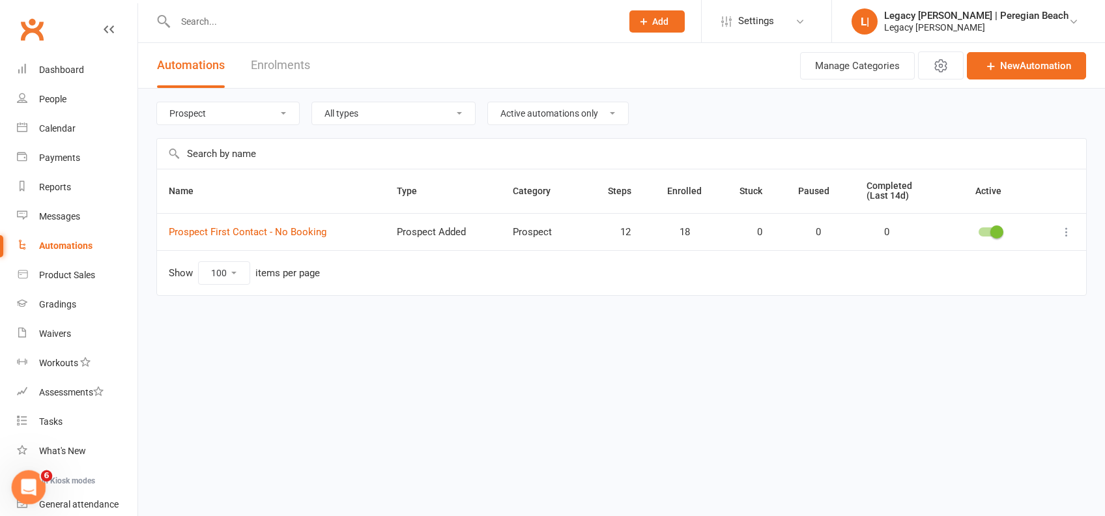
click at [33, 486] on icon "Open Intercom Messenger" at bounding box center [26, 485] width 21 height 21
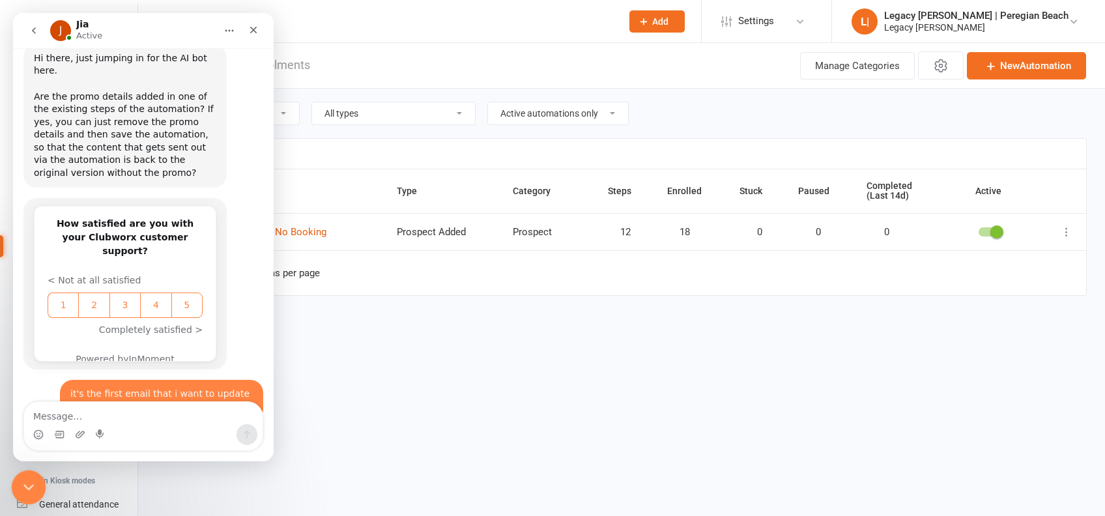
scroll to position [718, 0]
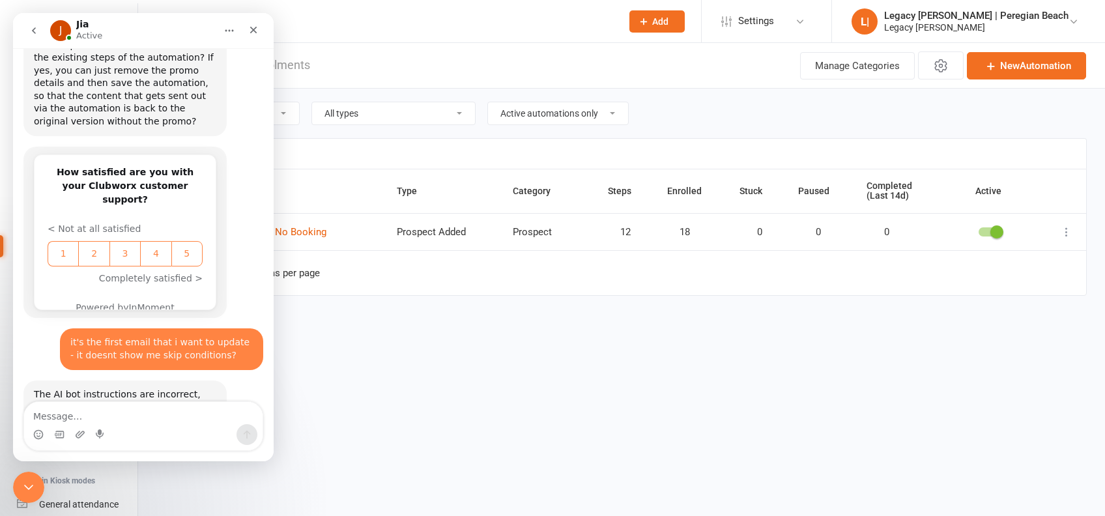
click at [36, 30] on icon "go back" at bounding box center [34, 30] width 10 height 10
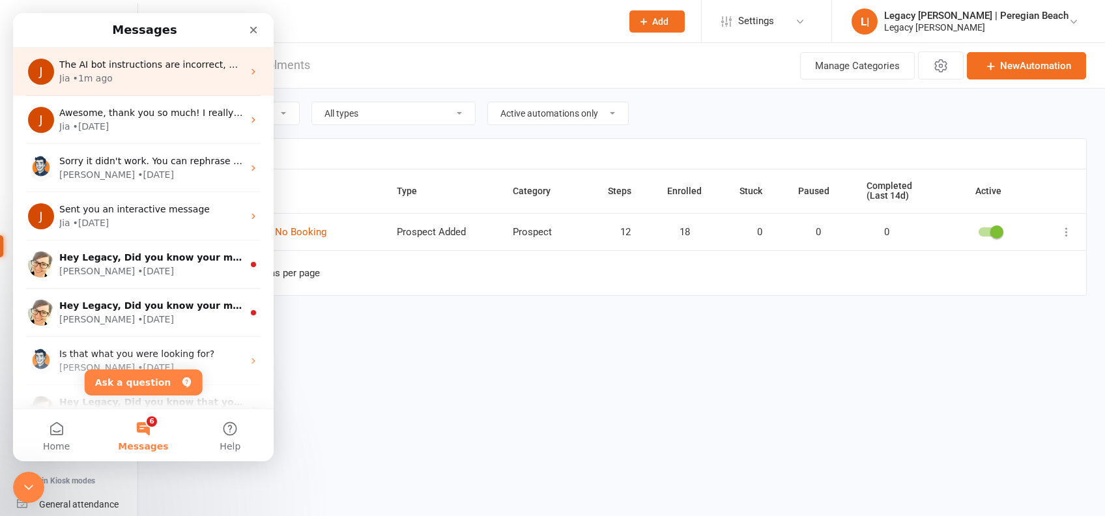
click at [121, 84] on div "Jia • 1m ago" at bounding box center [151, 79] width 184 height 14
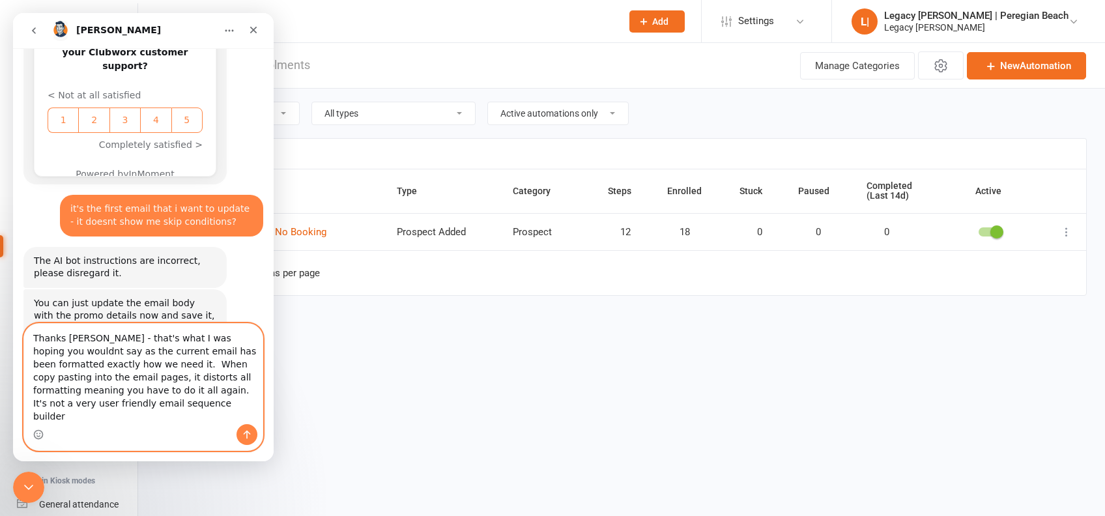
scroll to position [865, 0]
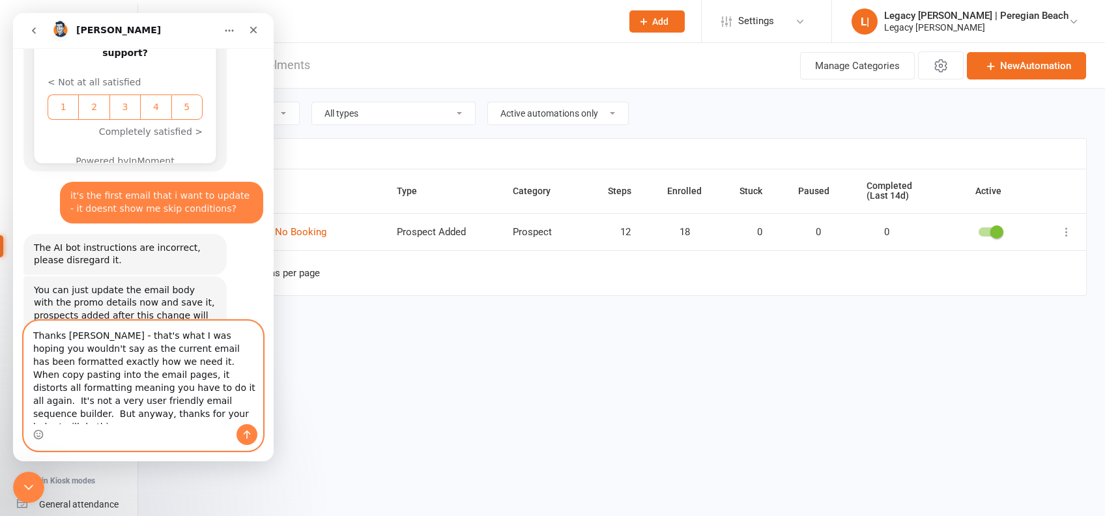
type textarea "Thanks [PERSON_NAME] - that's what I was hoping you wouldn't say as the current…"
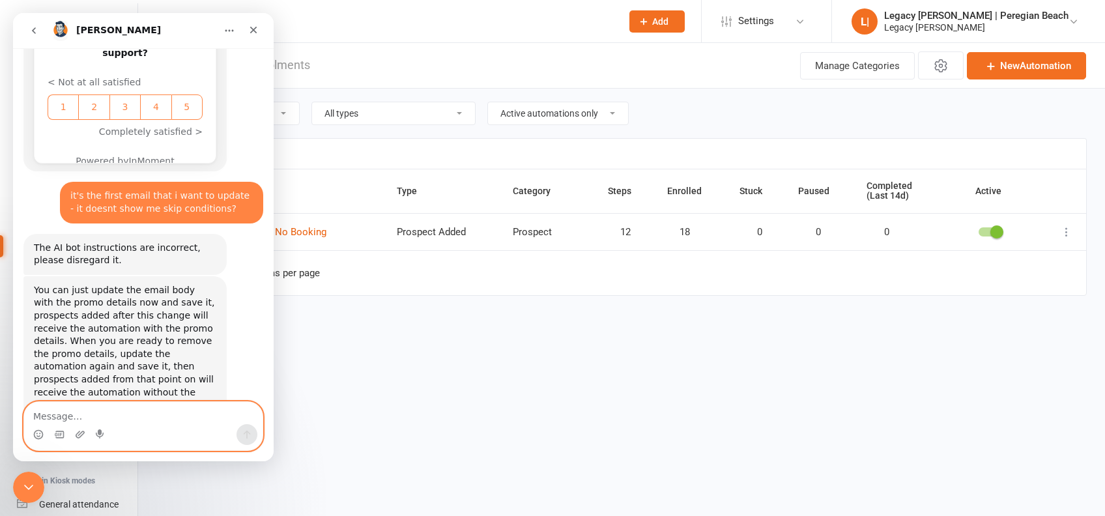
scroll to position [928, 0]
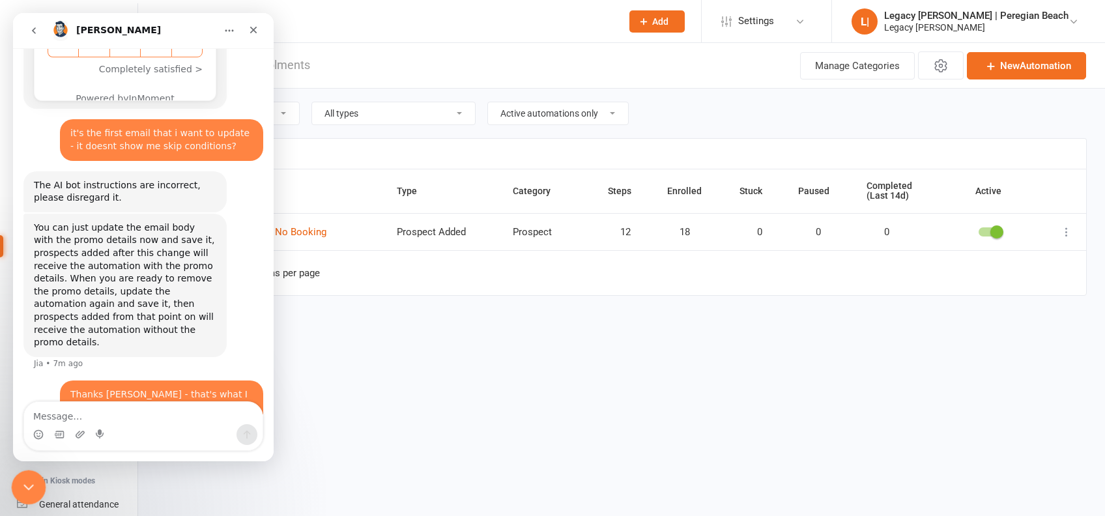
click at [33, 483] on icon "Close Intercom Messenger" at bounding box center [27, 485] width 16 height 16
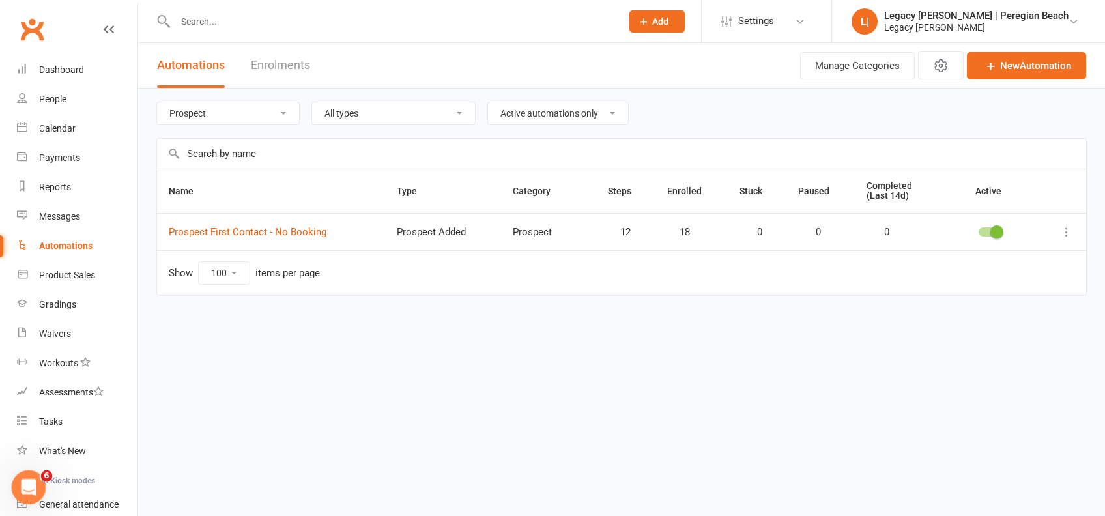
click at [30, 475] on div "Open Intercom Messenger" at bounding box center [26, 485] width 43 height 43
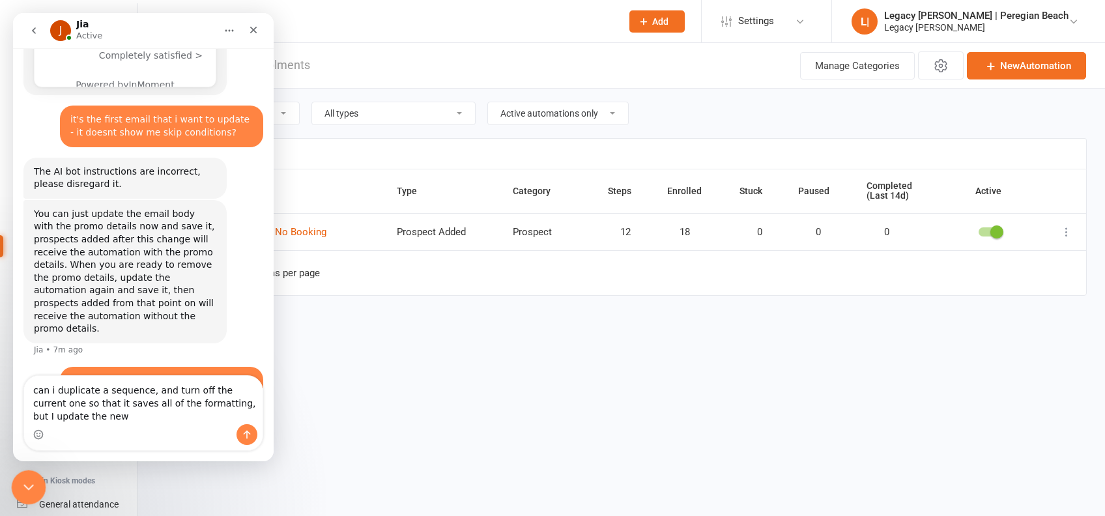
scroll to position [954, 0]
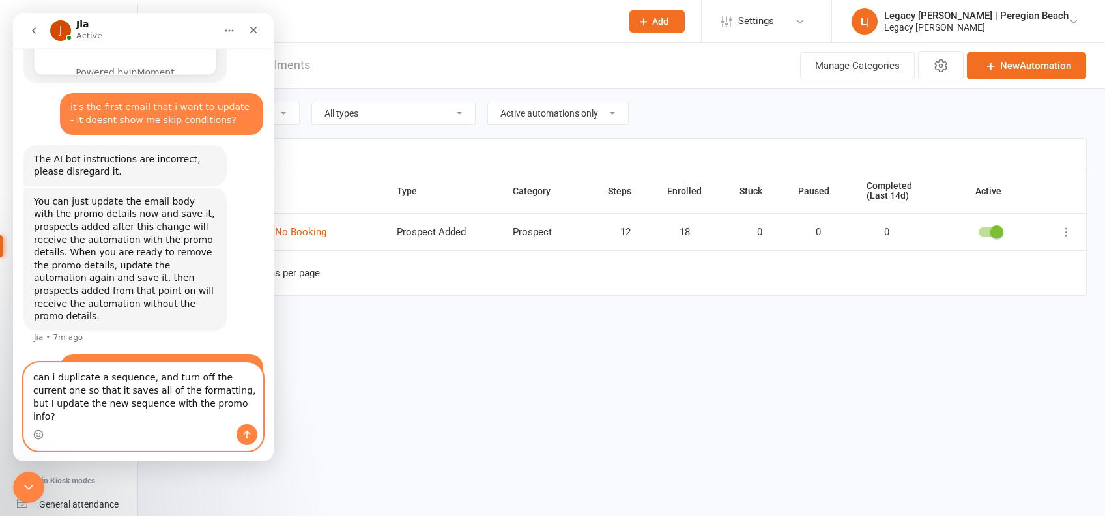
click at [205, 421] on textarea "can i duplicate a sequence, and turn off the current one so that it saves all o…" at bounding box center [143, 393] width 238 height 61
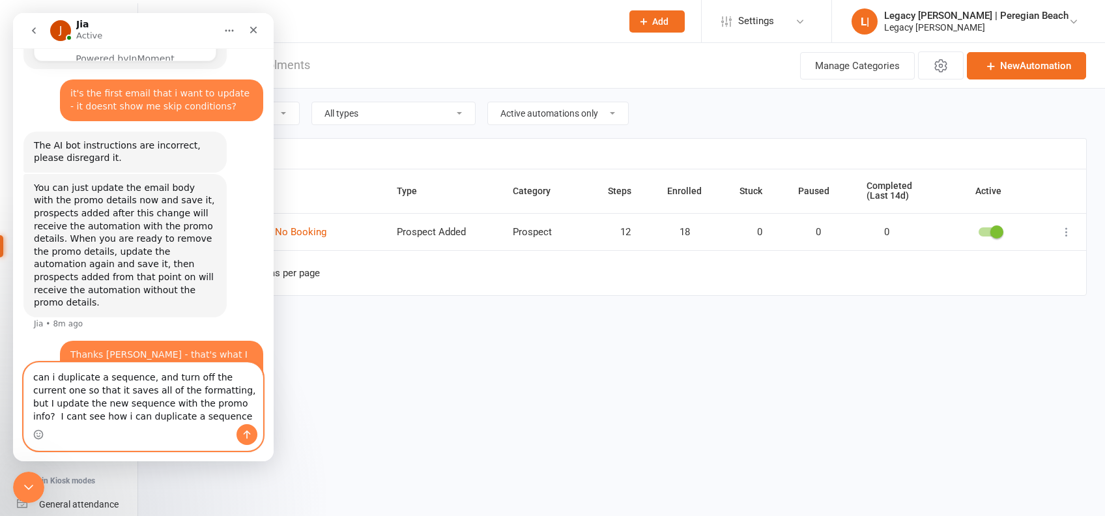
type textarea "can i duplicate a sequence, and turn off the current one so that it saves all o…"
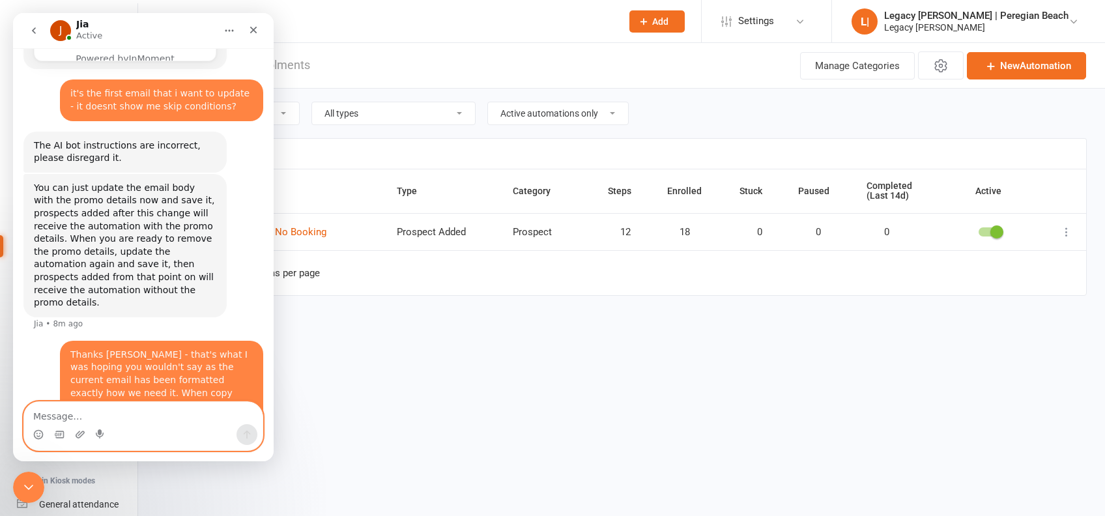
scroll to position [1009, 0]
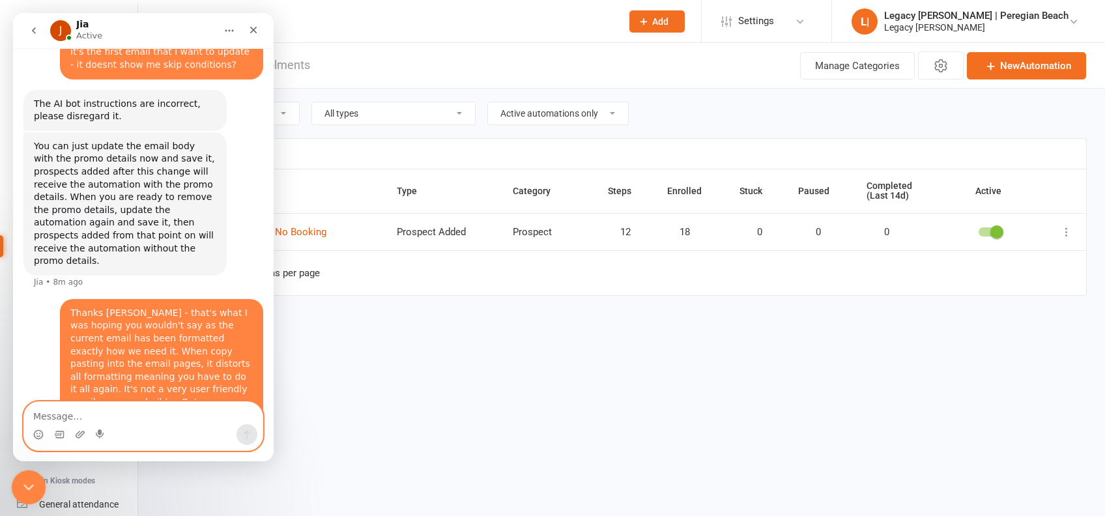
click at [30, 491] on icon "Close Intercom Messenger" at bounding box center [27, 485] width 16 height 16
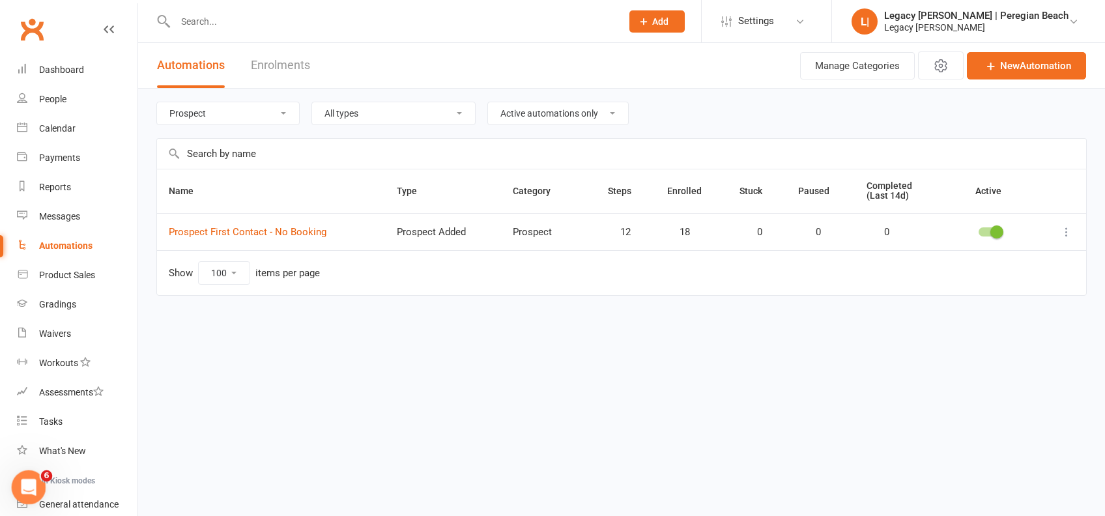
click at [32, 489] on icon "Open Intercom Messenger" at bounding box center [26, 485] width 21 height 21
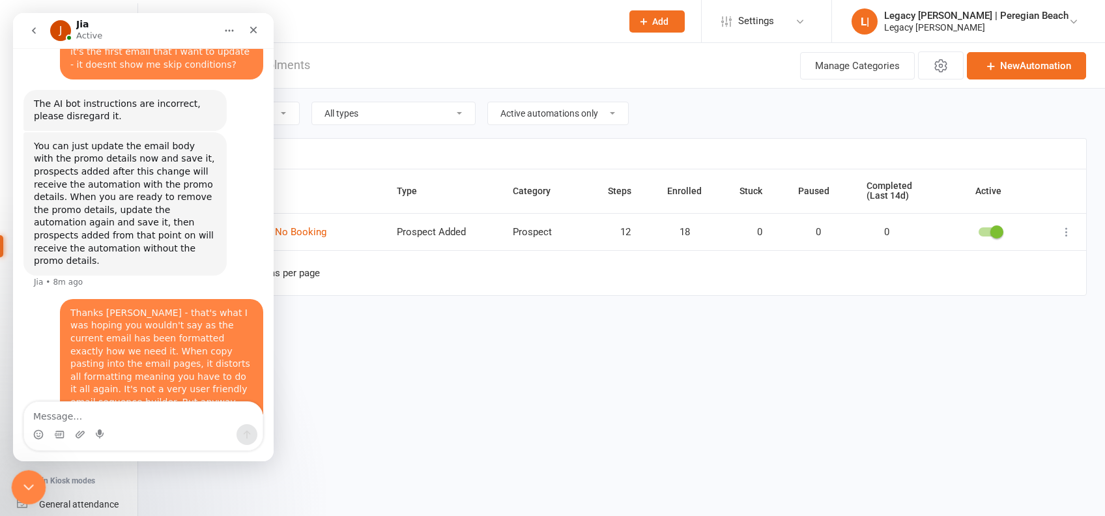
click at [32, 489] on icon "Close Intercom Messenger" at bounding box center [27, 485] width 16 height 16
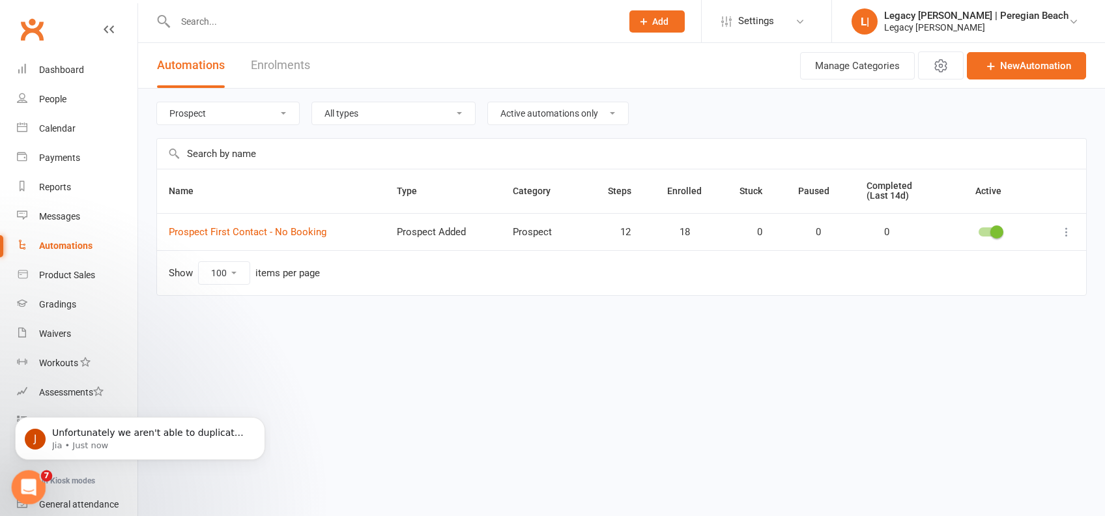
scroll to position [1086, 0]
click at [32, 489] on icon "Open Intercom Messenger" at bounding box center [26, 485] width 21 height 21
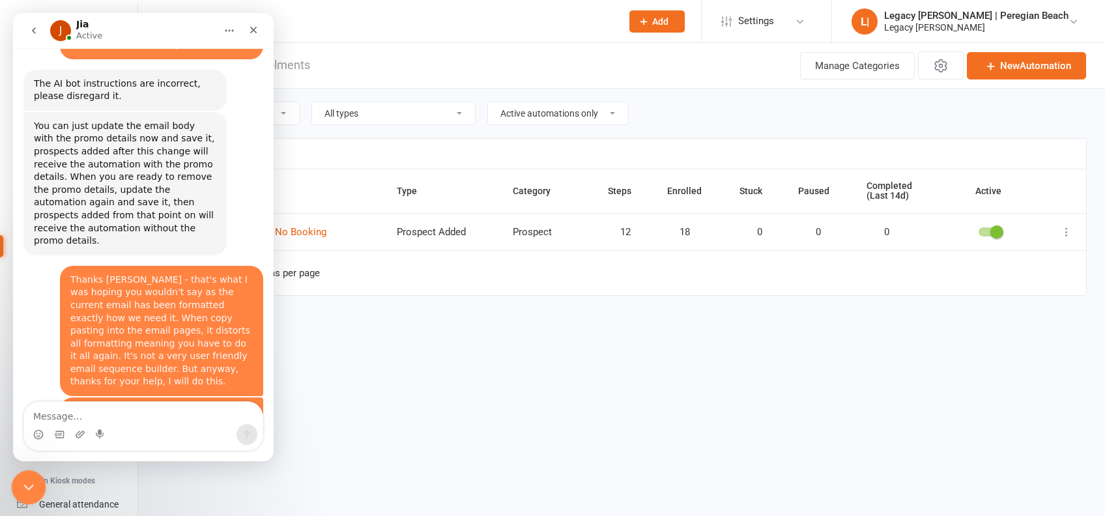
scroll to position [1107, 0]
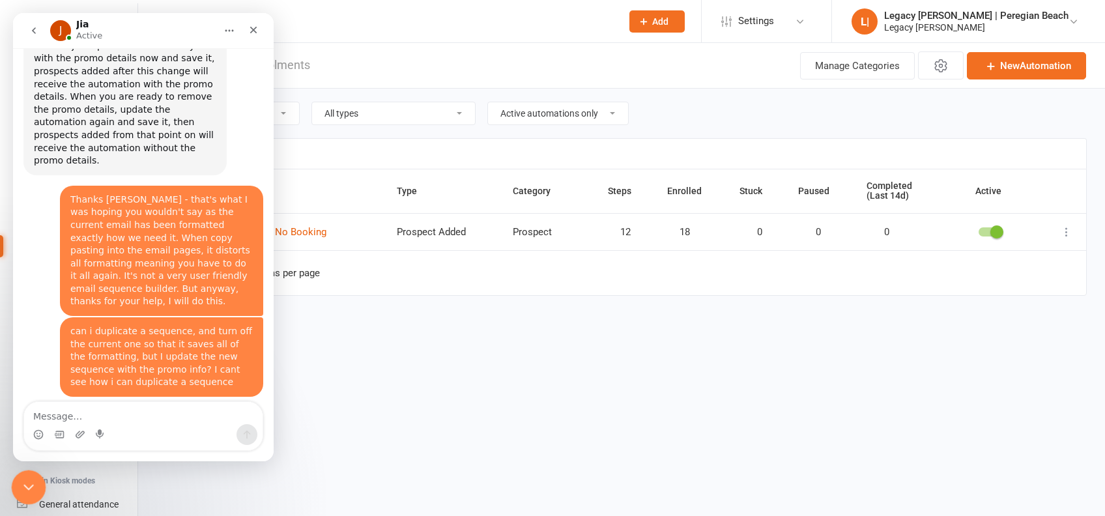
click at [32, 489] on icon "Close Intercom Messenger" at bounding box center [27, 485] width 16 height 16
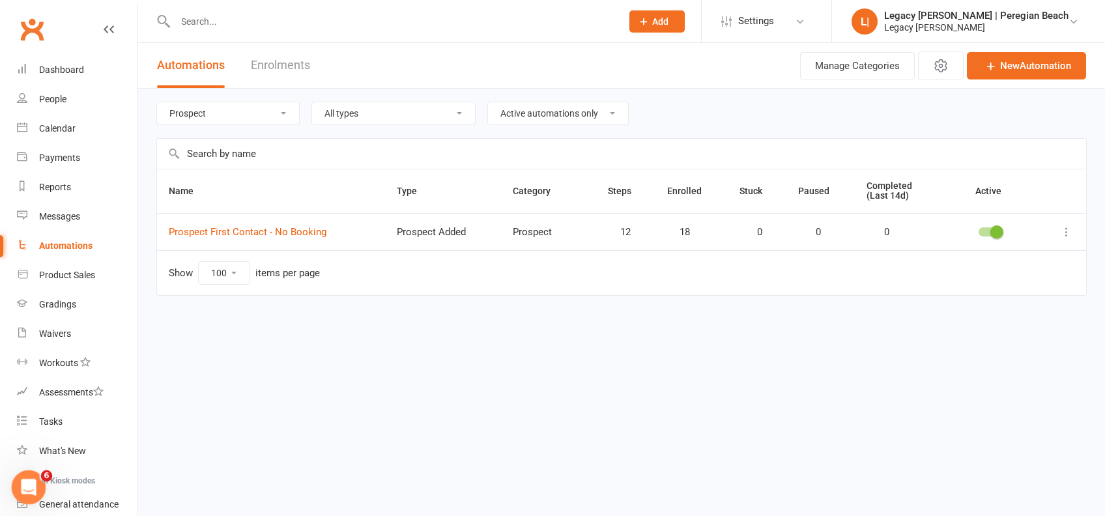
click at [32, 489] on icon "Open Intercom Messenger" at bounding box center [26, 485] width 21 height 21
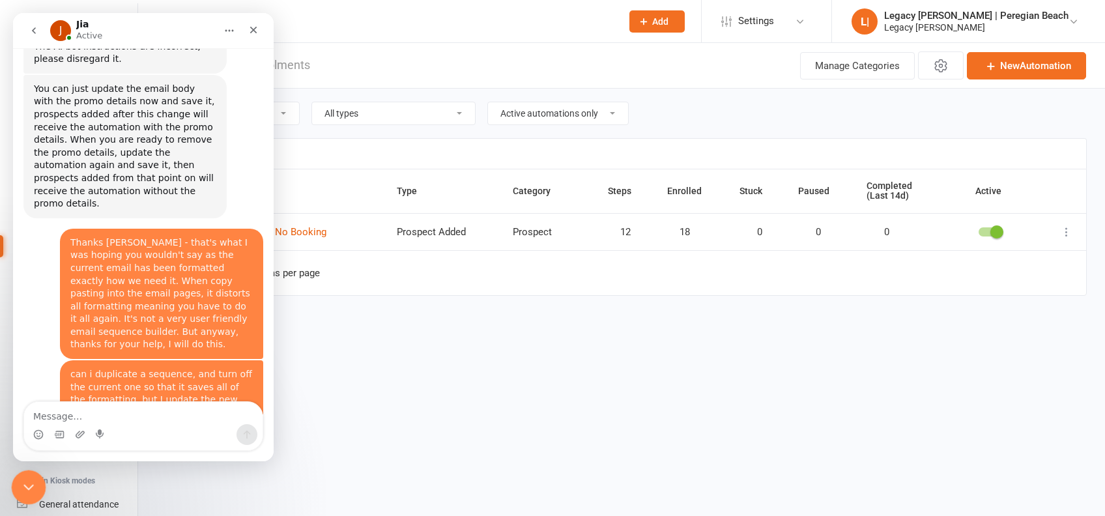
scroll to position [1086, 0]
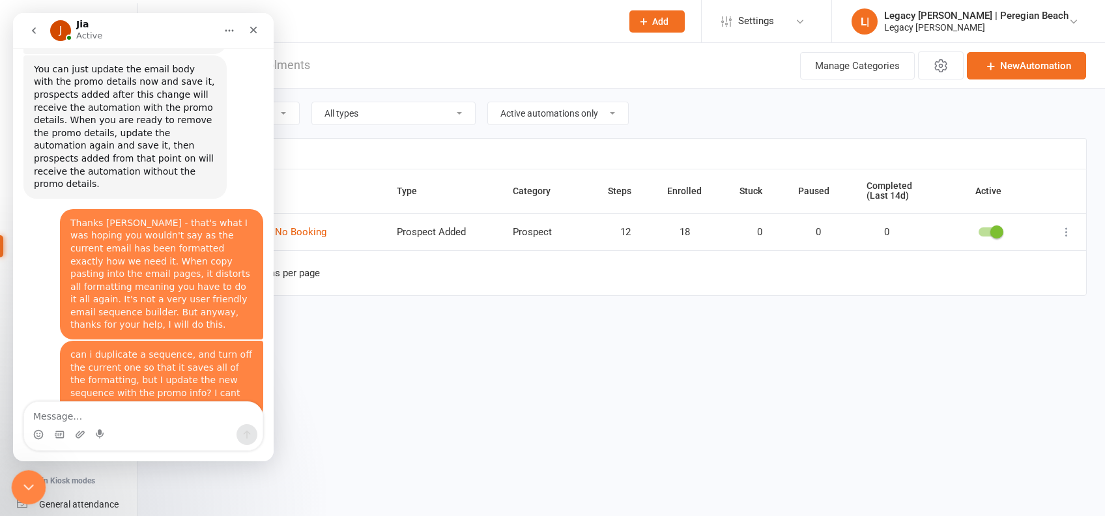
click at [32, 489] on icon "Close Intercom Messenger" at bounding box center [27, 485] width 16 height 16
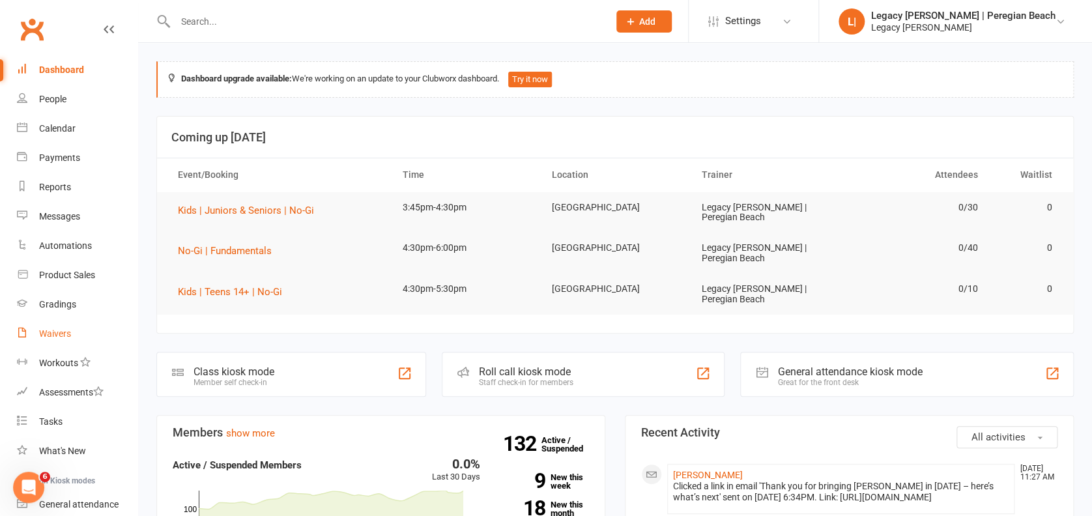
click at [63, 326] on link "Waivers" at bounding box center [77, 333] width 121 height 29
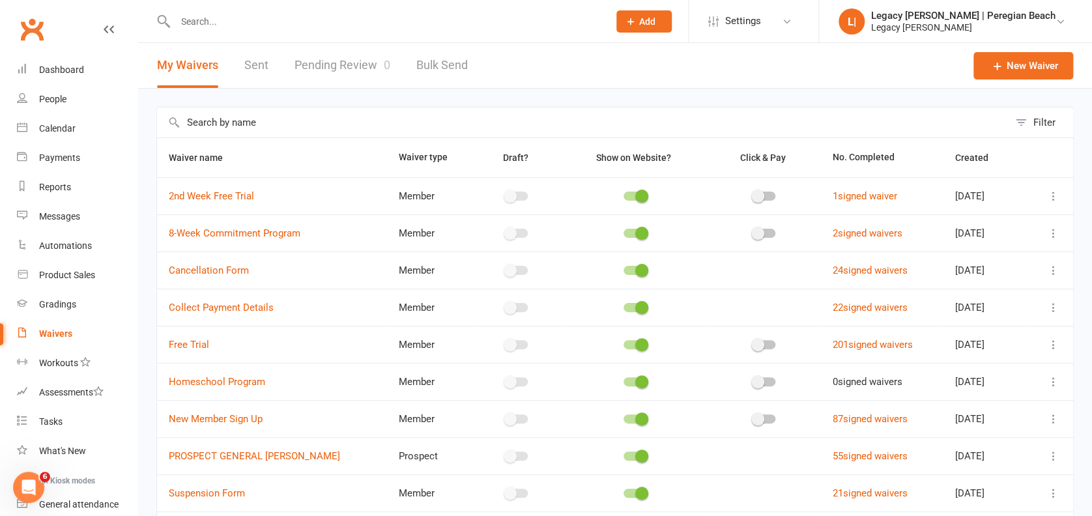
click at [1053, 345] on icon at bounding box center [1053, 344] width 13 height 13
click at [964, 419] on link "Copy external link to clipboard" at bounding box center [970, 421] width 153 height 26
